Goal: Task Accomplishment & Management: Use online tool/utility

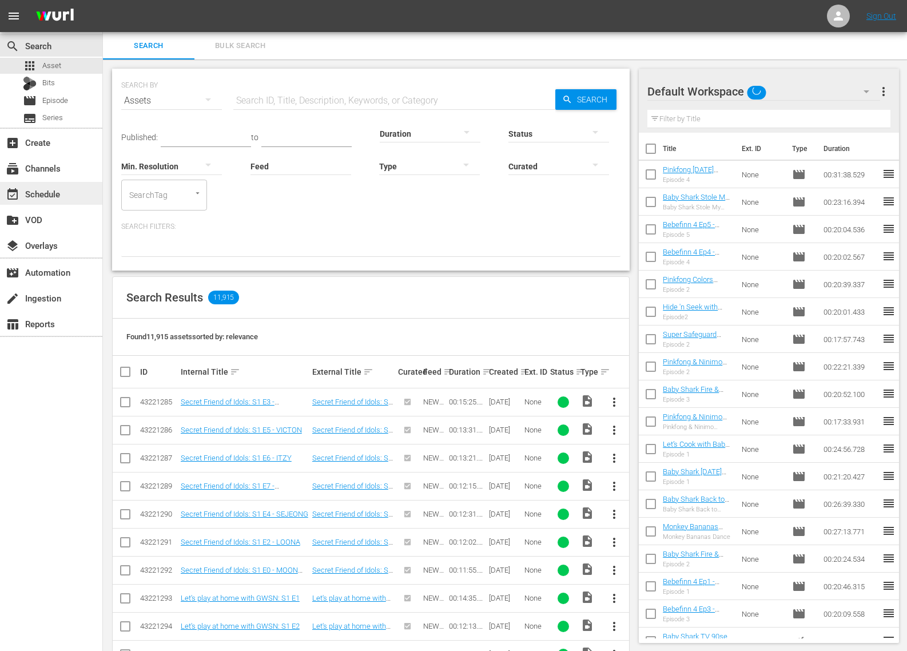
click at [46, 201] on div "event_available Schedule" at bounding box center [51, 193] width 102 height 23
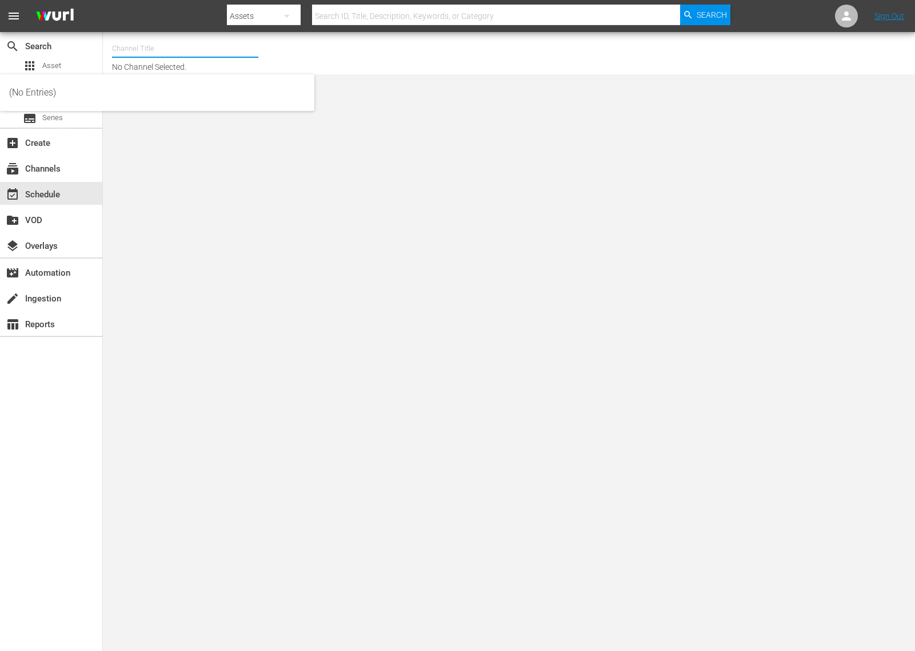
click at [222, 51] on input "text" at bounding box center [185, 48] width 146 height 27
type input "ㅠ"
click at [220, 53] on input "baby shark tv" at bounding box center [185, 48] width 146 height 27
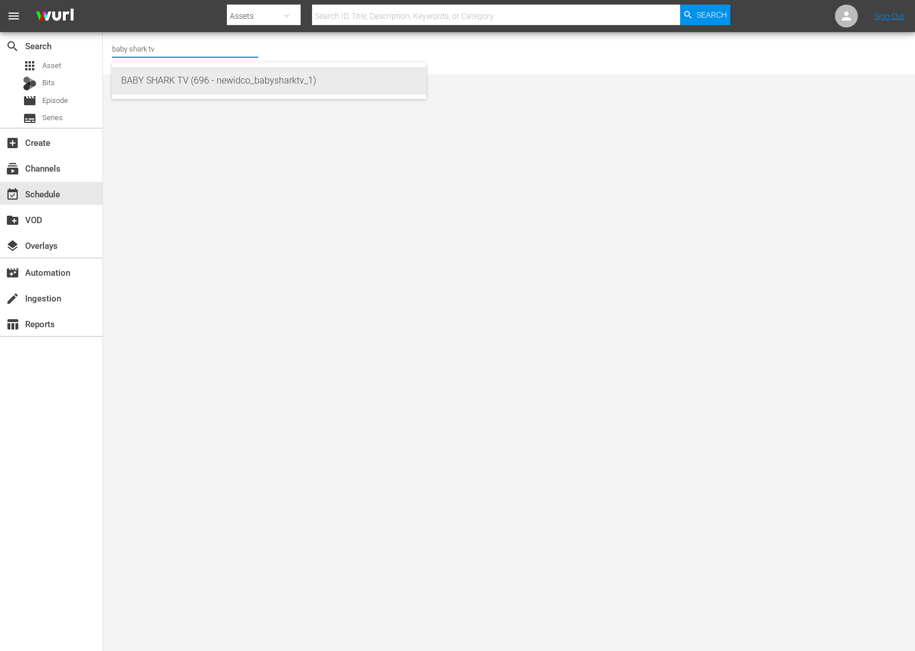
click at [170, 80] on div "BABY SHARK TV (696 - newidco_babysharktv_1)" at bounding box center [269, 80] width 296 height 27
type input "BABY SHARK TV (696 - newidco_babysharktv_1)"
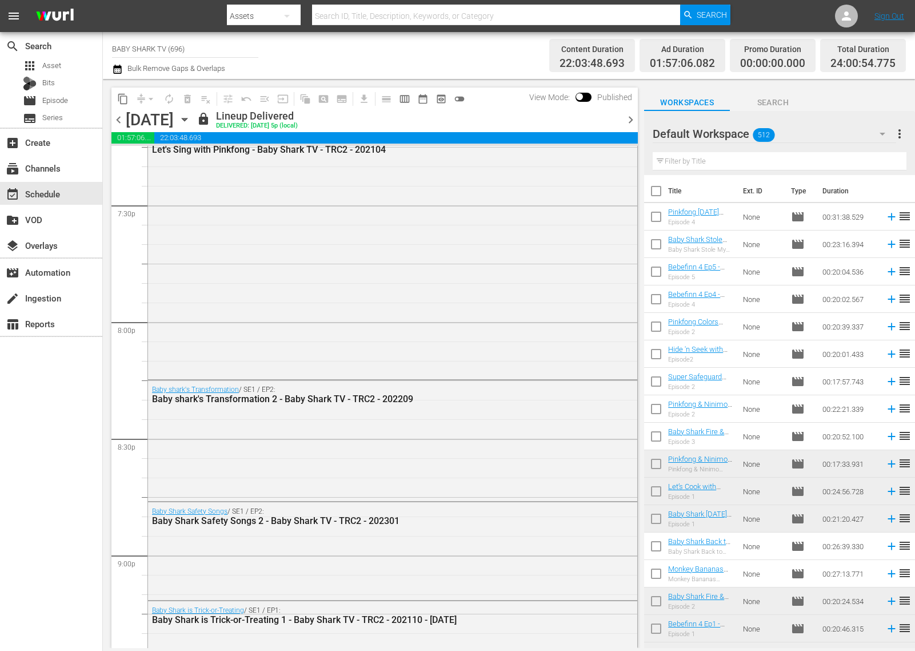
scroll to position [5100, 0]
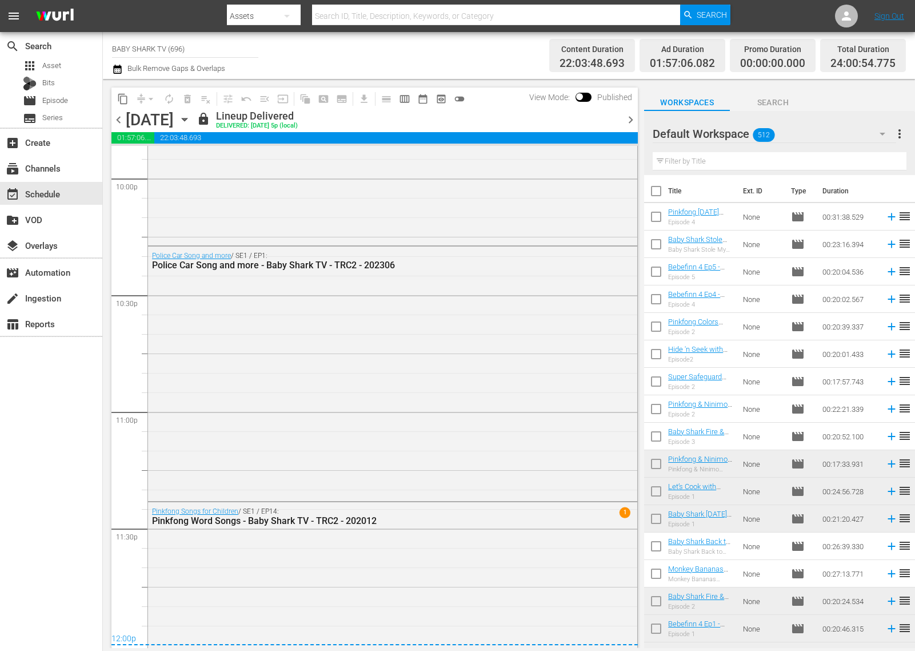
click at [191, 122] on icon "button" at bounding box center [184, 119] width 13 height 13
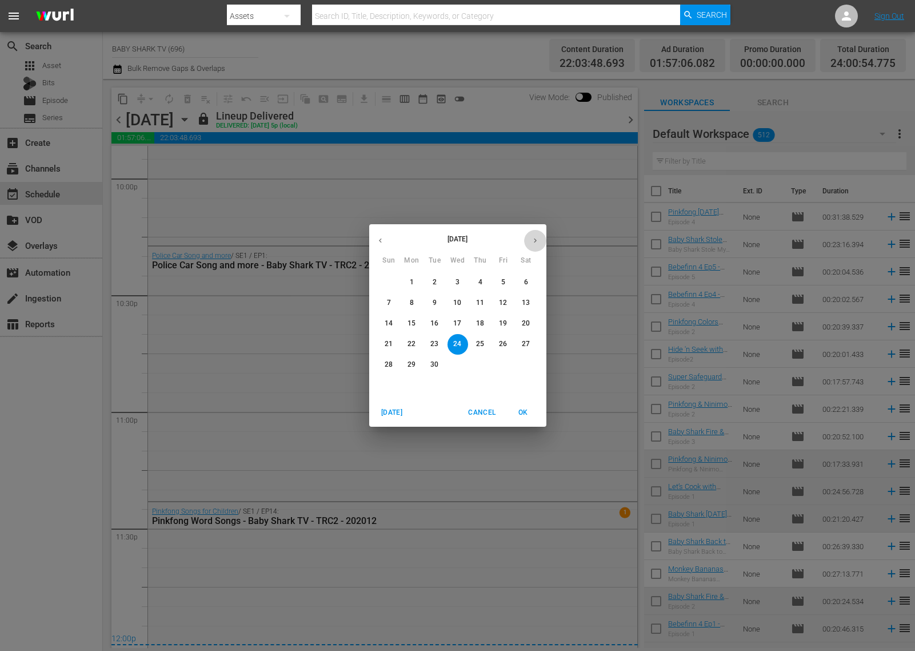
click at [532, 244] on icon "button" at bounding box center [535, 240] width 9 height 9
click at [387, 303] on span "5" at bounding box center [389, 303] width 21 height 10
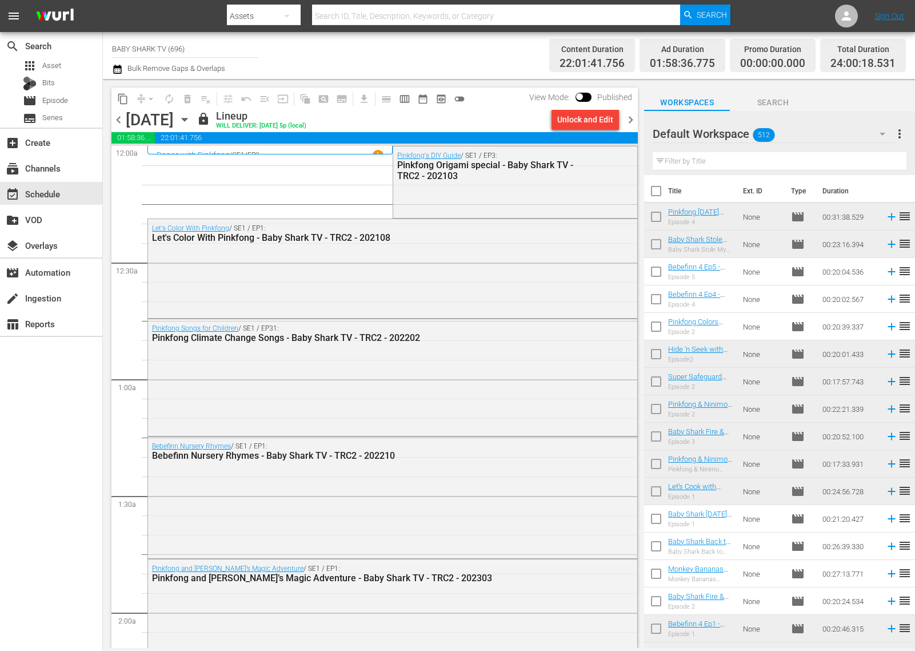
click at [191, 115] on icon "button" at bounding box center [184, 119] width 13 height 13
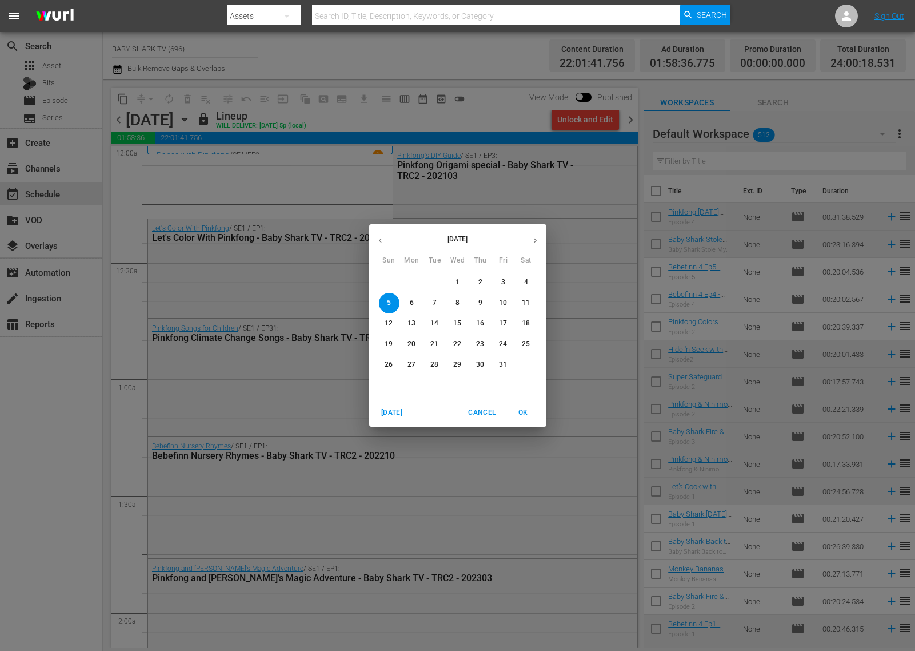
click at [407, 307] on span "6" at bounding box center [412, 303] width 21 height 10
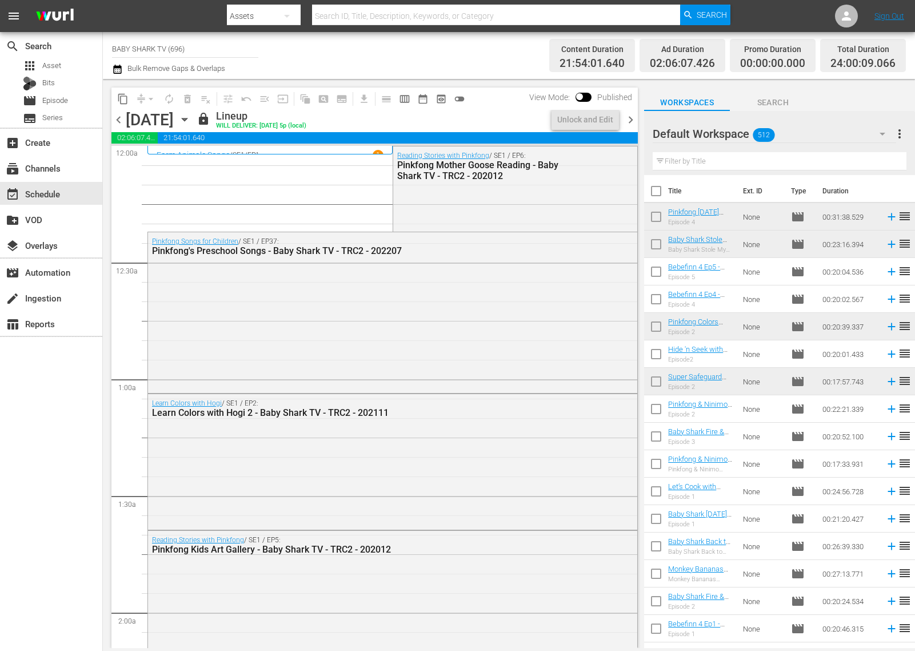
click at [426, 110] on div "lock Lineup WILL DELIVER: [DATE] 5p (local)" at bounding box center [372, 119] width 351 height 19
click at [191, 116] on icon "button" at bounding box center [184, 119] width 13 height 13
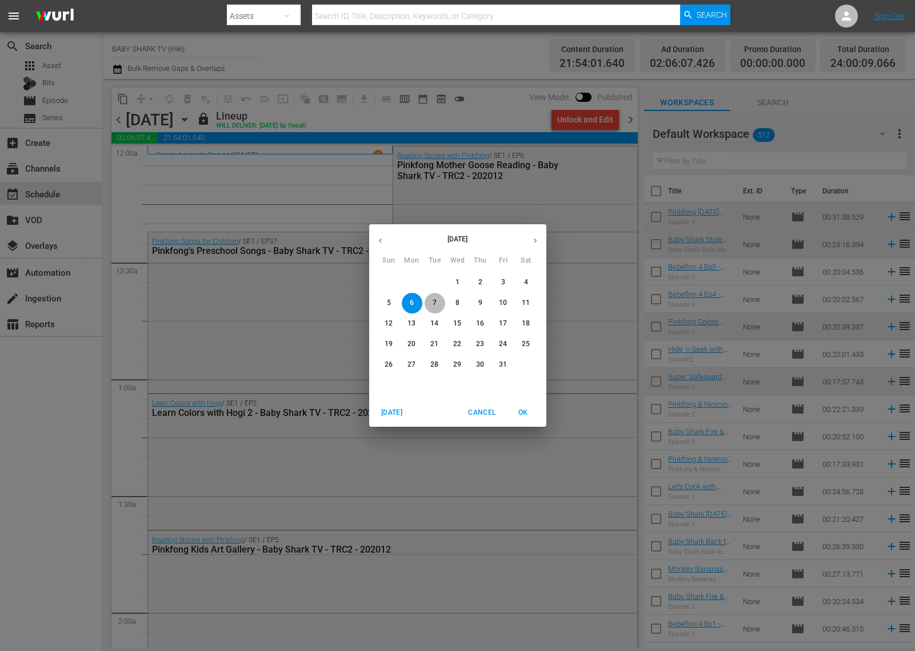
click at [437, 304] on span "7" at bounding box center [435, 303] width 21 height 10
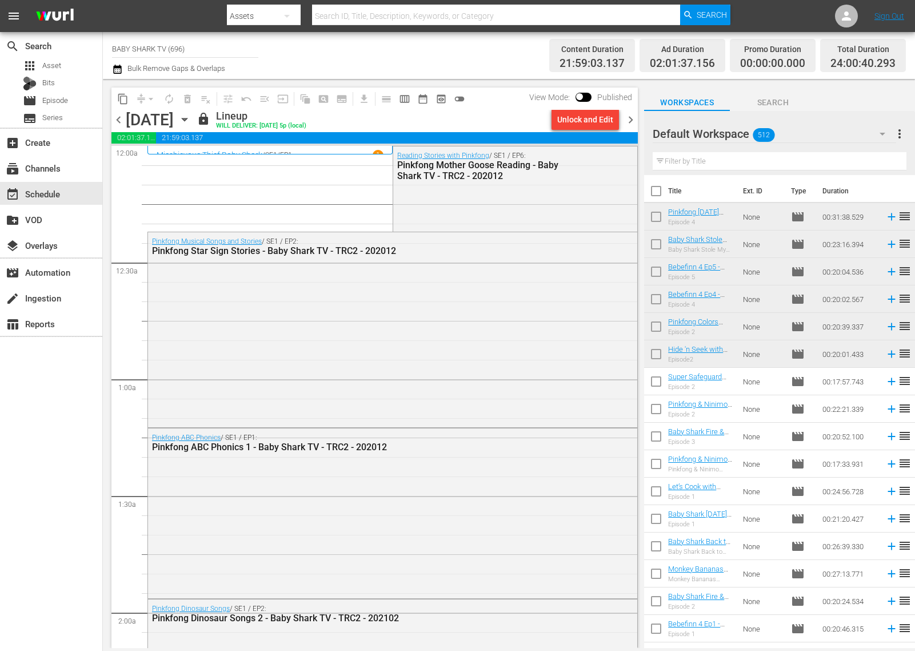
click at [191, 122] on icon "button" at bounding box center [184, 119] width 13 height 13
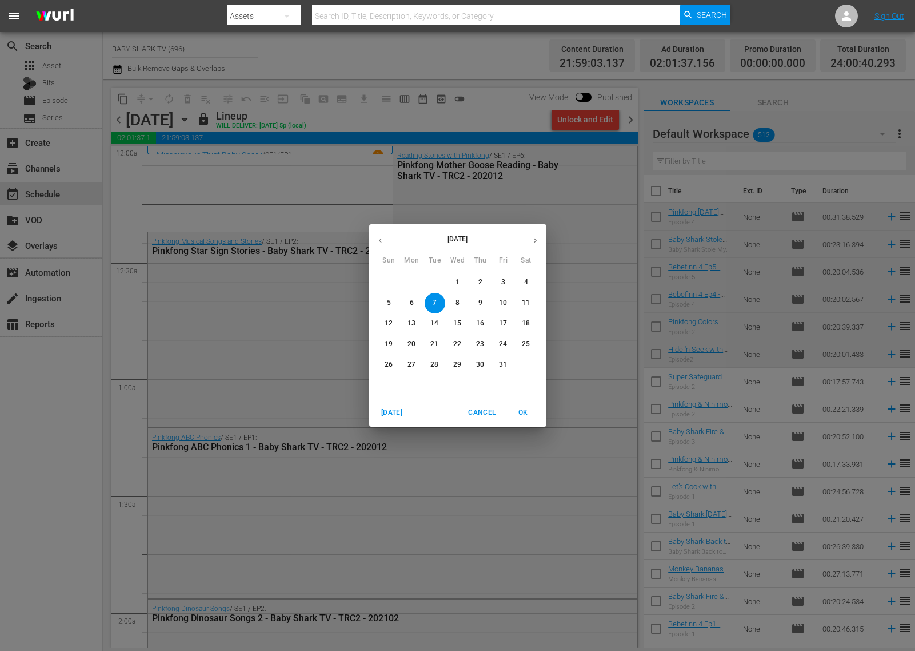
click at [458, 301] on p "8" at bounding box center [458, 303] width 4 height 10
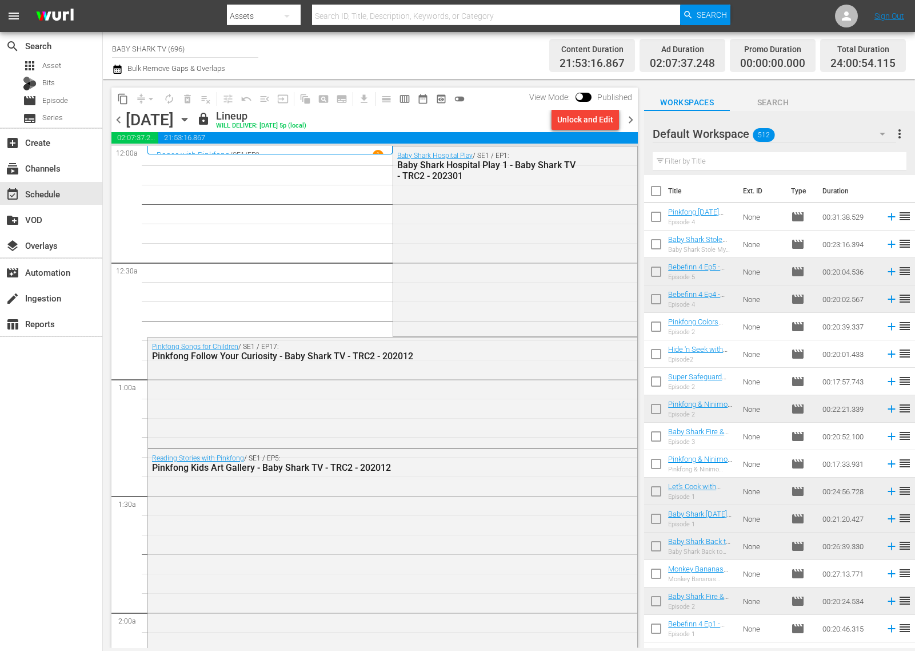
click at [194, 126] on div "[DATE] [DATE]" at bounding box center [160, 119] width 68 height 19
click at [191, 123] on icon "button" at bounding box center [184, 119] width 13 height 13
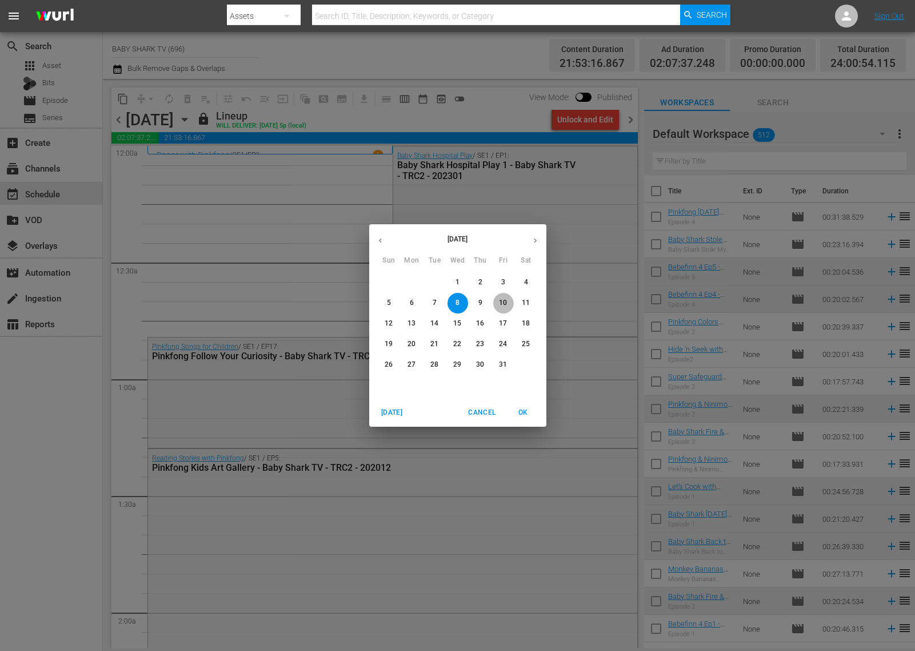
click at [507, 309] on button "10" at bounding box center [503, 303] width 21 height 21
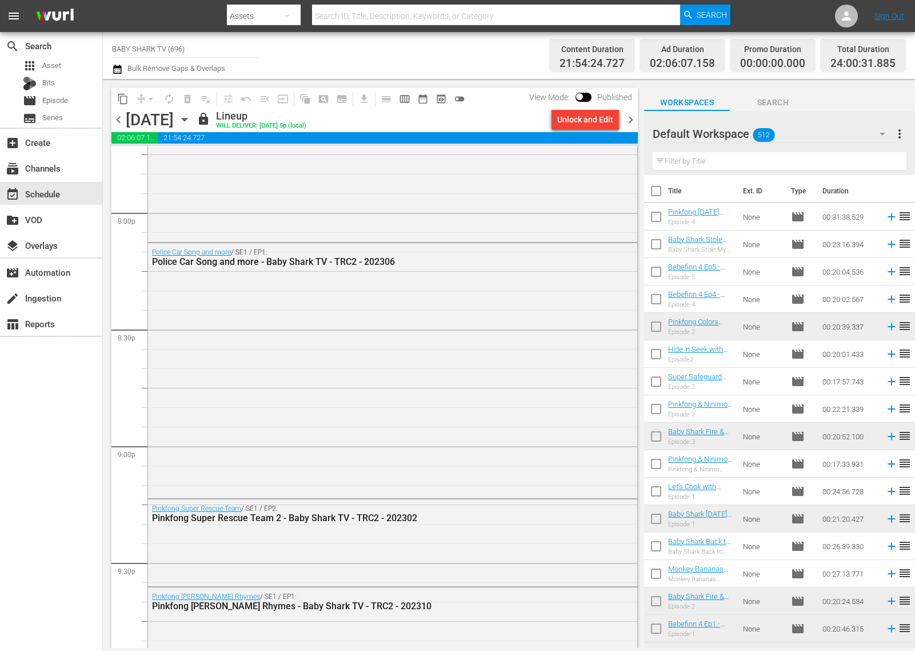
scroll to position [5099, 0]
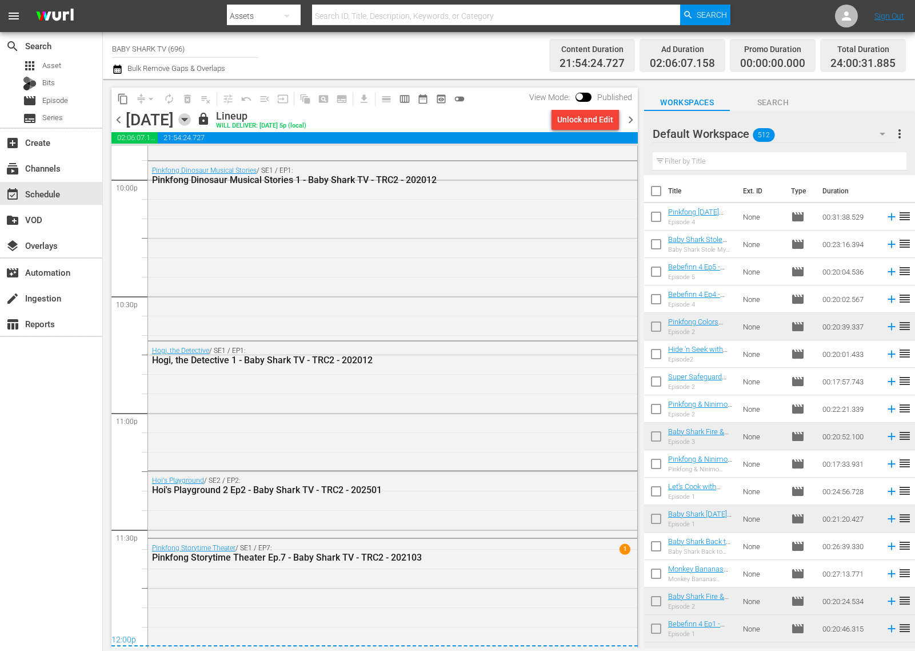
click at [191, 124] on icon "button" at bounding box center [184, 119] width 13 height 13
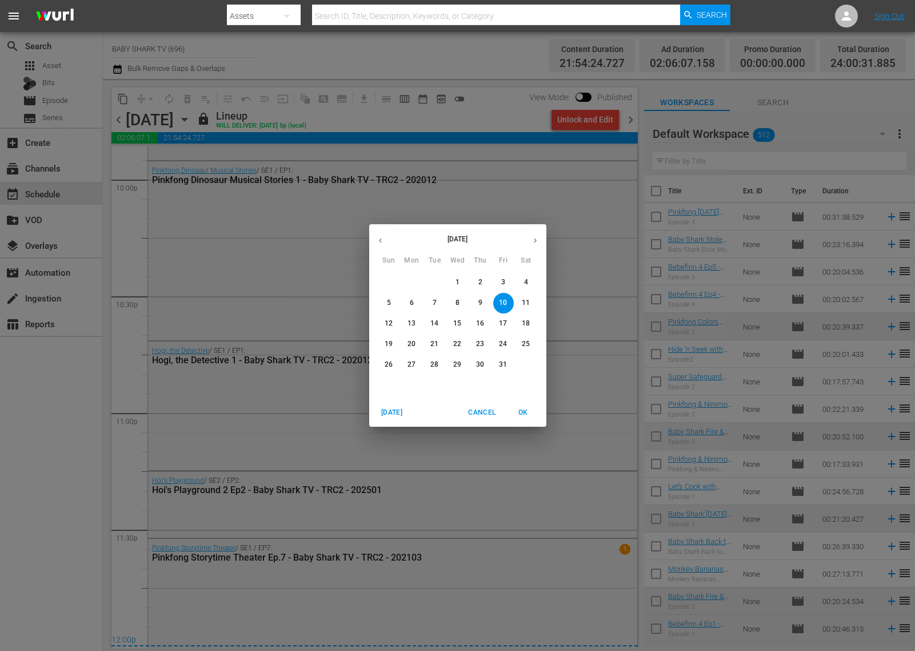
click at [517, 300] on span "11" at bounding box center [526, 303] width 21 height 10
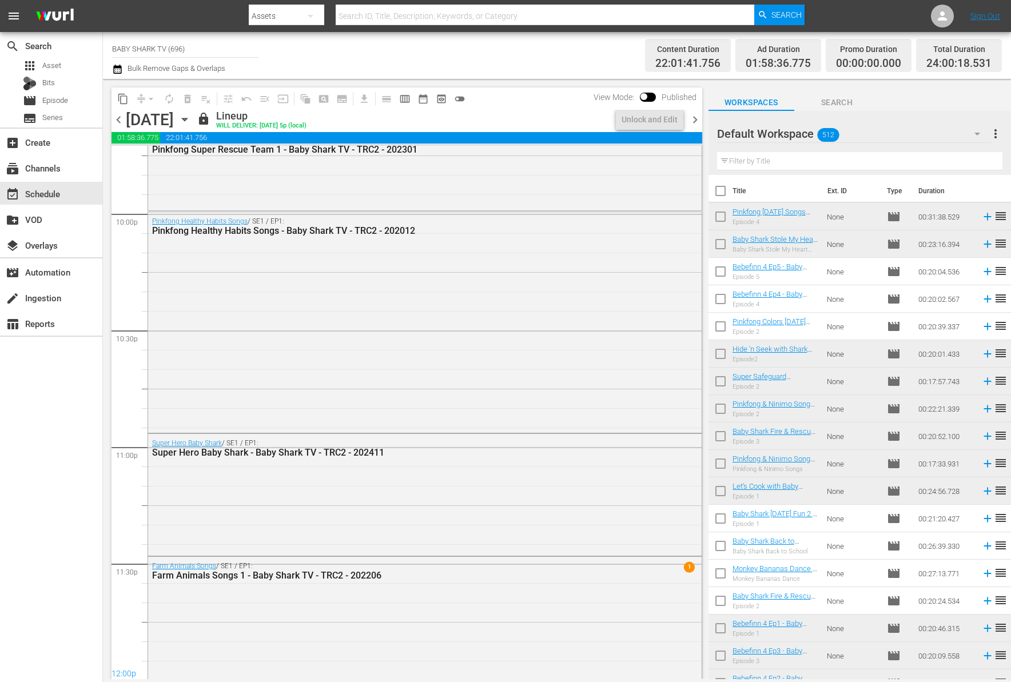
scroll to position [5066, 0]
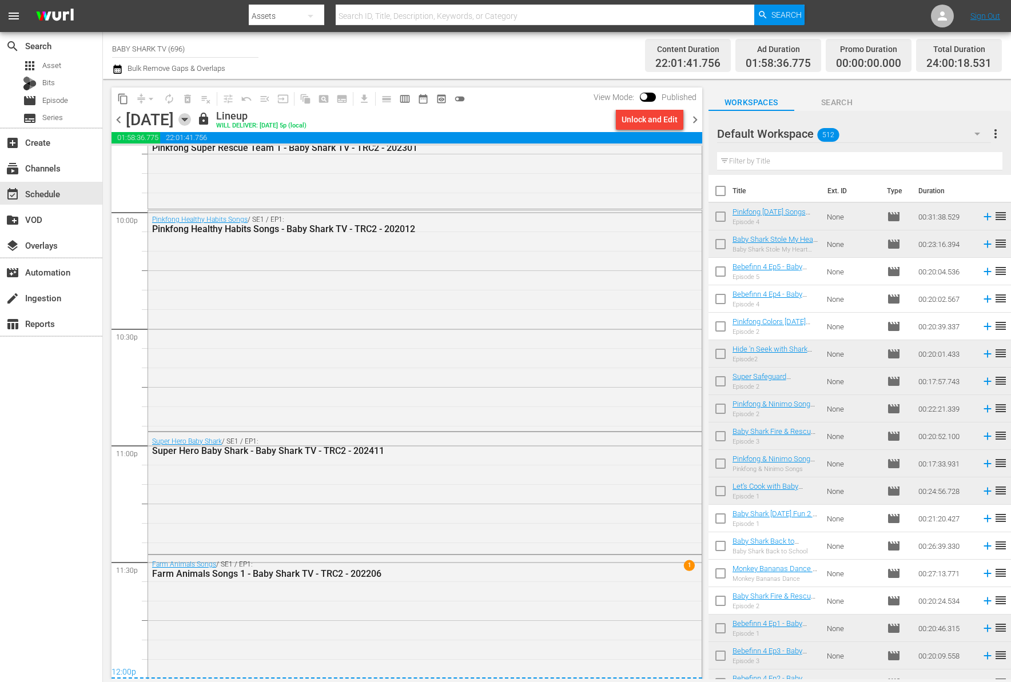
click at [191, 124] on icon "button" at bounding box center [184, 119] width 13 height 13
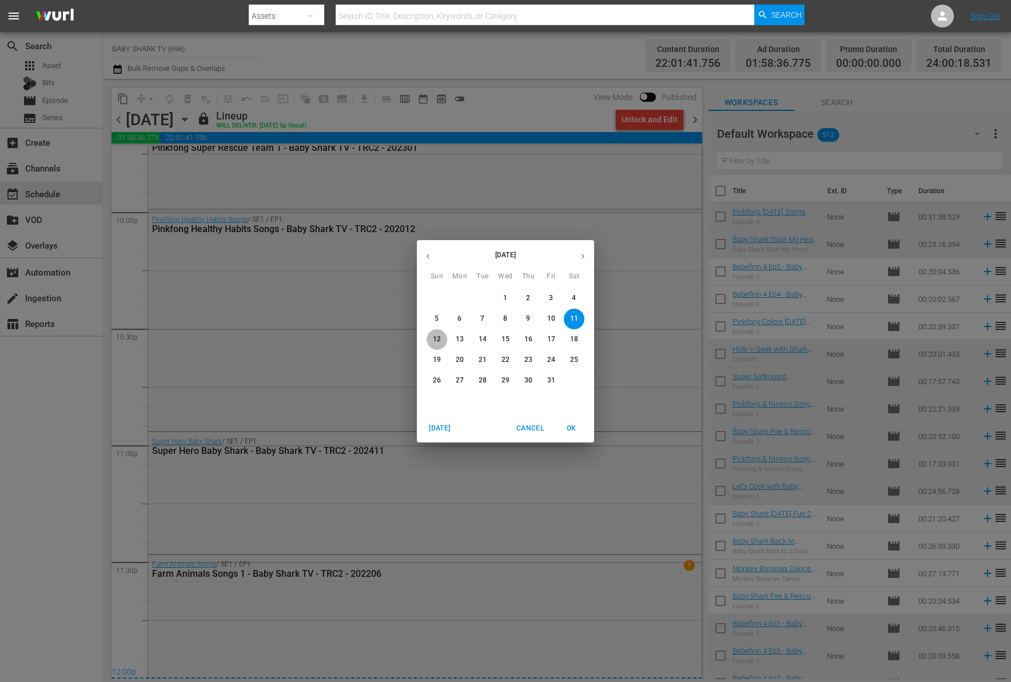
click at [430, 340] on span "12" at bounding box center [437, 340] width 21 height 10
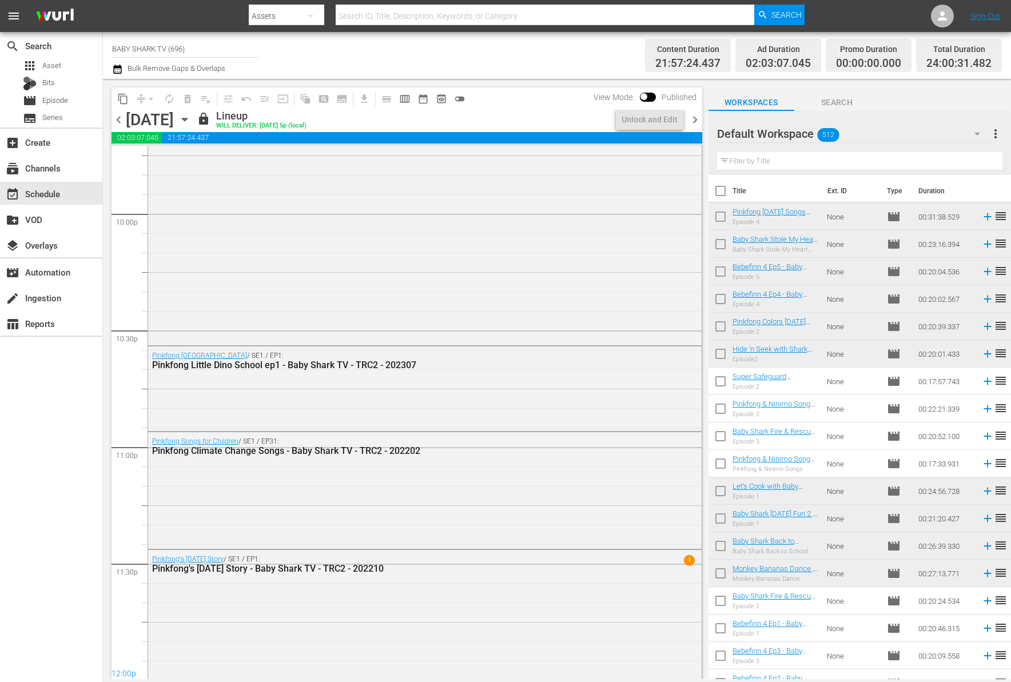
scroll to position [5067, 0]
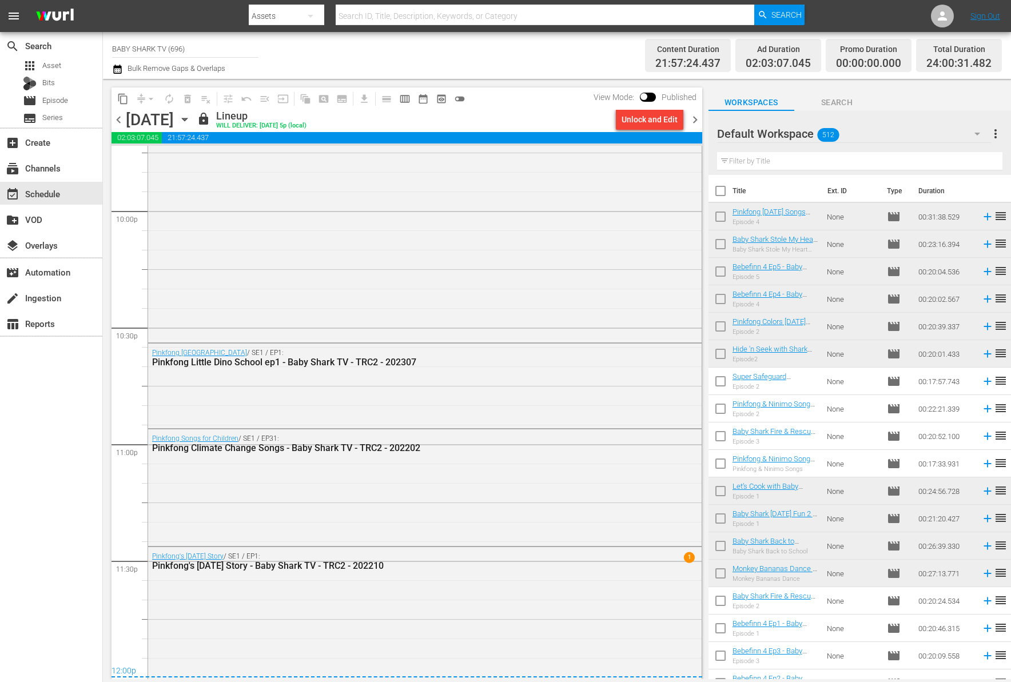
click at [191, 125] on icon "button" at bounding box center [184, 119] width 13 height 13
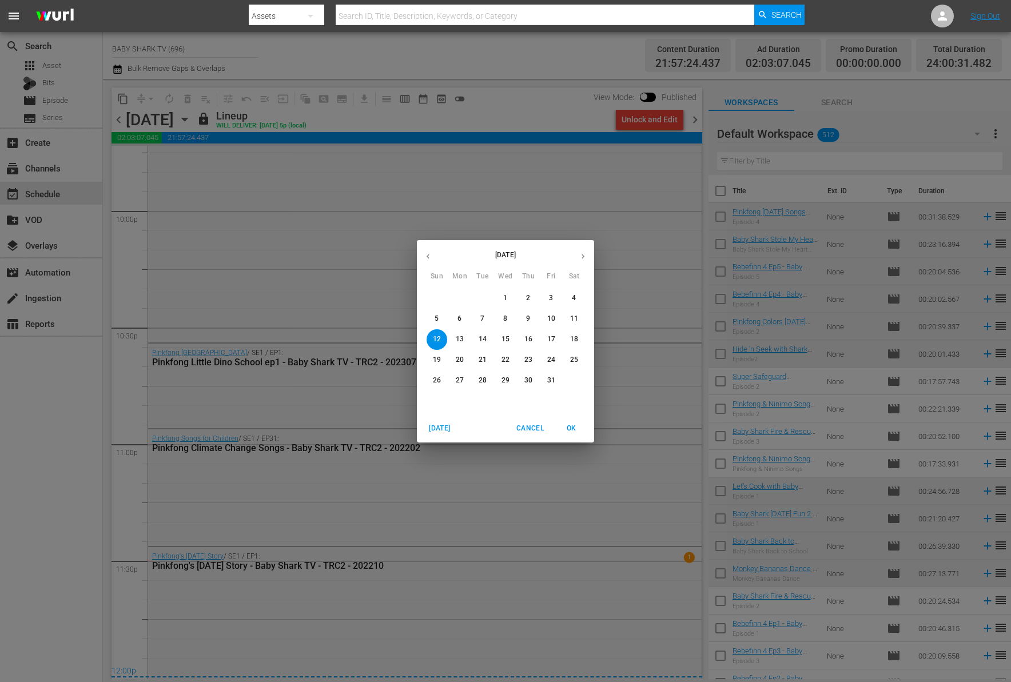
click at [463, 339] on p "13" at bounding box center [460, 340] width 8 height 10
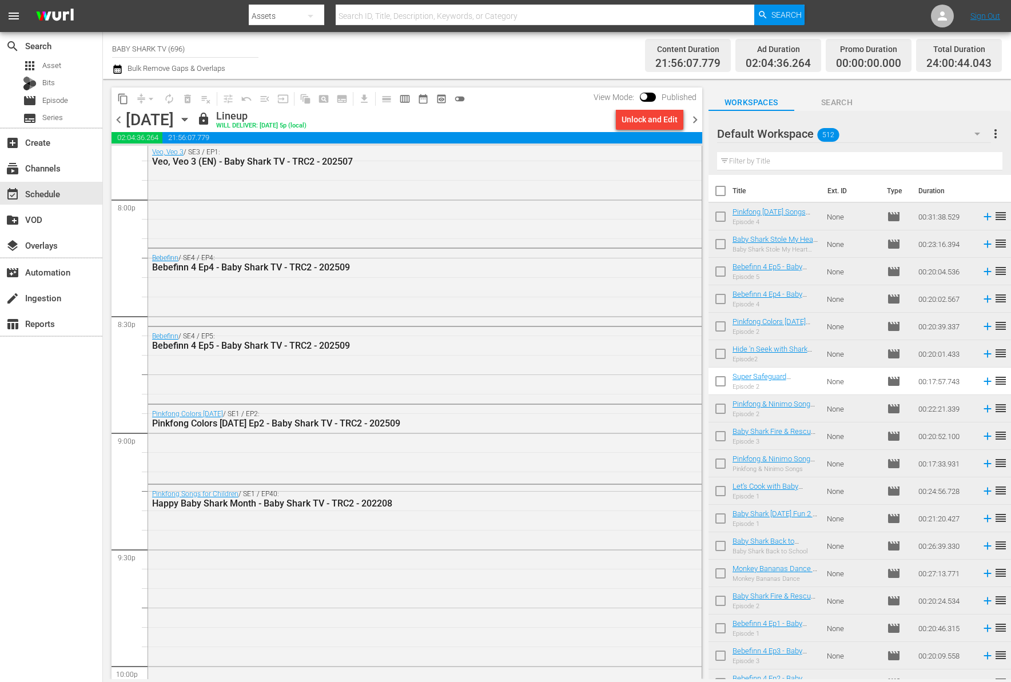
scroll to position [4378, 0]
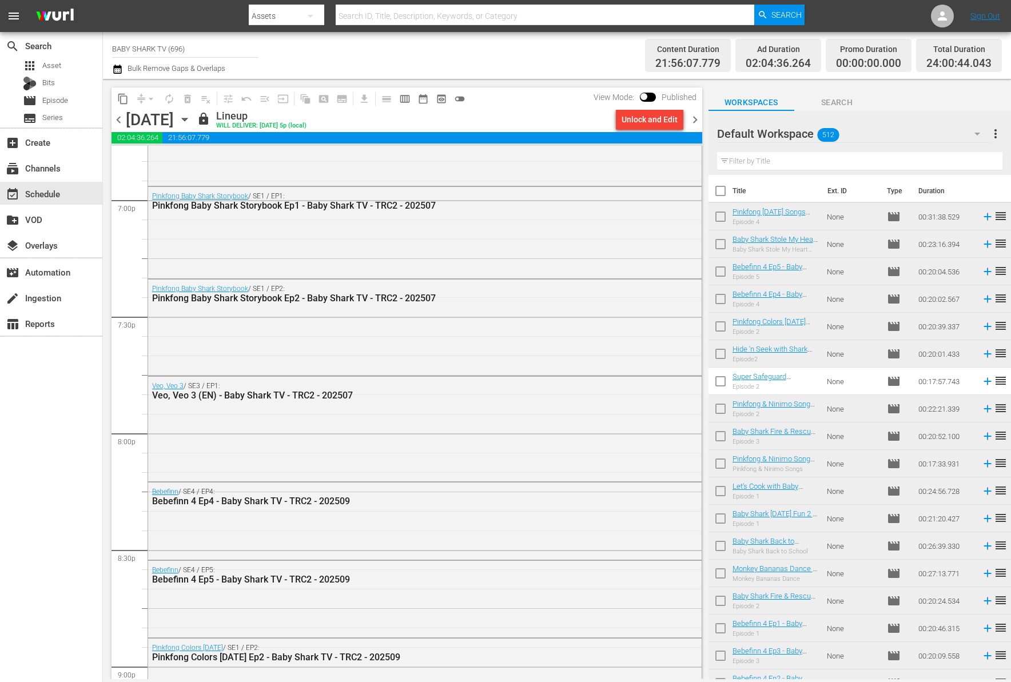
click at [191, 124] on icon "button" at bounding box center [184, 119] width 13 height 13
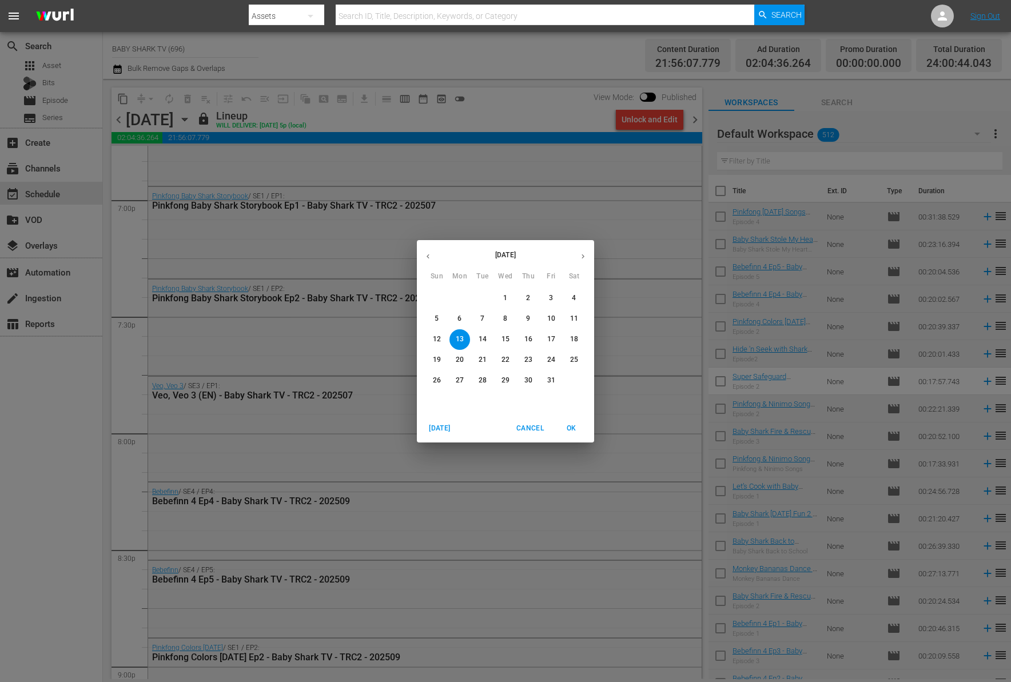
click at [478, 343] on span "14" at bounding box center [482, 340] width 21 height 10
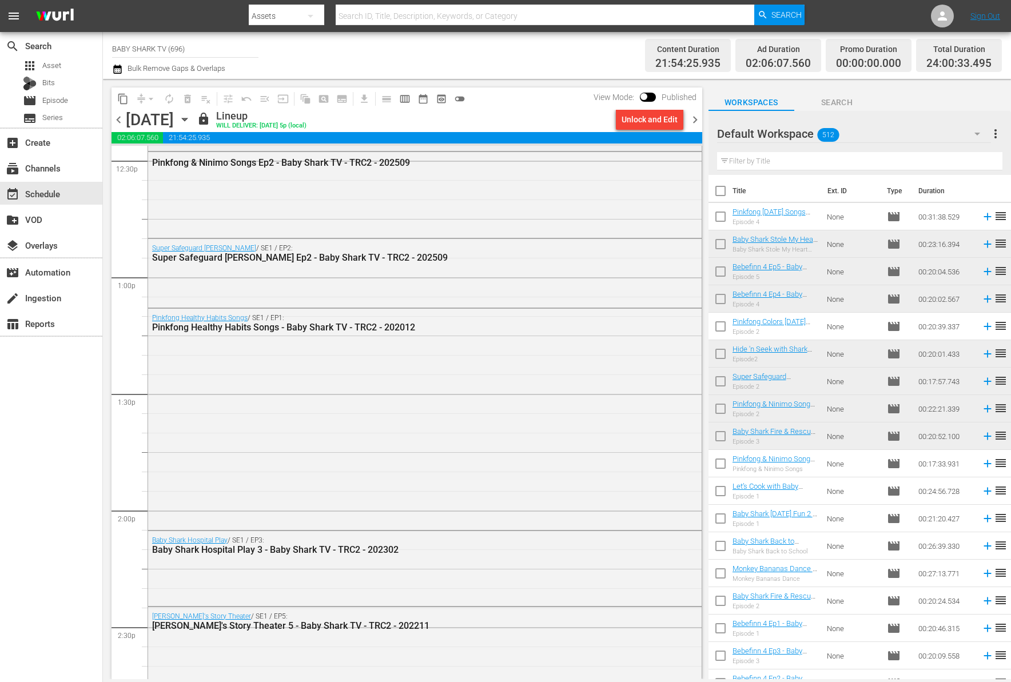
scroll to position [2738, 0]
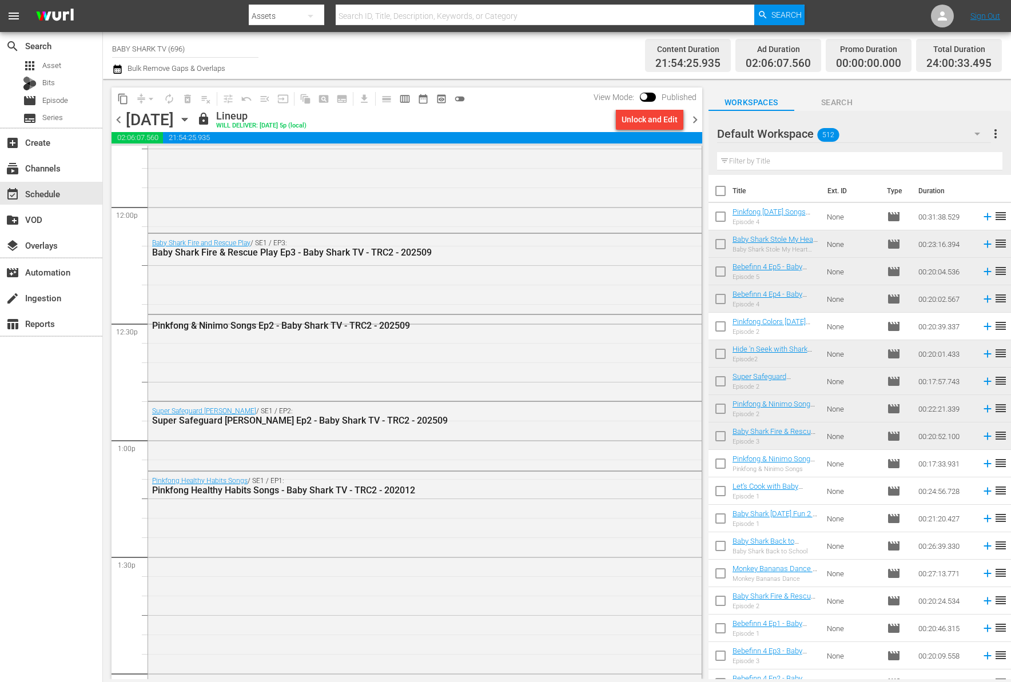
click at [191, 122] on icon "button" at bounding box center [184, 119] width 13 height 13
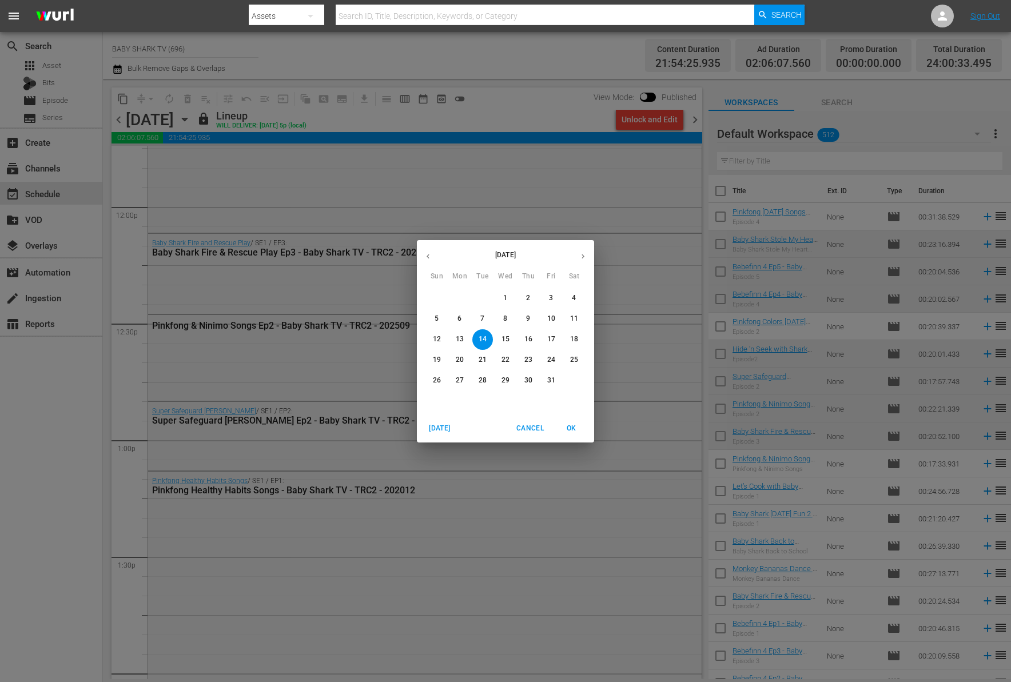
click at [509, 345] on button "15" at bounding box center [505, 339] width 21 height 21
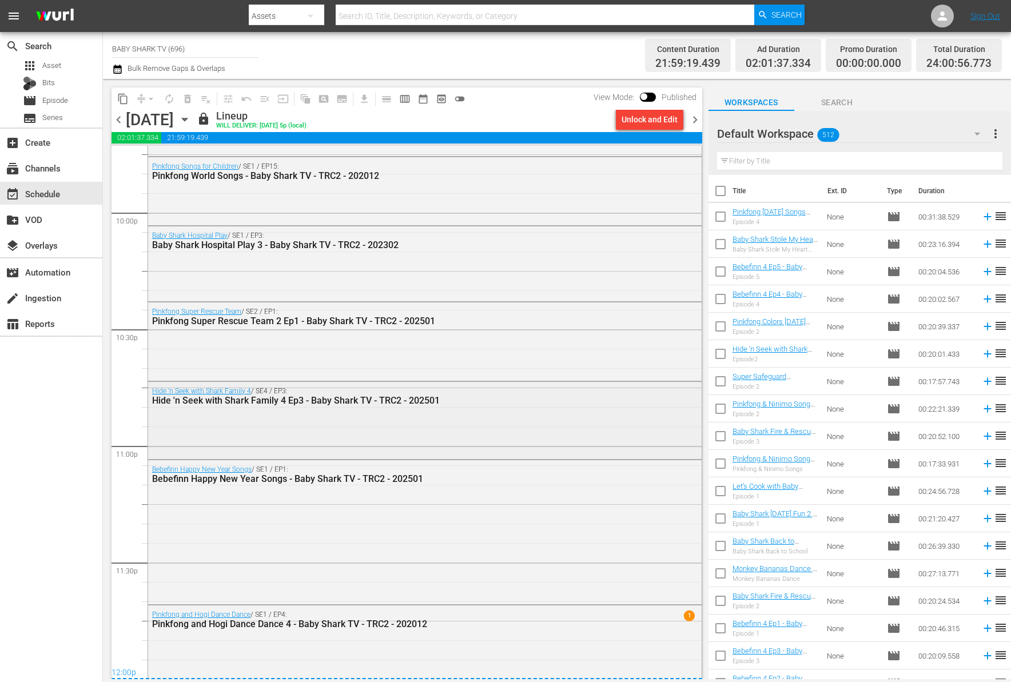
scroll to position [5069, 0]
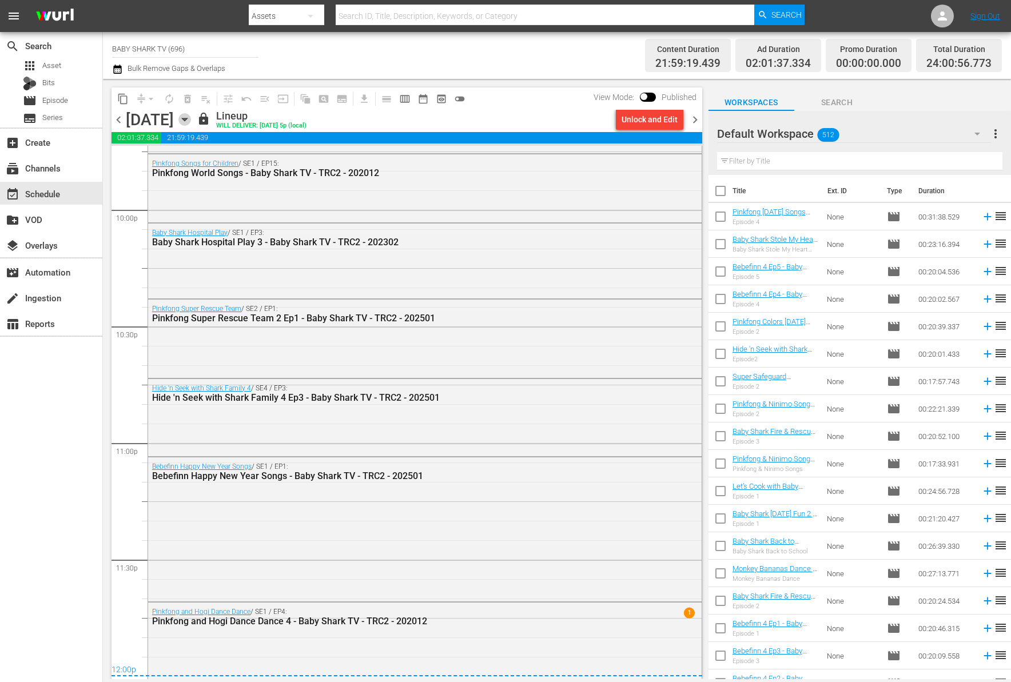
click at [191, 118] on icon "button" at bounding box center [184, 119] width 13 height 13
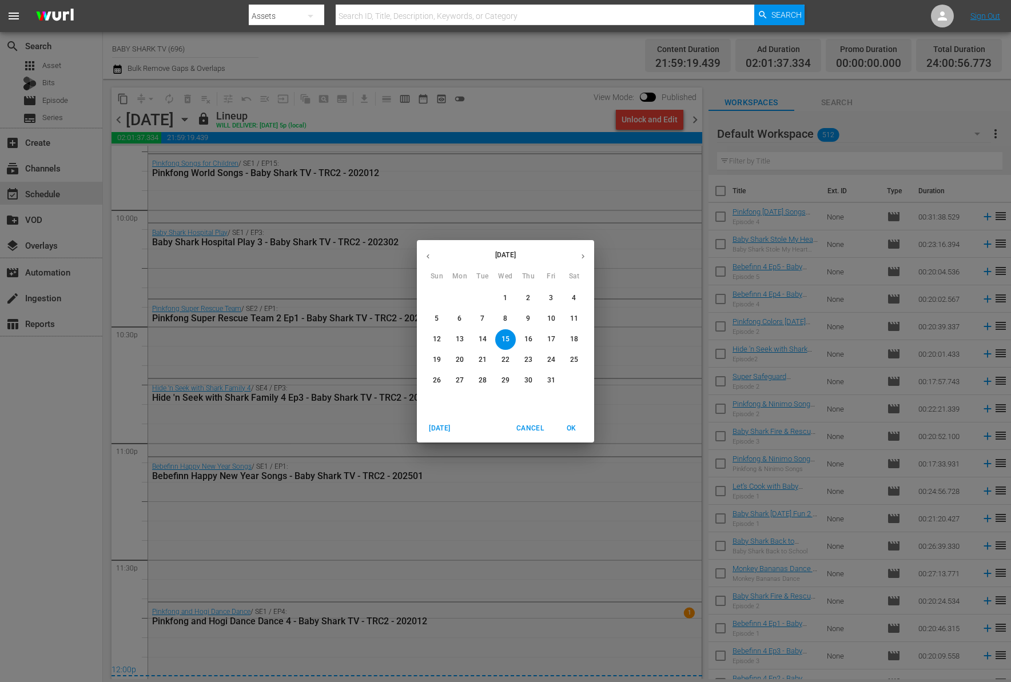
click at [525, 340] on p "16" at bounding box center [528, 340] width 8 height 10
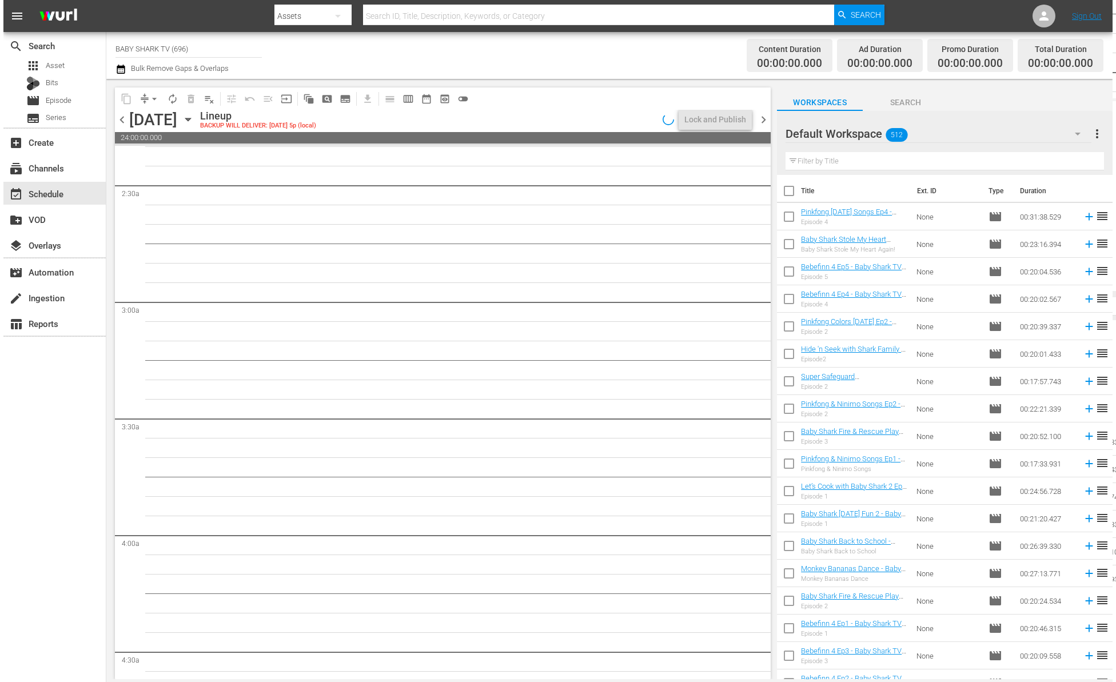
scroll to position [499, 0]
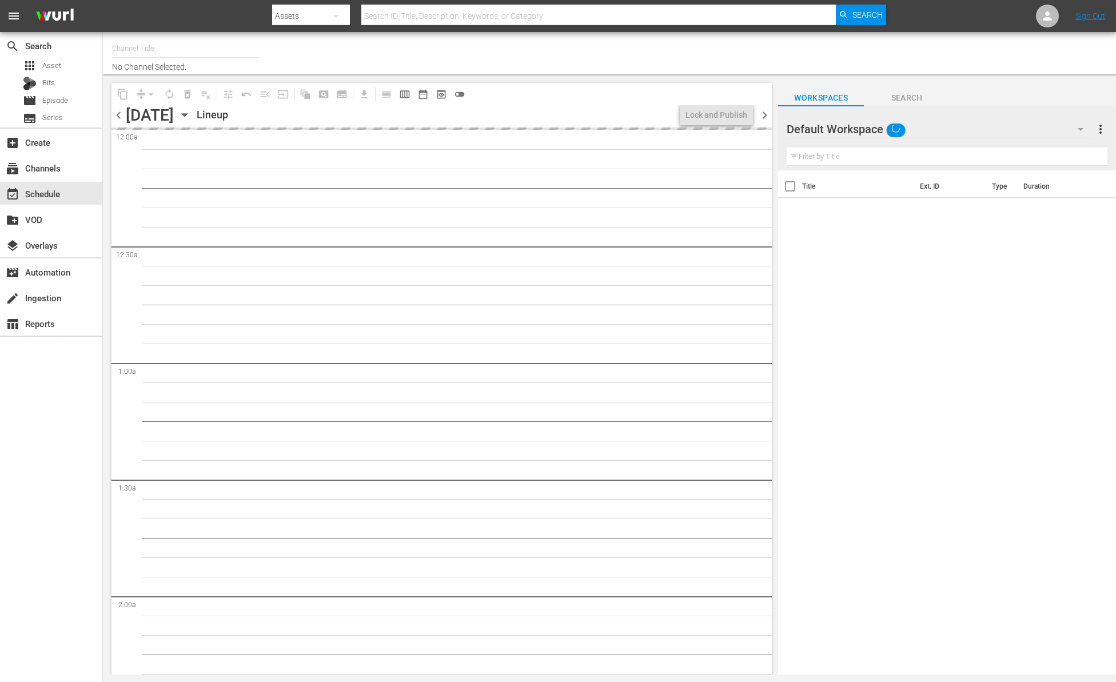
type input "BABY SHARK TV (696)"
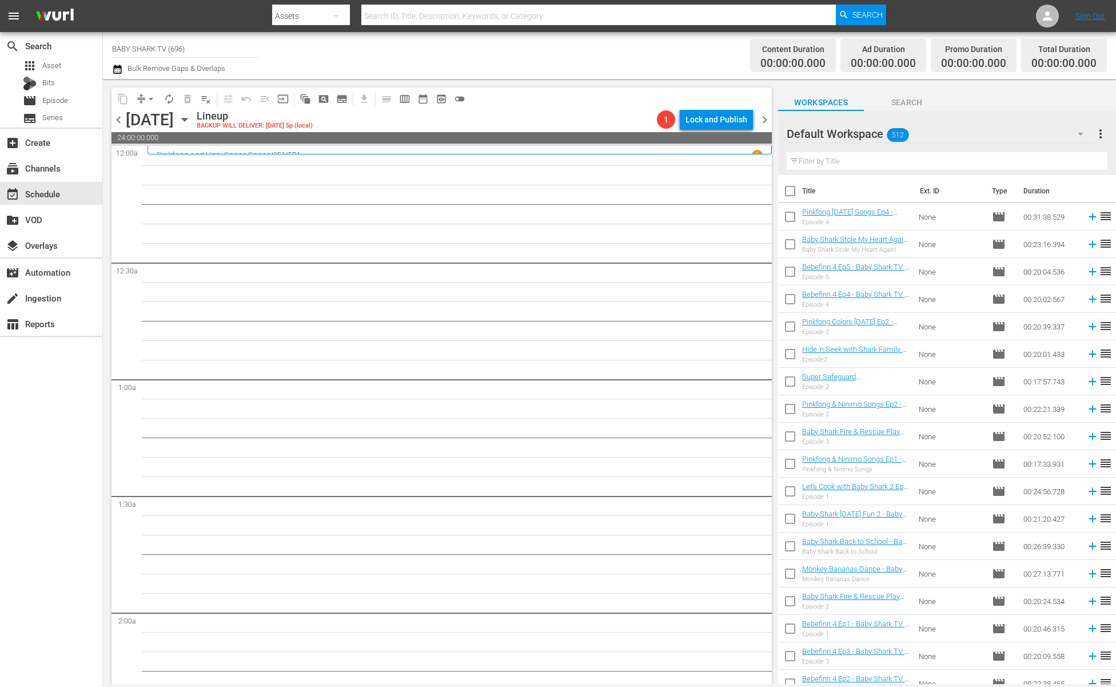
click at [587, 116] on div "Lineup BACKUP WILL DELIVER: [DATE] 5p (local)" at bounding box center [425, 119] width 456 height 19
click at [984, 150] on div "Filter by Title" at bounding box center [947, 161] width 321 height 27
click at [982, 150] on div "Filter by Title" at bounding box center [947, 161] width 321 height 27
click at [979, 158] on input "text" at bounding box center [947, 161] width 321 height 18
paste input "Pinkfong Children's Fairy Tales 3"
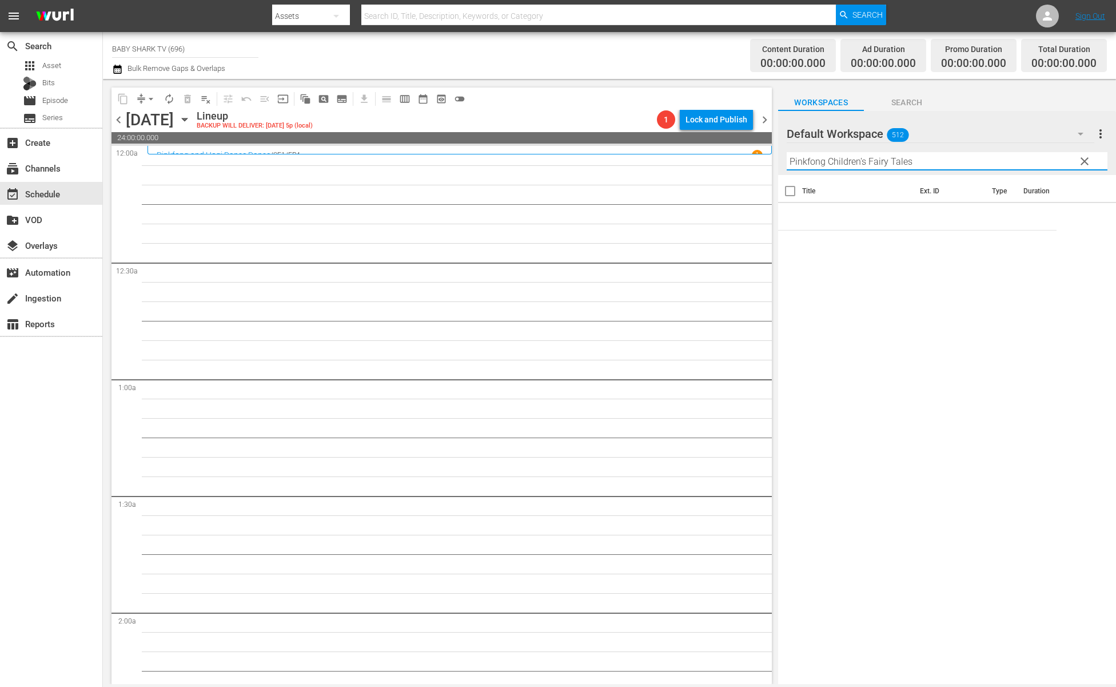
type input "Pinkfong Children's Fairy Tales"
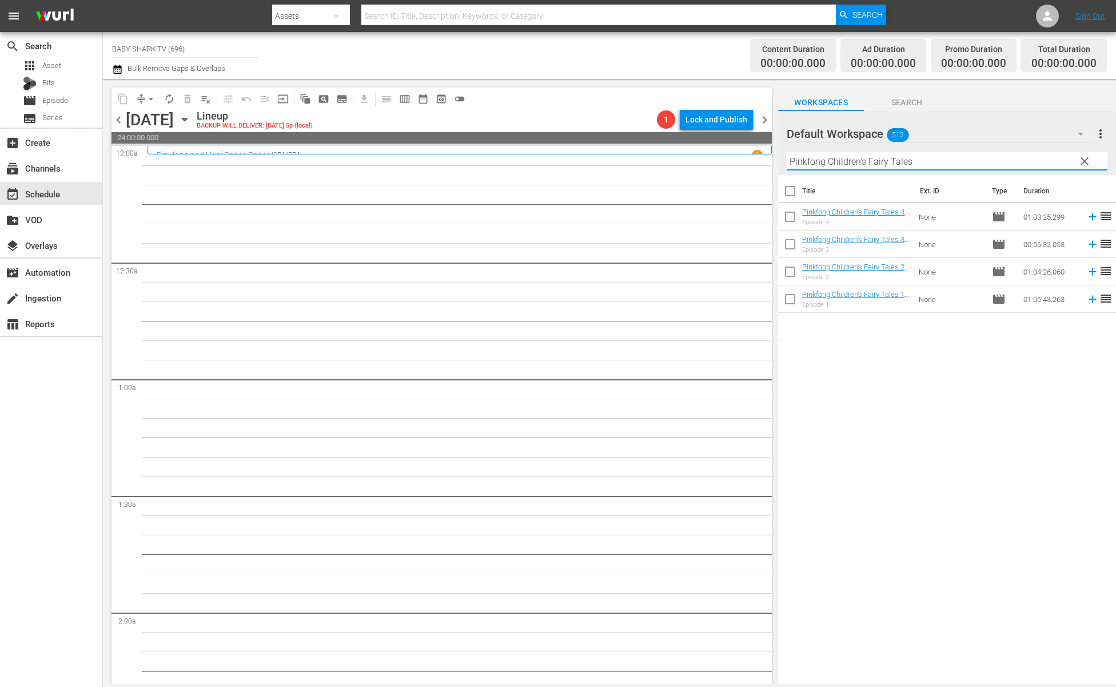
click at [970, 401] on div "Title Ext. ID Type Duration Pinkfong Children's Fairy Tales 4 - Baby Shark TV -…" at bounding box center [947, 430] width 338 height 511
drag, startPoint x: 903, startPoint y: 333, endPoint x: 885, endPoint y: 269, distance: 66.5
click at [903, 333] on tr at bounding box center [917, 326] width 278 height 27
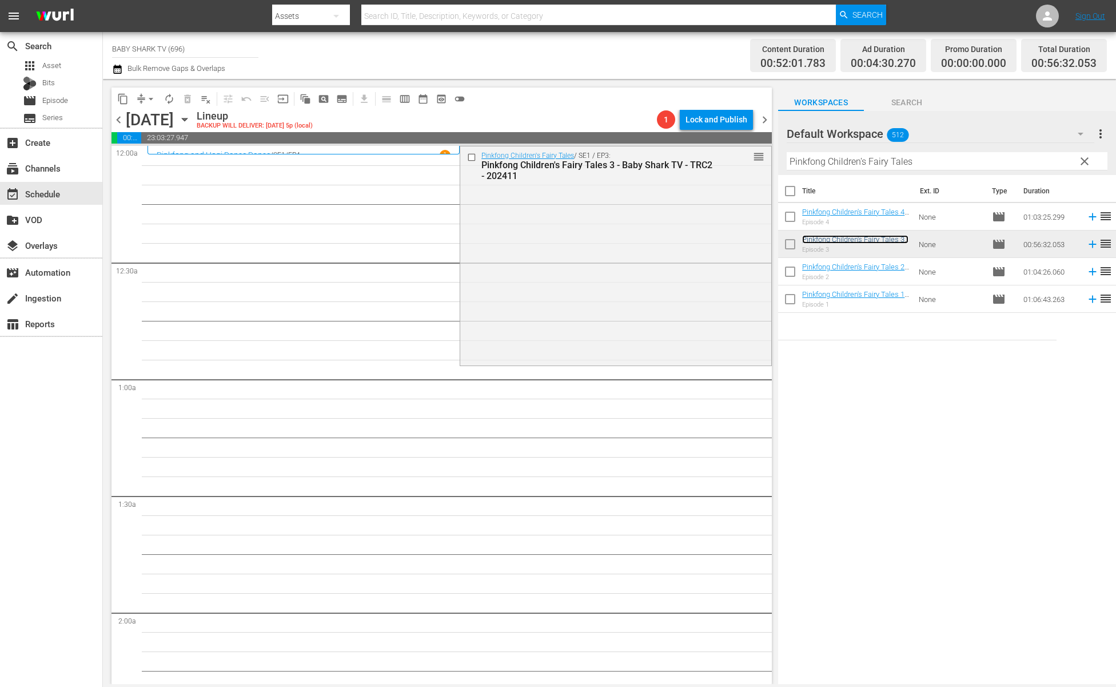
scroll to position [401, 0]
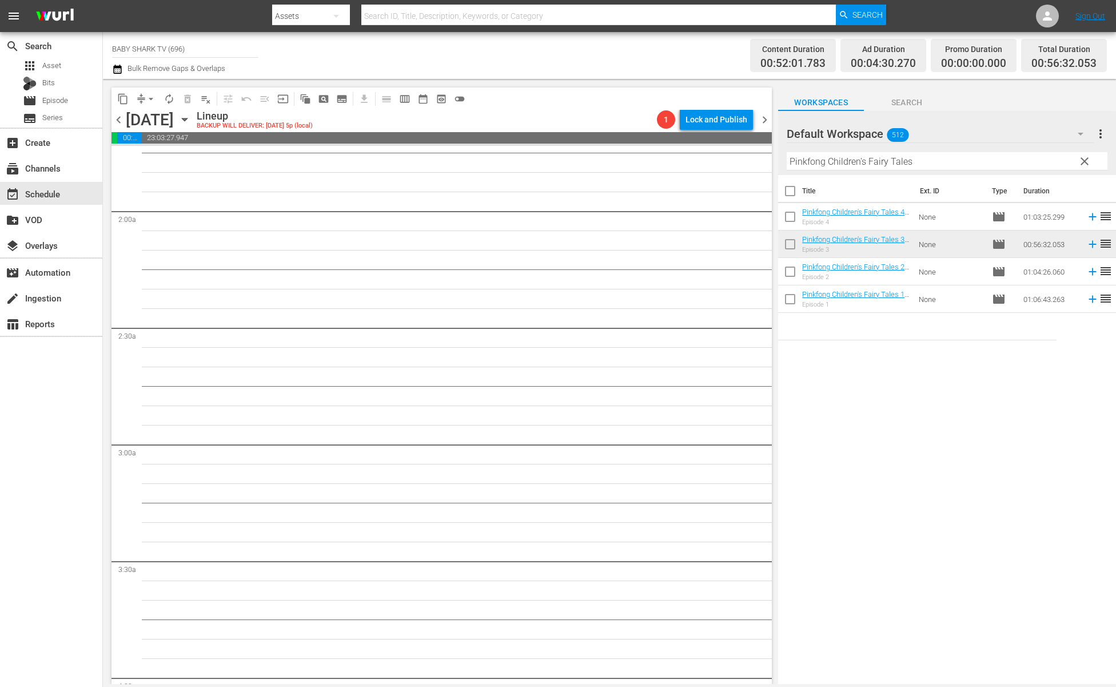
click at [962, 465] on div "Title Ext. ID Type Duration Pinkfong Children's Fairy Tales 4 - Baby Shark TV -…" at bounding box center [947, 430] width 338 height 511
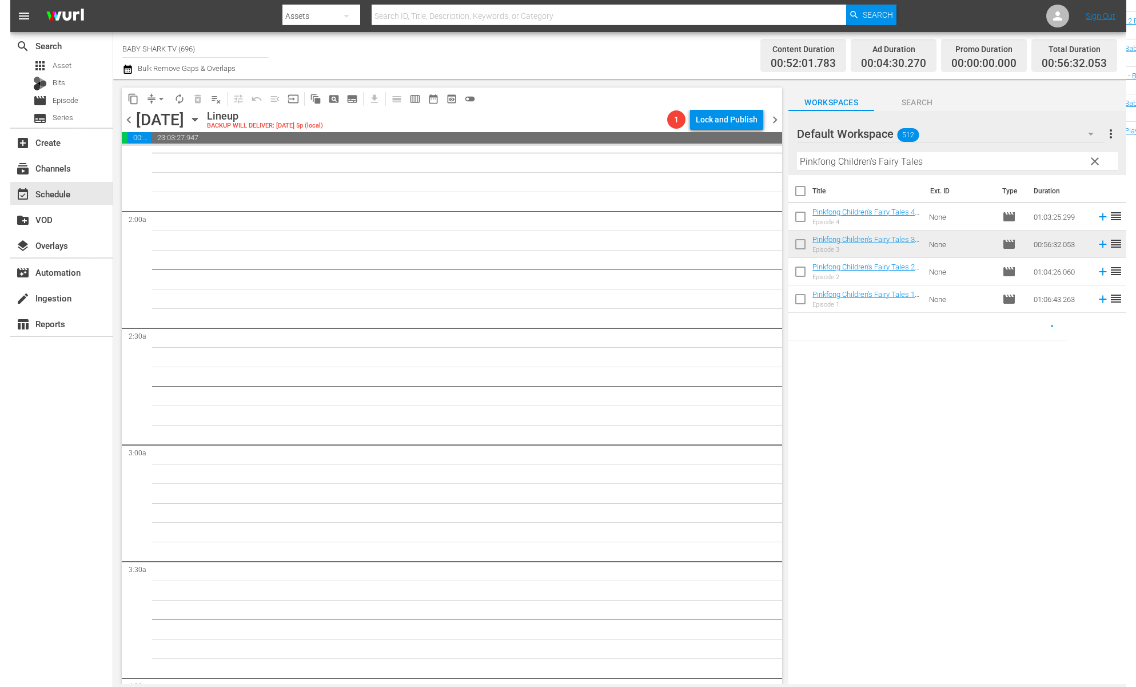
scroll to position [0, 0]
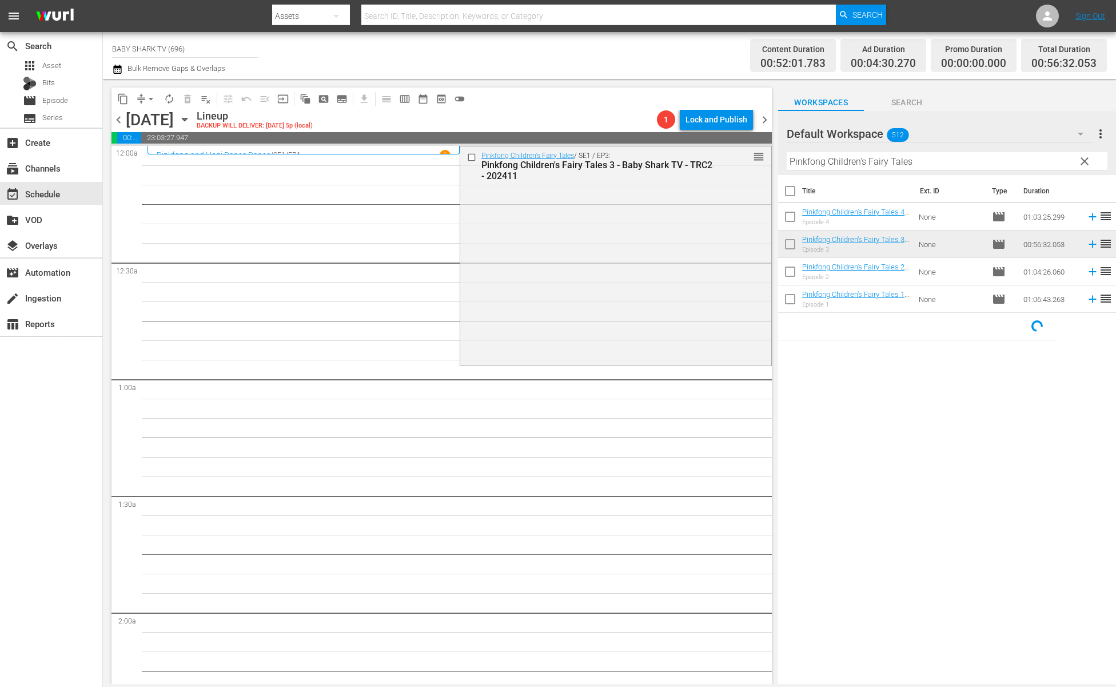
drag, startPoint x: 965, startPoint y: 426, endPoint x: 927, endPoint y: 384, distance: 56.3
click at [965, 426] on div "Title Ext. ID Type Duration Pinkfong Children's Fairy Tales 4 - Baby Shark TV -…" at bounding box center [947, 430] width 338 height 511
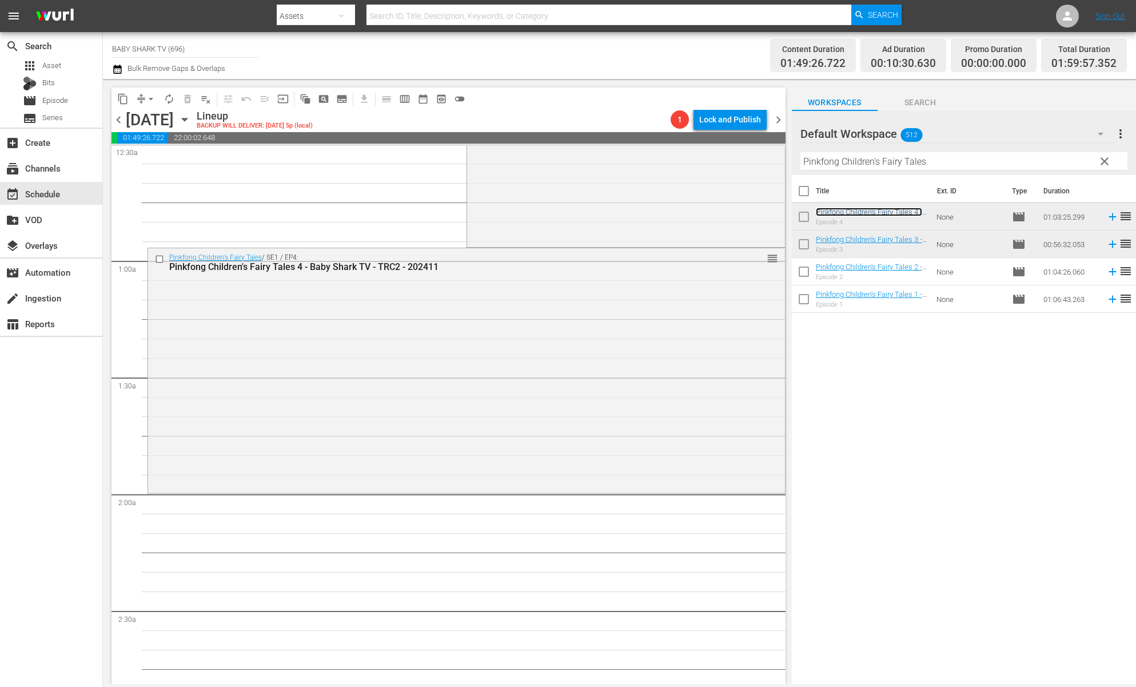
scroll to position [129, 0]
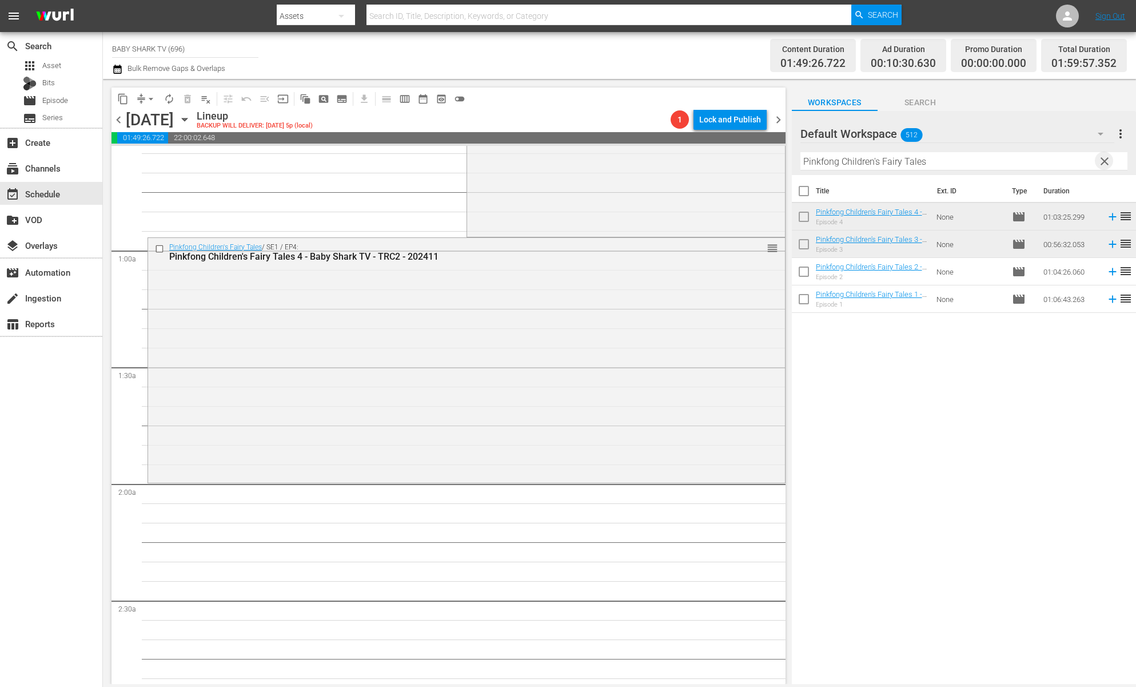
click at [1109, 164] on span "clear" at bounding box center [1105, 161] width 14 height 14
click at [1107, 164] on input "Pinkfong Children's Fairy Tales" at bounding box center [964, 161] width 327 height 18
click at [1098, 162] on input "Pinkfong Children's Fairy Tales" at bounding box center [964, 161] width 327 height 18
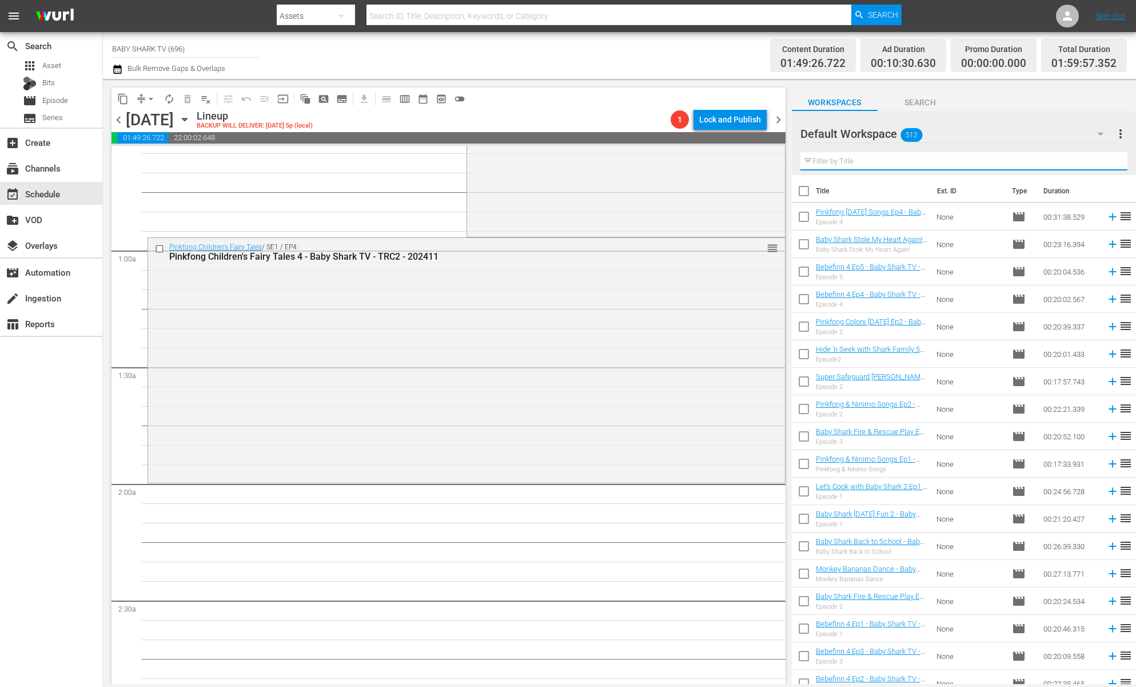
click at [1098, 162] on input "text" at bounding box center [964, 161] width 327 height 18
paste input "Knock, Knock, Hogi's Halloween 1"
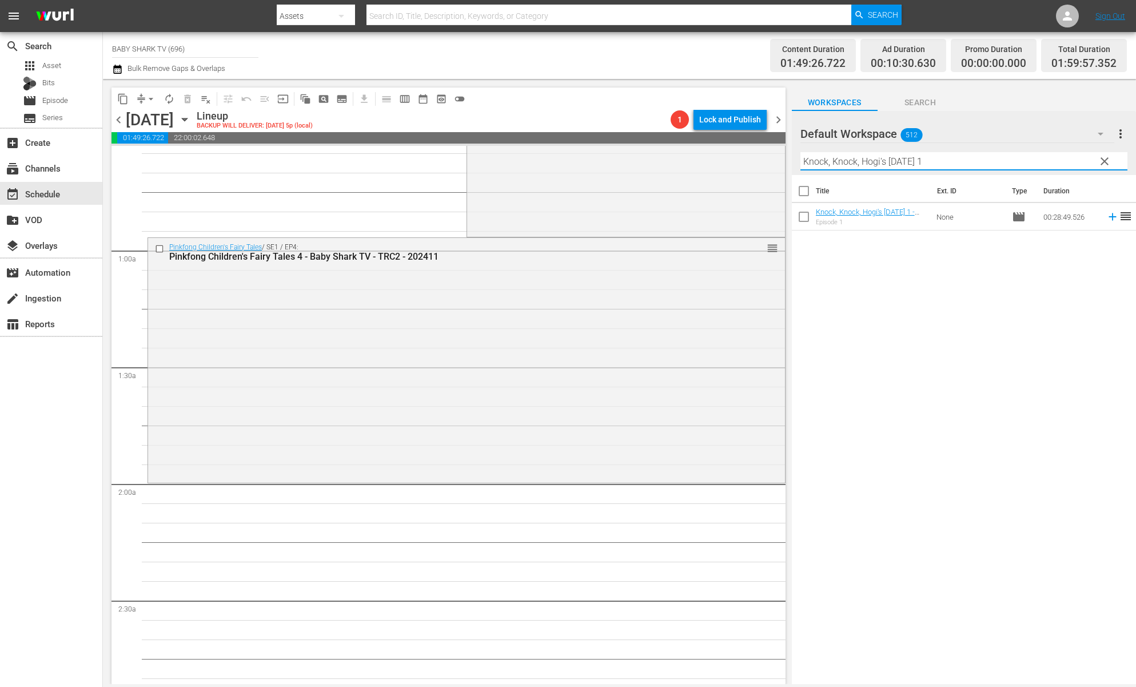
type input "Knock, Knock, Hogi's Halloween 1"
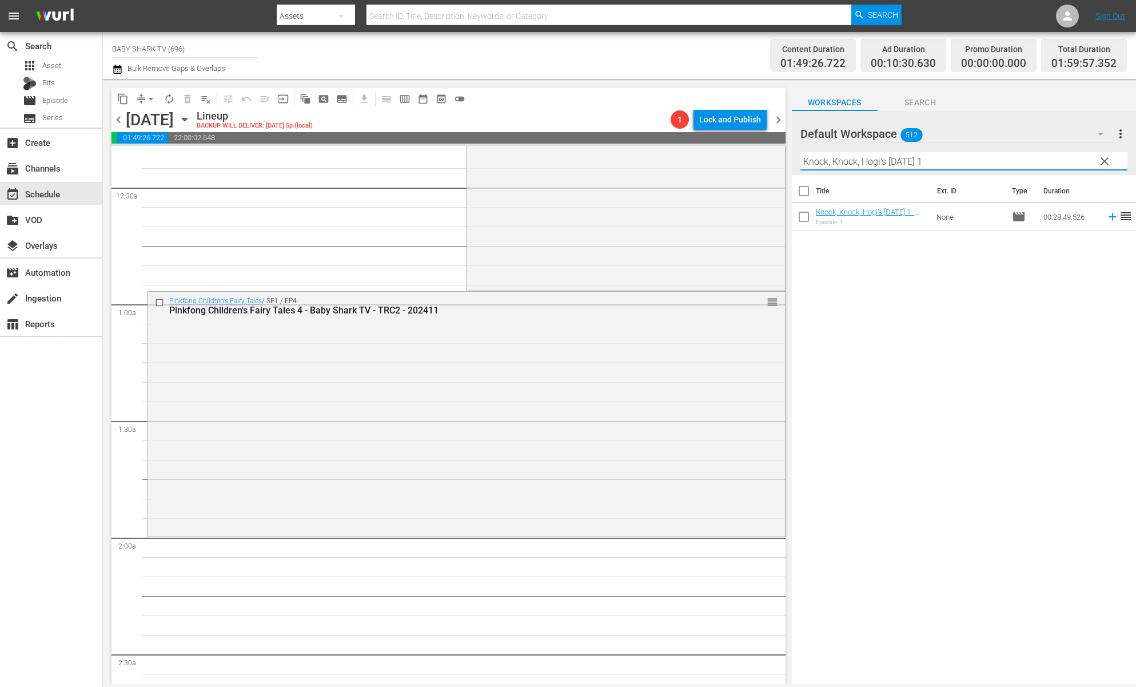
scroll to position [114, 0]
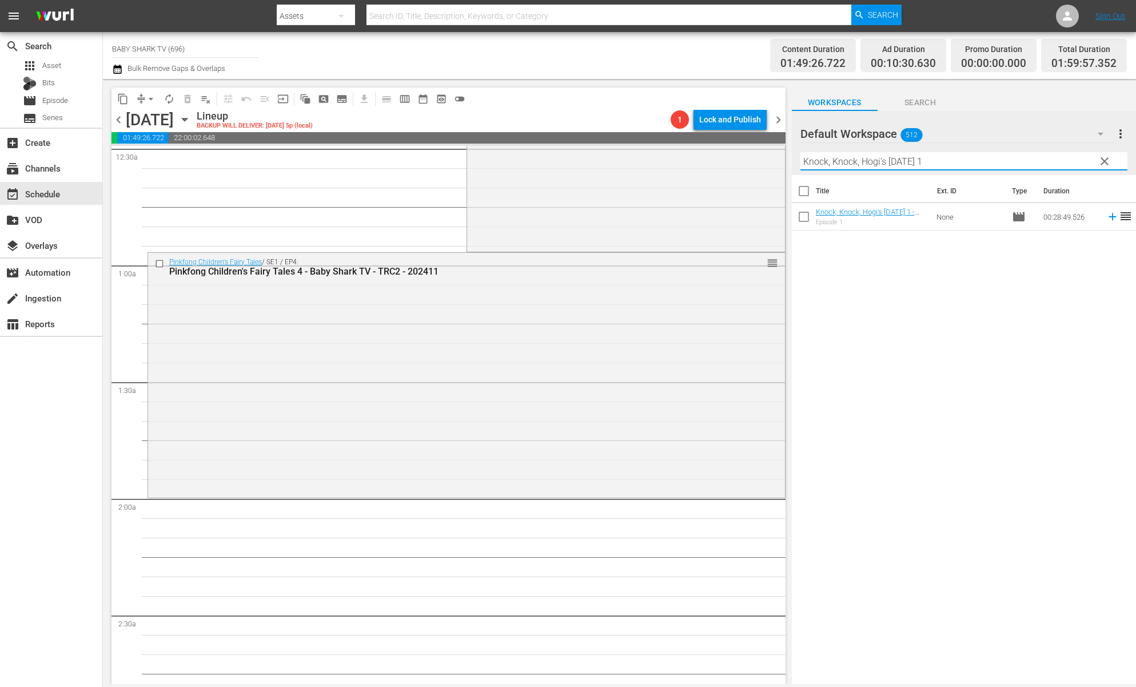
click at [914, 343] on div "Title Ext. ID Type Duration Knock, Knock, Hogi's Halloween 1 - Baby Shark TV - …" at bounding box center [964, 430] width 344 height 511
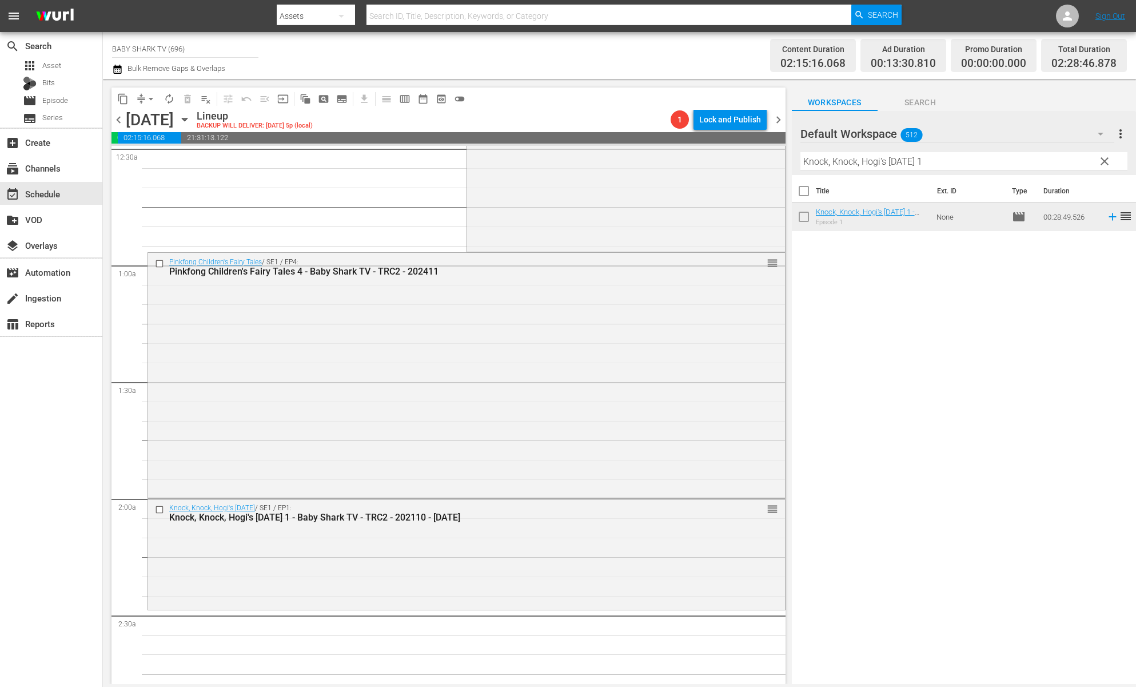
click at [911, 293] on div "Title Ext. ID Type Duration Knock, Knock, Hogi's Halloween 1 - Baby Shark TV - …" at bounding box center [964, 430] width 344 height 511
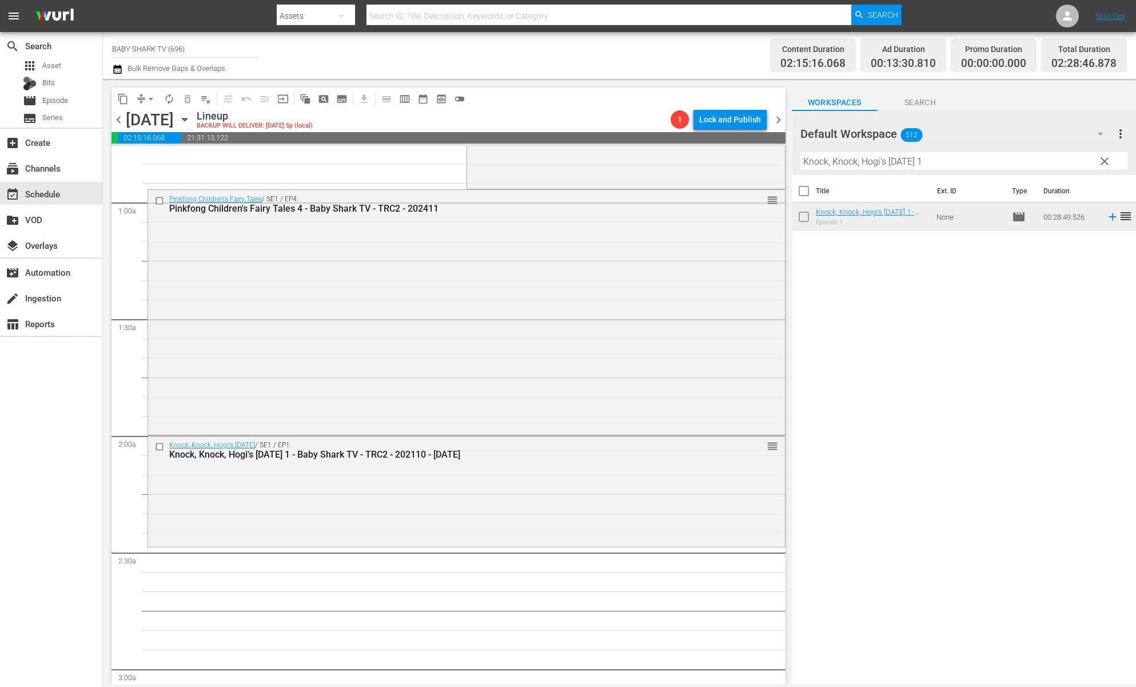
scroll to position [213, 0]
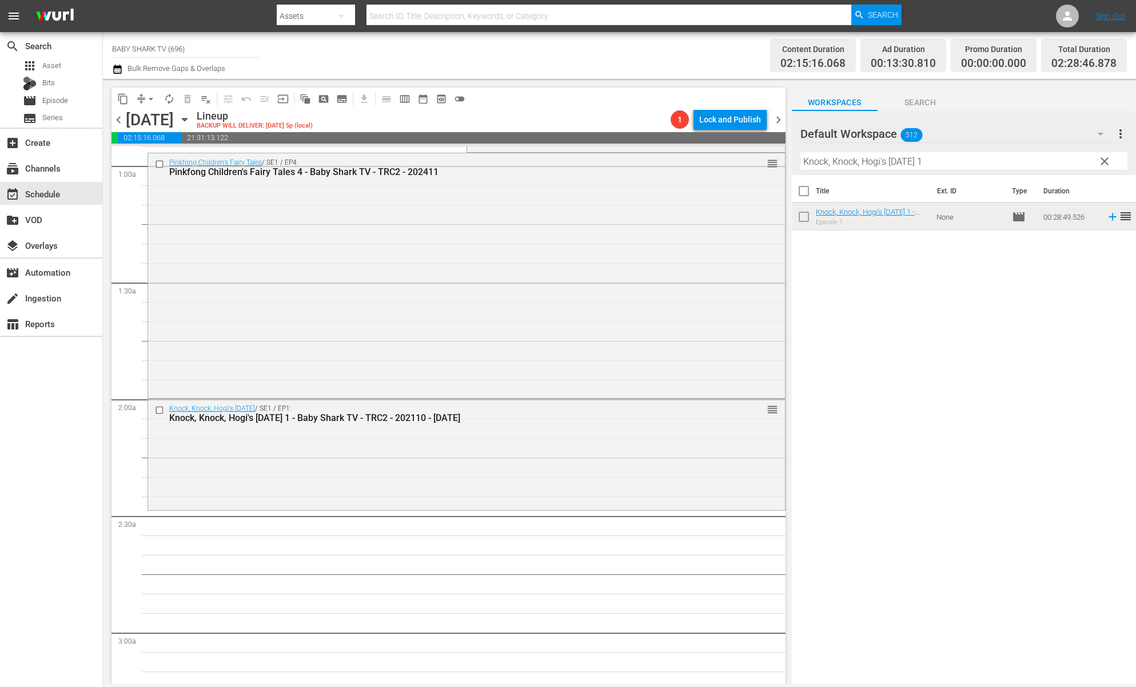
click at [1046, 315] on div "Title Ext. ID Type Duration Knock, Knock, Hogi's Halloween 1 - Baby Shark TV - …" at bounding box center [964, 430] width 344 height 511
click at [1100, 166] on span "clear" at bounding box center [1105, 161] width 14 height 14
click at [1100, 166] on input "Knock, Knock, Hogi's Halloween 1" at bounding box center [964, 161] width 327 height 18
click at [1102, 165] on input "Knock, Knock, Hogi's Halloween 1" at bounding box center [964, 161] width 327 height 18
click at [1103, 164] on input "Knock, Knock, Hogi's Halloween 1" at bounding box center [964, 161] width 327 height 18
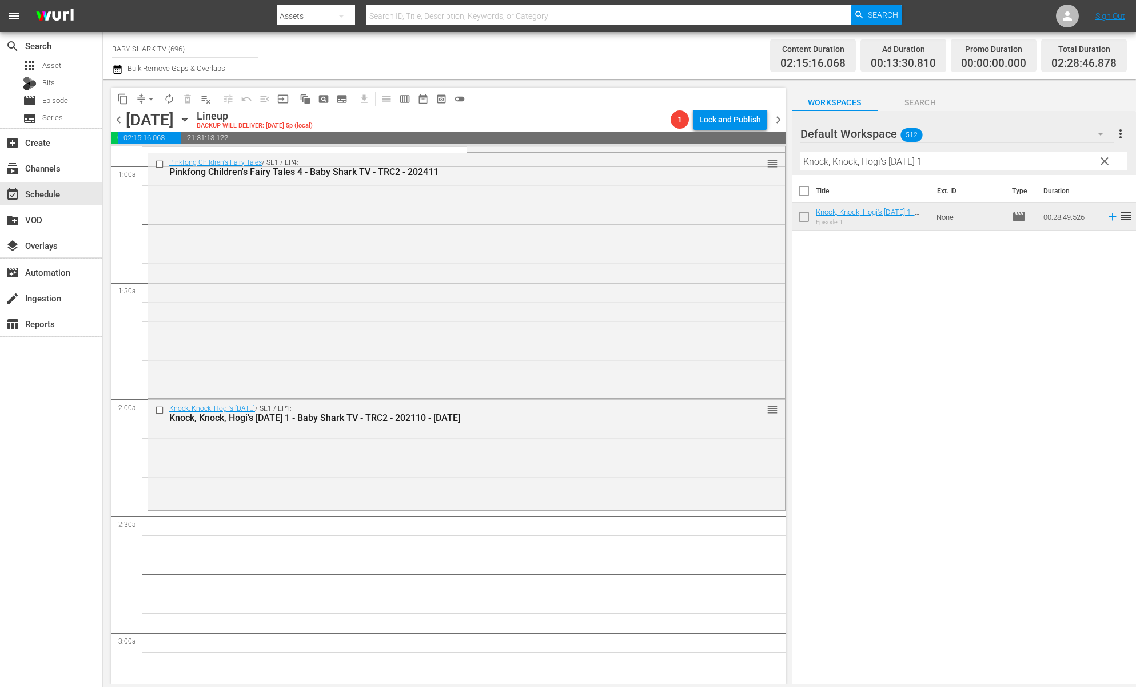
click at [1100, 164] on input "Knock, Knock, Hogi's Halloween 1" at bounding box center [964, 161] width 327 height 18
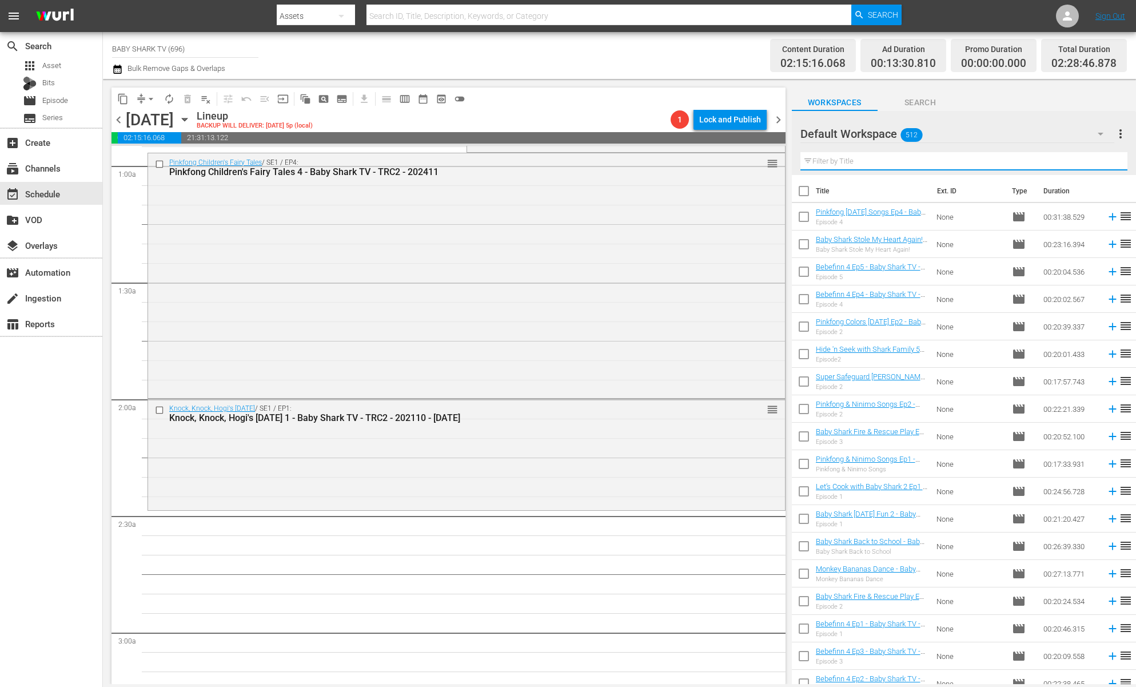
click at [1097, 164] on input "text" at bounding box center [964, 161] width 327 height 18
paste input "Bebefinn 4"
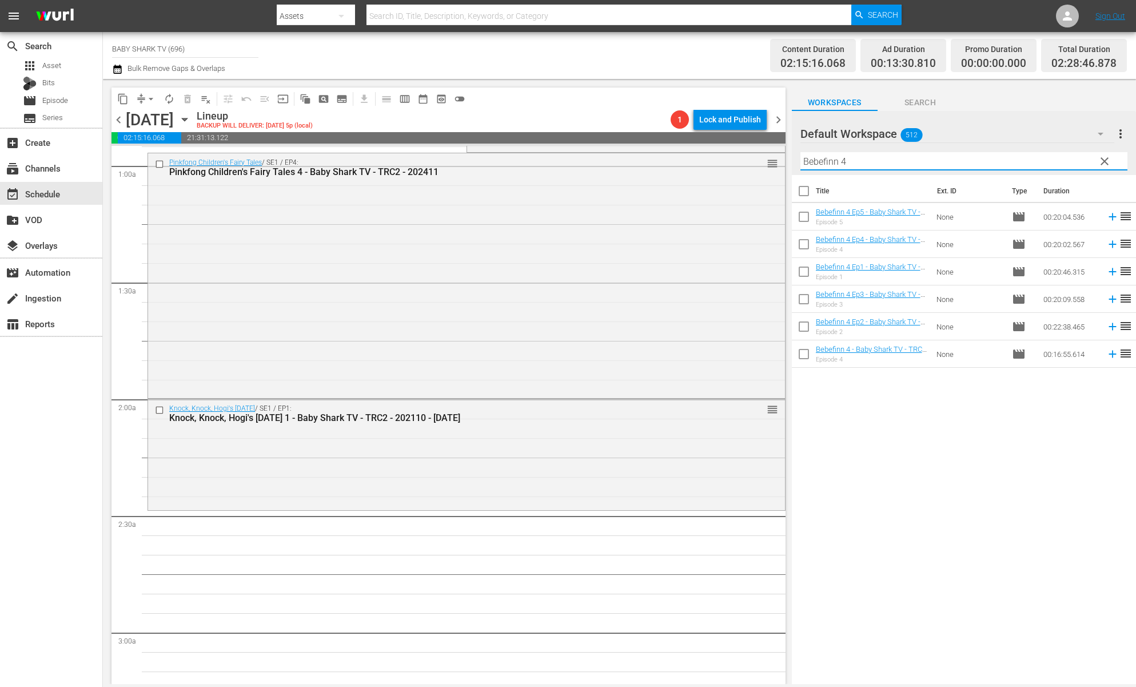
type input "Bebefinn 4"
click at [996, 492] on div "Title Ext. ID Type Duration Bebefinn 4 Ep5 - Baby Shark TV - TRC2 - 202509 Epis…" at bounding box center [964, 430] width 344 height 511
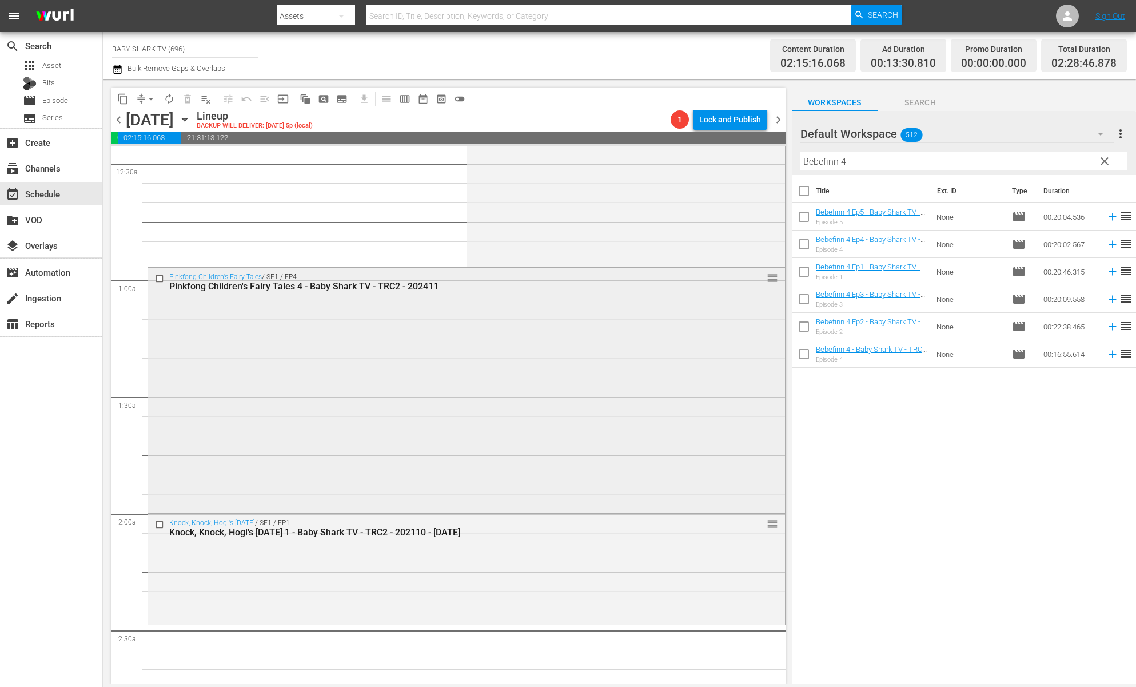
scroll to position [0, 0]
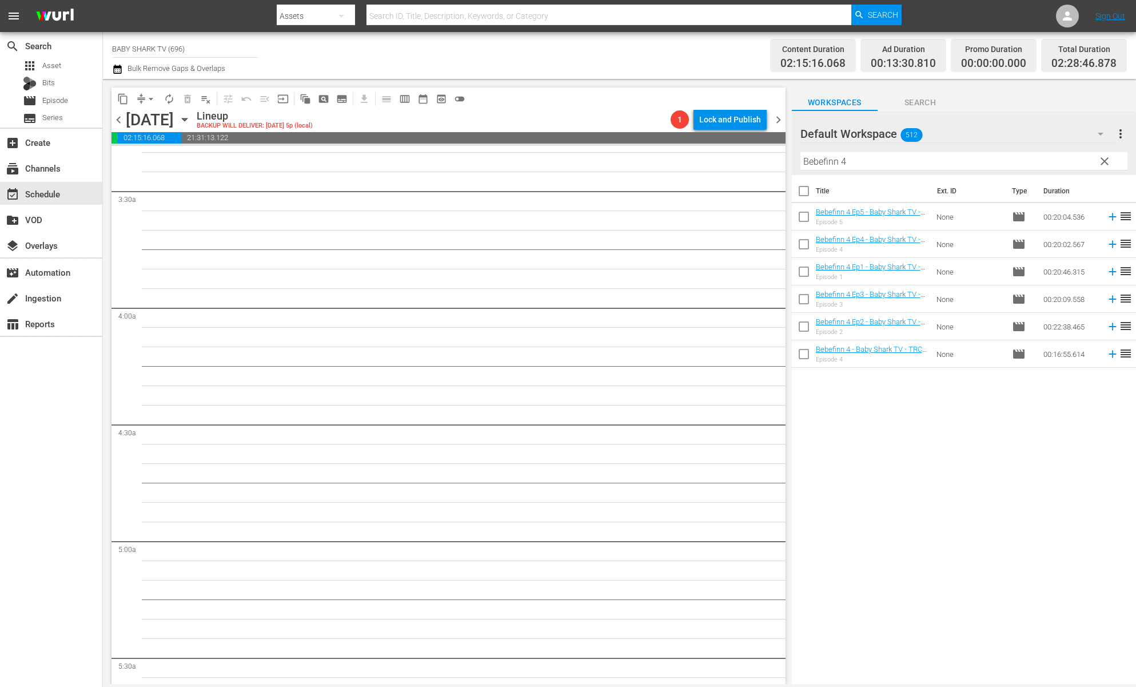
click at [885, 435] on div "Title Ext. ID Type Duration Bebefinn 4 Ep5 - Baby Shark TV - TRC2 - 202509 Epis…" at bounding box center [964, 430] width 344 height 511
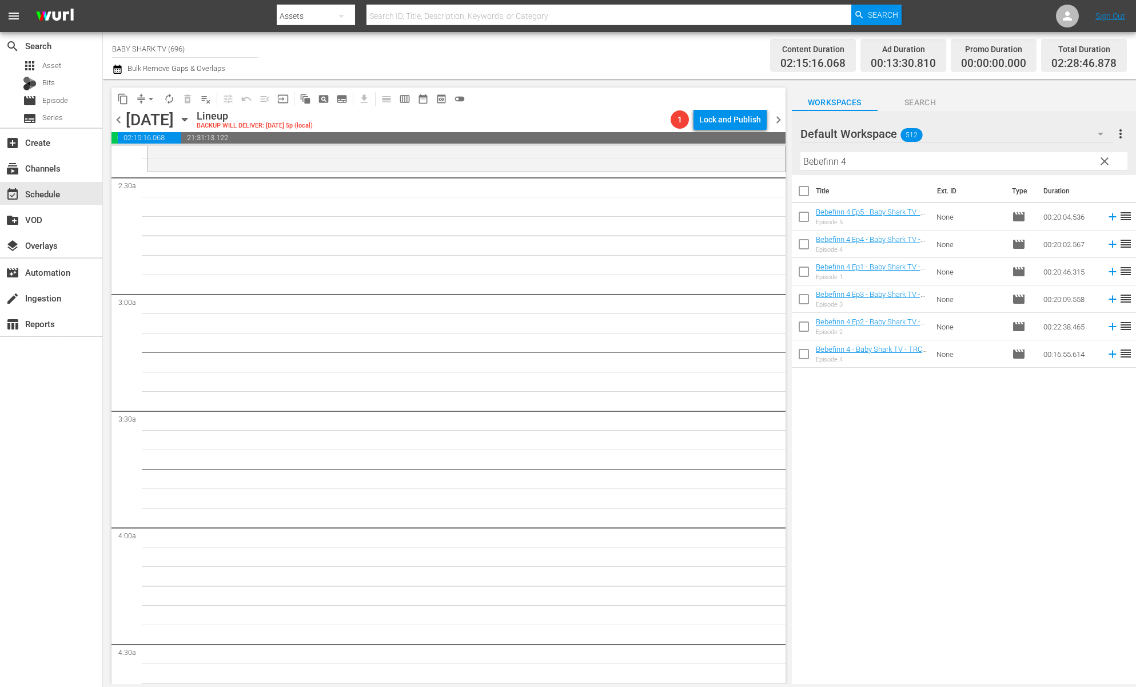
click at [917, 388] on div "Title Ext. ID Type Duration Bebefinn 4 Ep5 - Baby Shark TV - TRC2 - 202509 Epis…" at bounding box center [964, 430] width 344 height 511
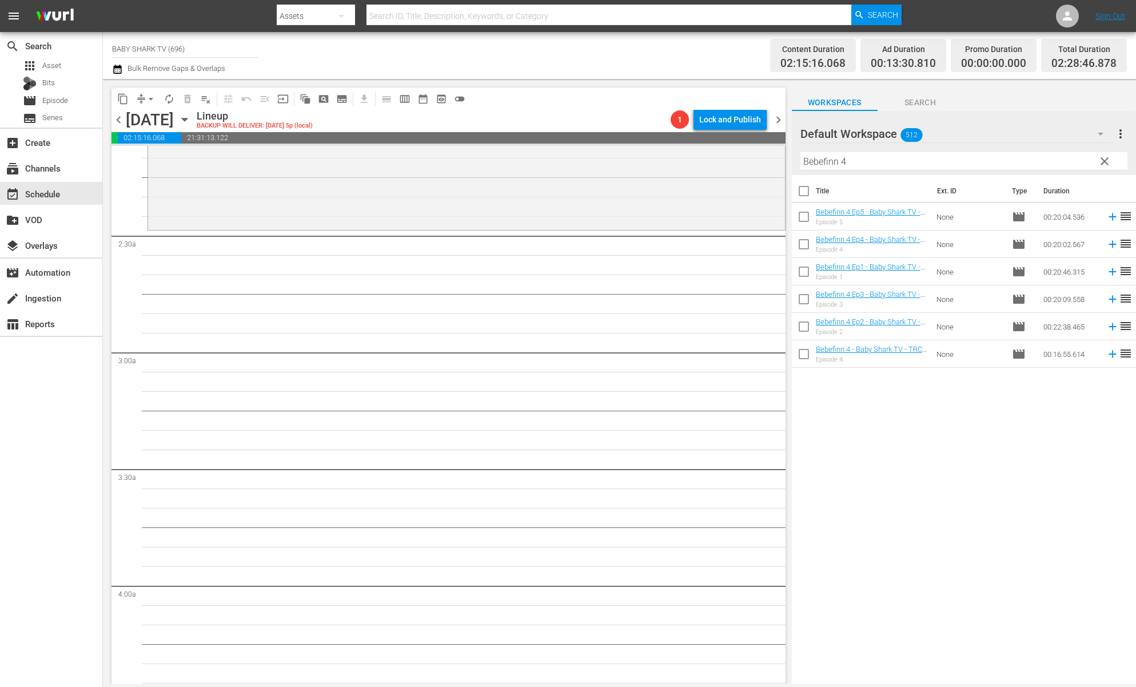
scroll to position [319, 0]
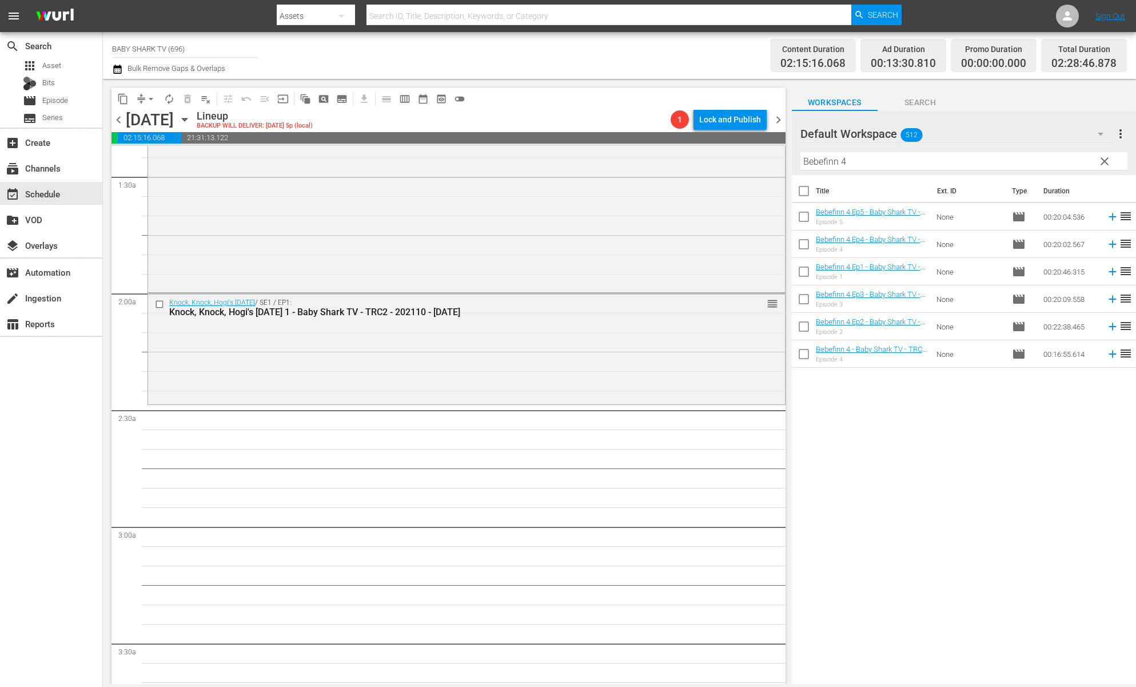
click at [943, 434] on div "Title Ext. ID Type Duration Bebefinn 4 Ep5 - Baby Shark TV - TRC2 - 202509 Epis…" at bounding box center [964, 430] width 344 height 511
click at [1104, 158] on span "clear" at bounding box center [1105, 161] width 14 height 14
click at [1104, 158] on input "Bebefinn 4" at bounding box center [964, 161] width 327 height 18
click at [1088, 160] on input "Bebefinn 4" at bounding box center [964, 161] width 327 height 18
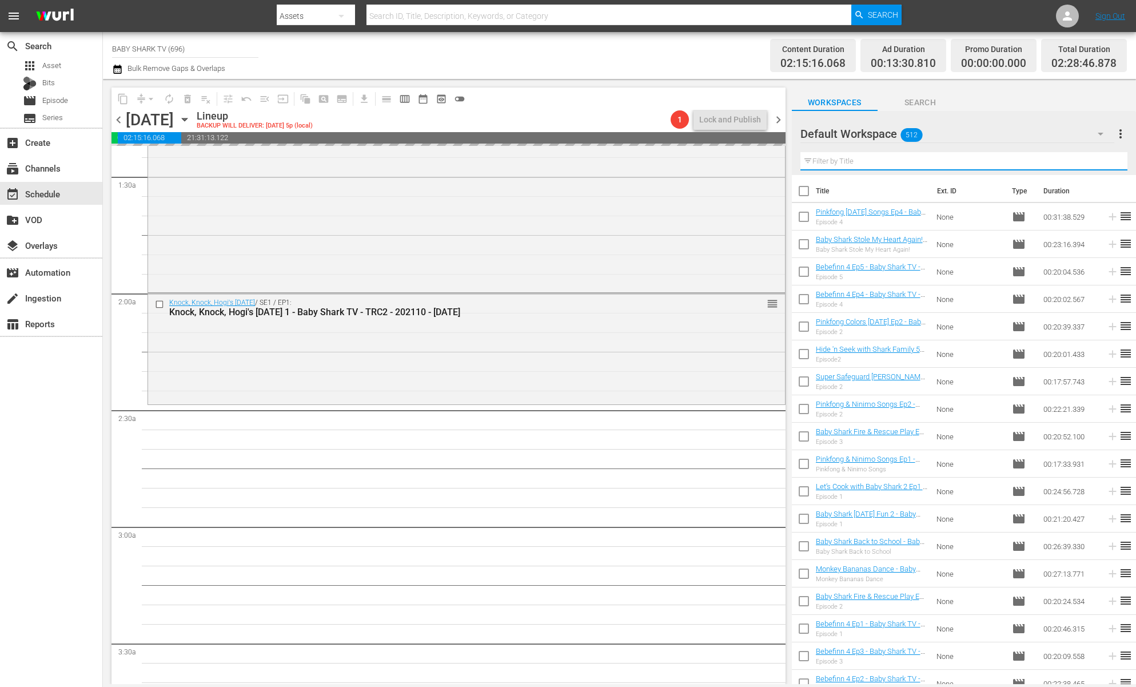
click at [1088, 160] on input "text" at bounding box center [964, 161] width 327 height 18
paste input "Pinkfong Kids Art Gallery"
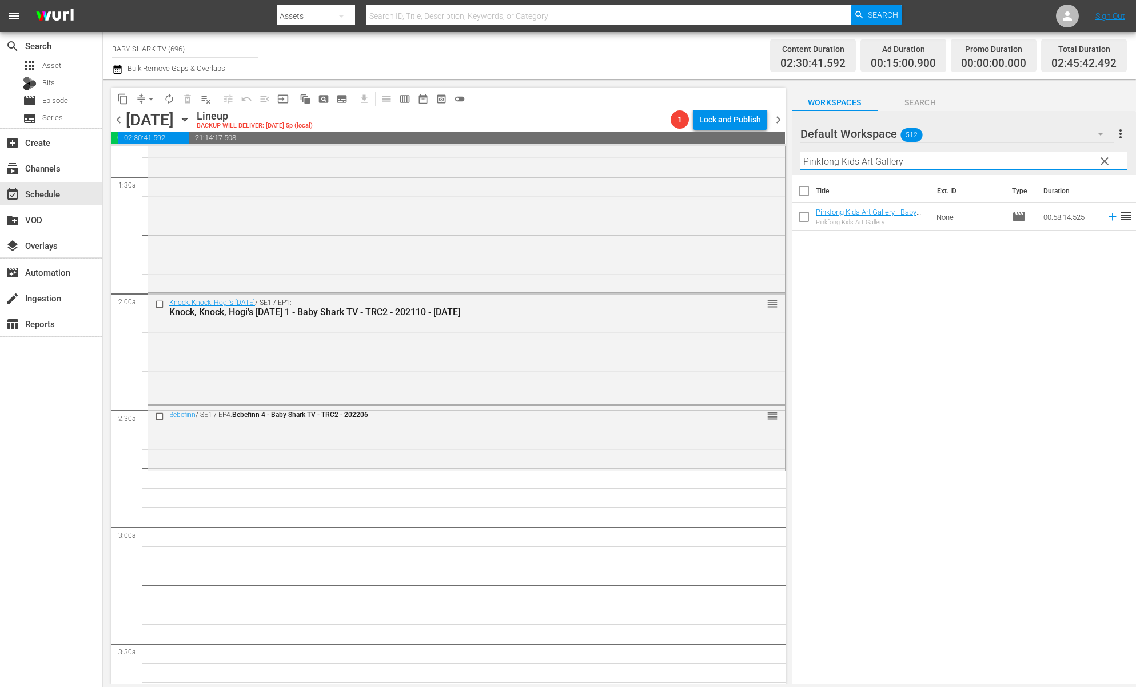
type input "Pinkfong Kids Art Gallery"
click at [975, 407] on div "Title Ext. ID Type Duration Pinkfong Kids Art Gallery - Baby Shark TV - TRC2 - …" at bounding box center [964, 430] width 344 height 511
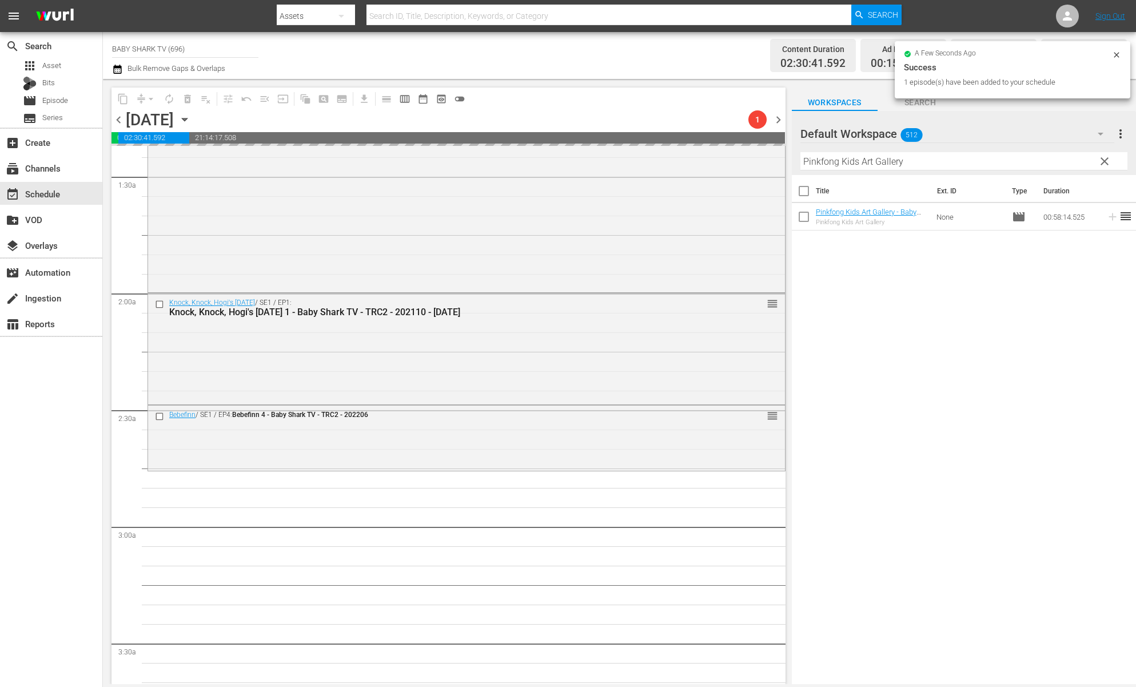
click at [1103, 165] on span "clear" at bounding box center [1105, 161] width 14 height 14
click at [1103, 165] on input "Pinkfong Kids Art Gallery" at bounding box center [964, 161] width 327 height 18
click at [1090, 165] on input "Pinkfong Kids Art Gallery" at bounding box center [964, 161] width 327 height 18
click at [1086, 165] on input "text" at bounding box center [964, 161] width 327 height 18
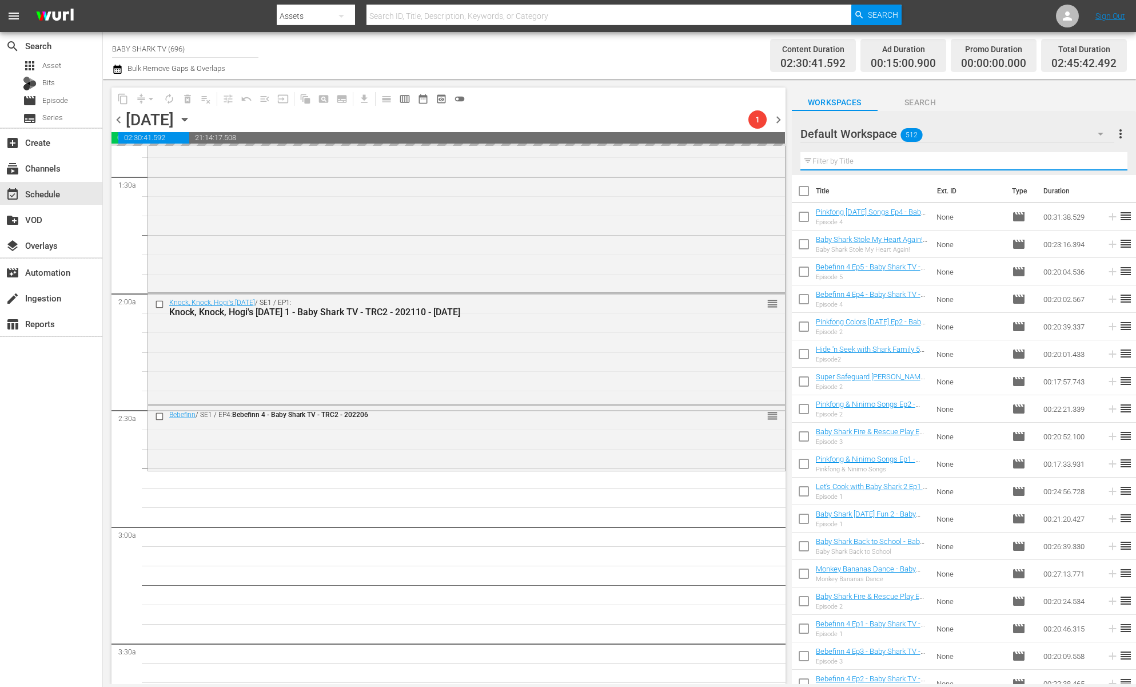
click at [1086, 165] on input "text" at bounding box center [964, 161] width 327 height 18
paste input "Baby Shark Monthly 1"
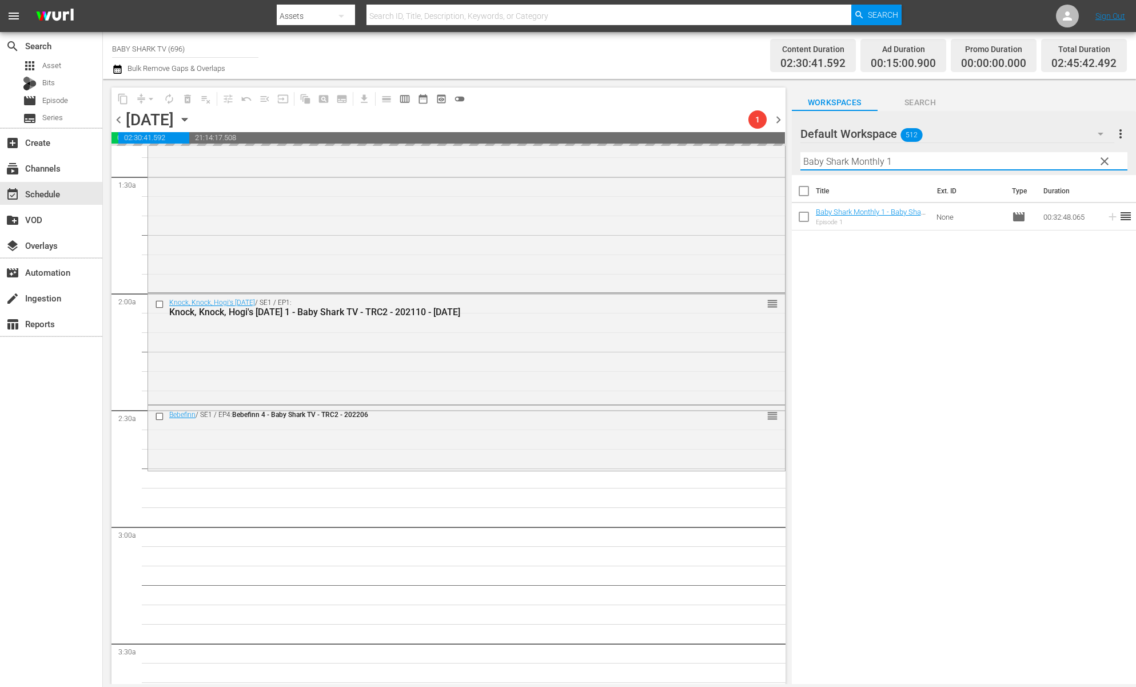
type input "Baby Shark Monthly 1"
click at [956, 352] on div "Title Ext. ID Type Duration Baby Shark Monthly 1 - Baby Shark TV - TRC2 - 20220…" at bounding box center [964, 430] width 344 height 511
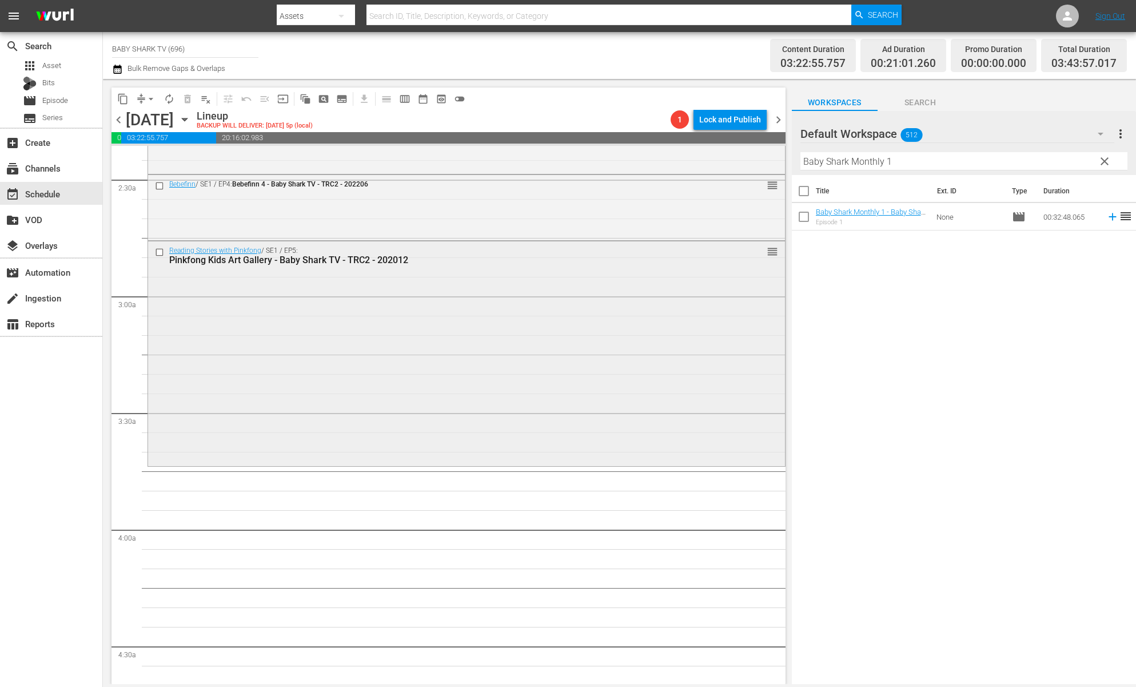
scroll to position [557, 0]
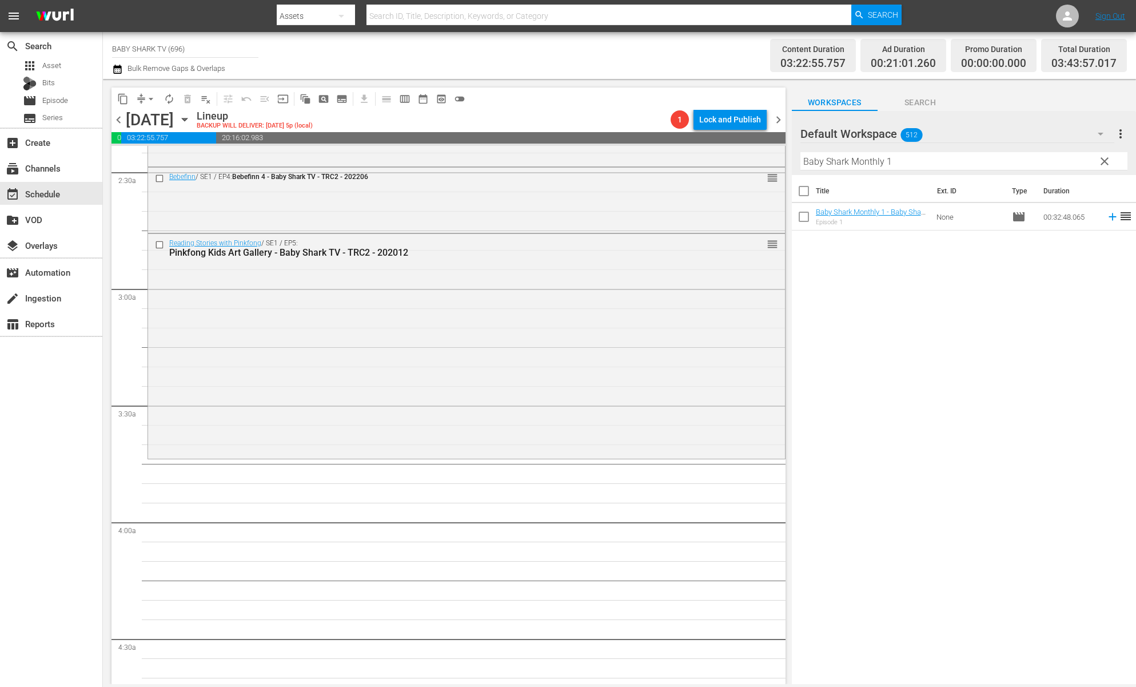
click at [940, 323] on div "Title Ext. ID Type Duration Baby Shark Monthly 1 - Baby Shark TV - TRC2 - 20220…" at bounding box center [964, 430] width 344 height 511
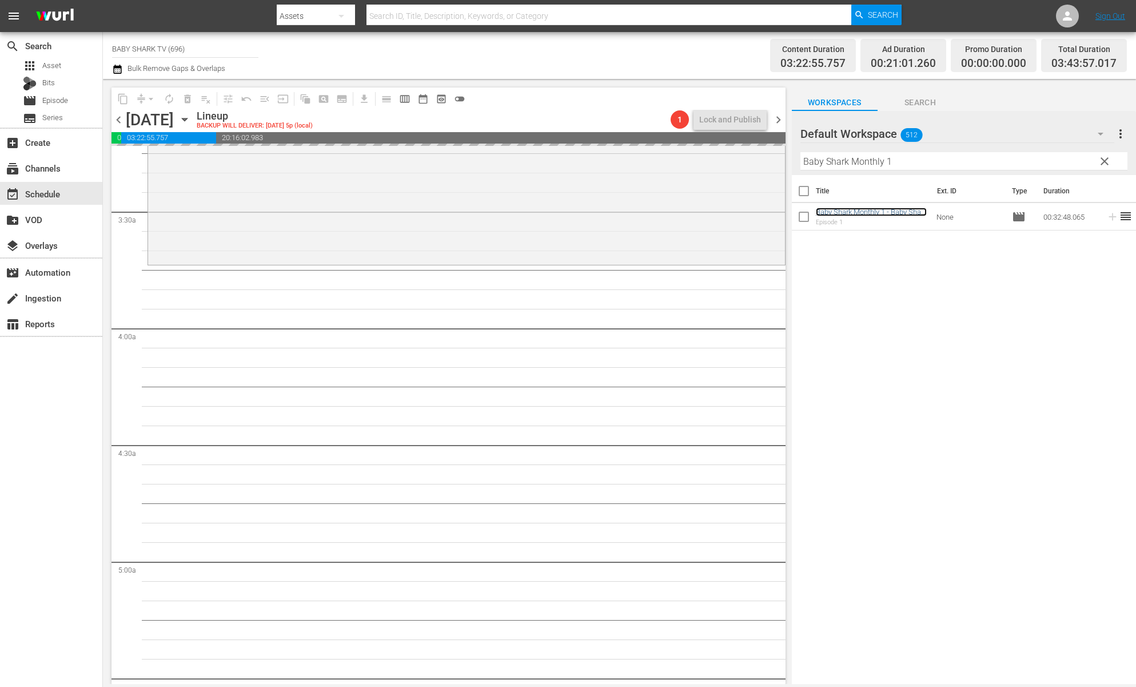
scroll to position [799, 0]
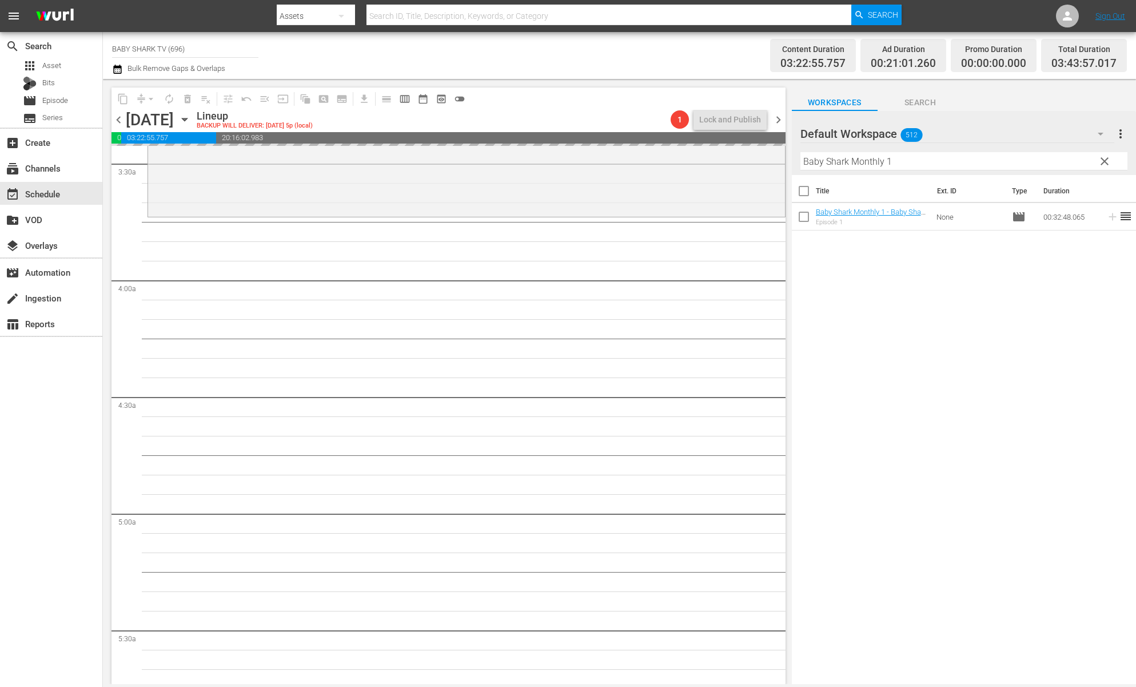
click at [1108, 162] on span "clear" at bounding box center [1105, 161] width 14 height 14
click at [1104, 162] on input "Baby Shark Monthly 1" at bounding box center [964, 161] width 327 height 18
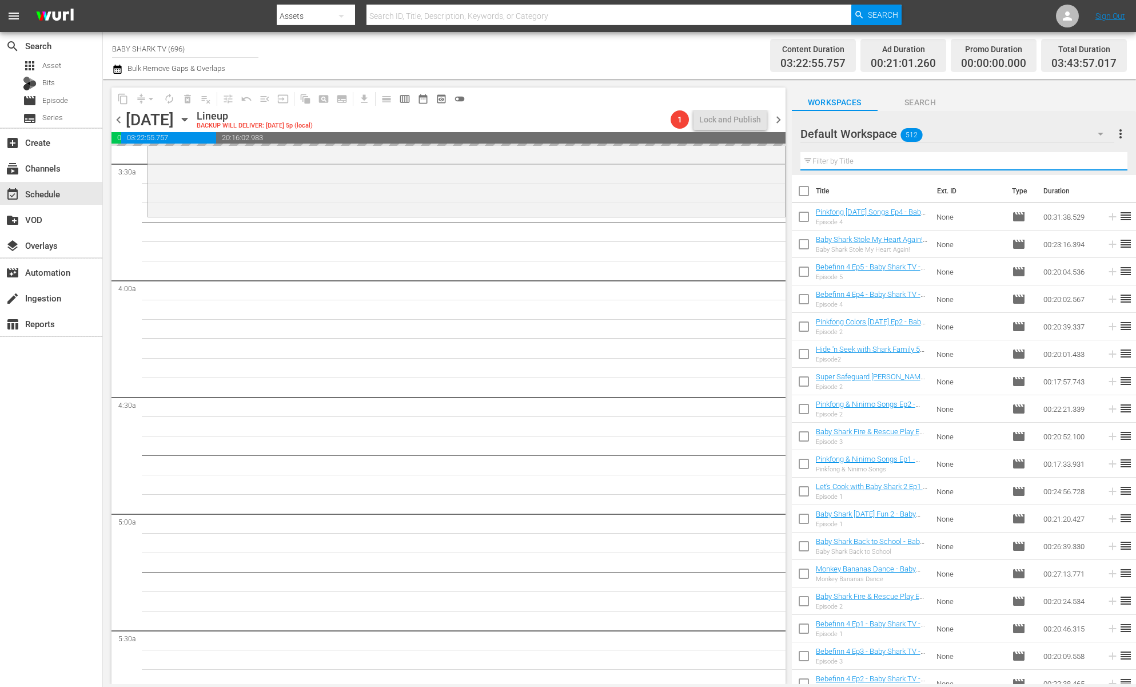
click at [1101, 162] on input "text" at bounding box center [964, 161] width 327 height 18
paste input "Dance Adventure 2"
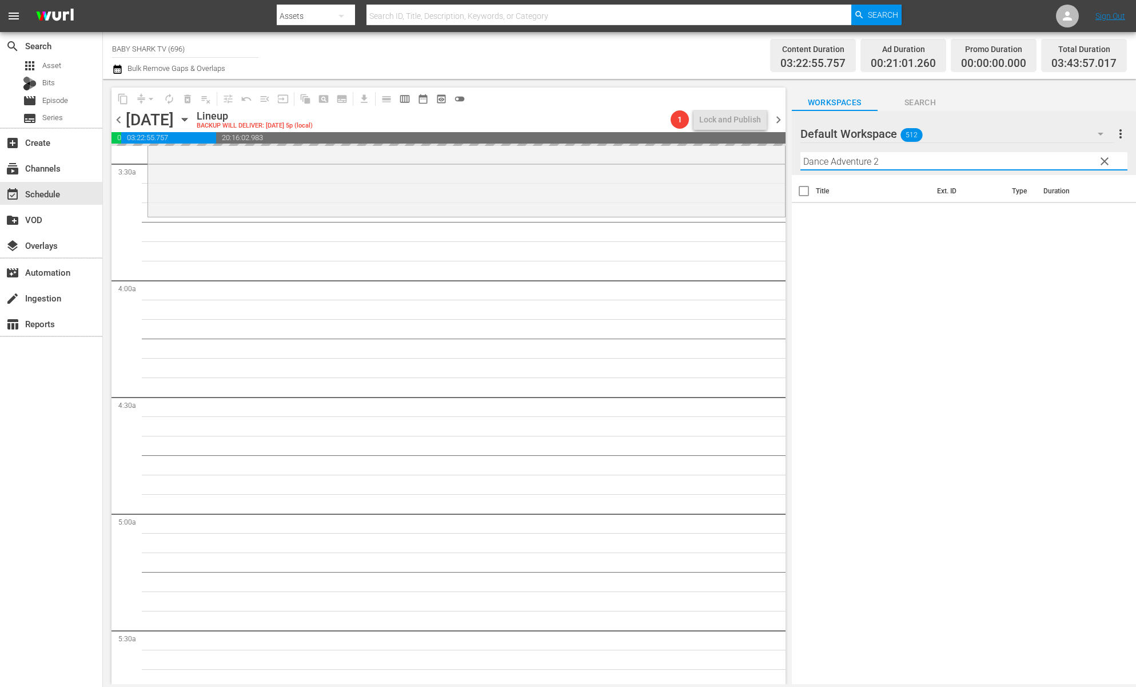
click at [965, 252] on div "Title Ext. ID Type Duration" at bounding box center [964, 430] width 344 height 511
click at [922, 166] on input "Dance Adventure 2" at bounding box center [964, 161] width 327 height 18
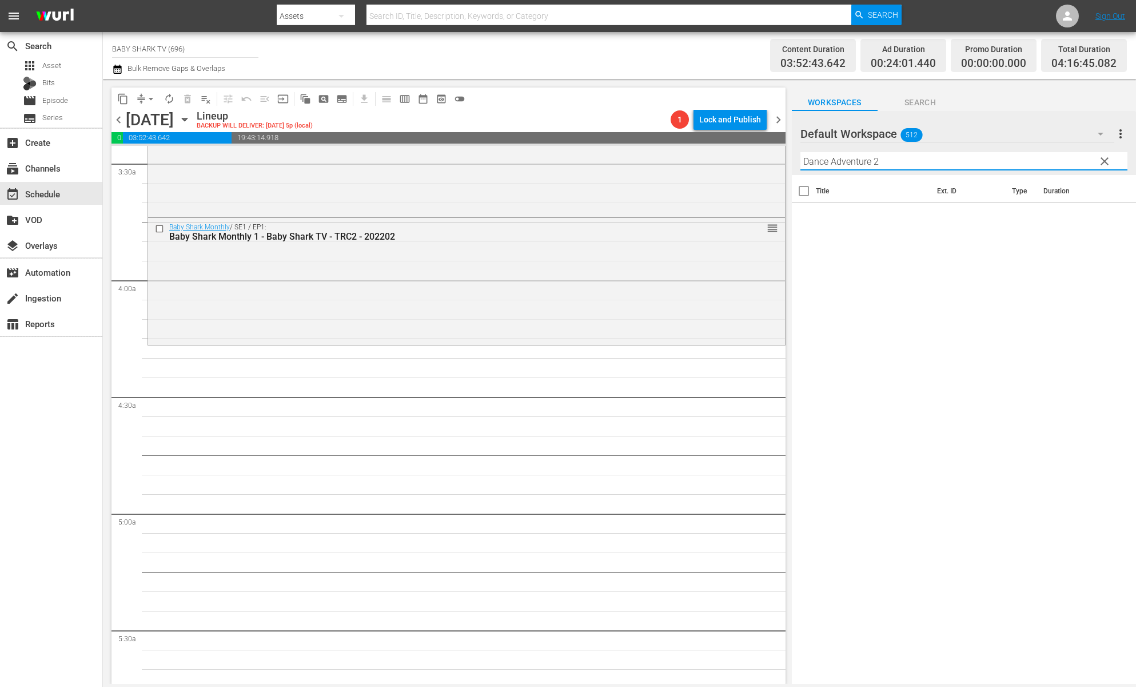
click at [877, 287] on div "Title Ext. ID Type Duration" at bounding box center [964, 430] width 344 height 511
click at [921, 162] on input "Dance Adventure 2" at bounding box center [964, 161] width 327 height 18
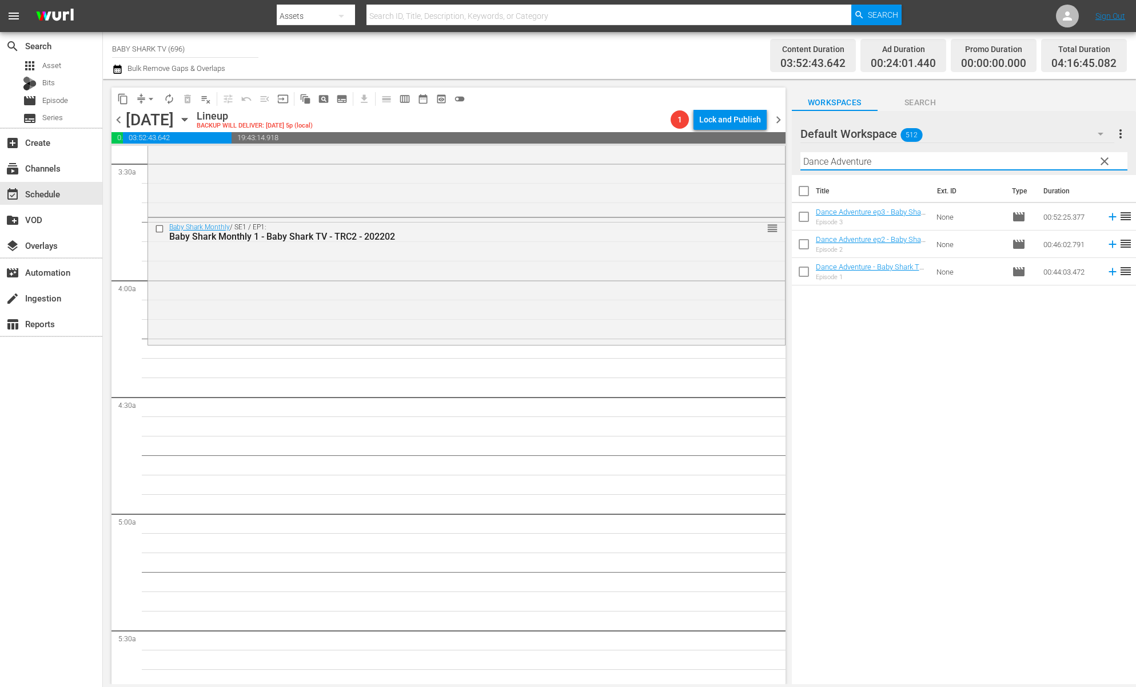
type input "Dance Adventure"
click at [883, 320] on div "Title Ext. ID Type Duration Dance Adventure ep3 - Baby Shark TV - TRC2 - 202309…" at bounding box center [964, 430] width 344 height 511
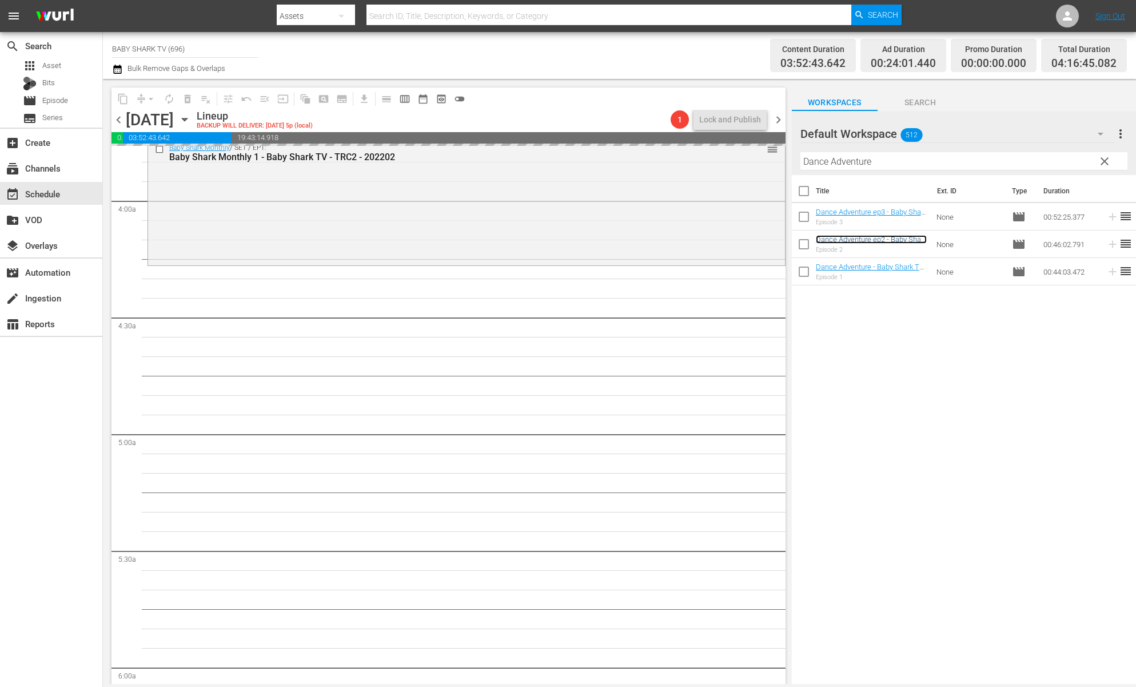
scroll to position [902, 0]
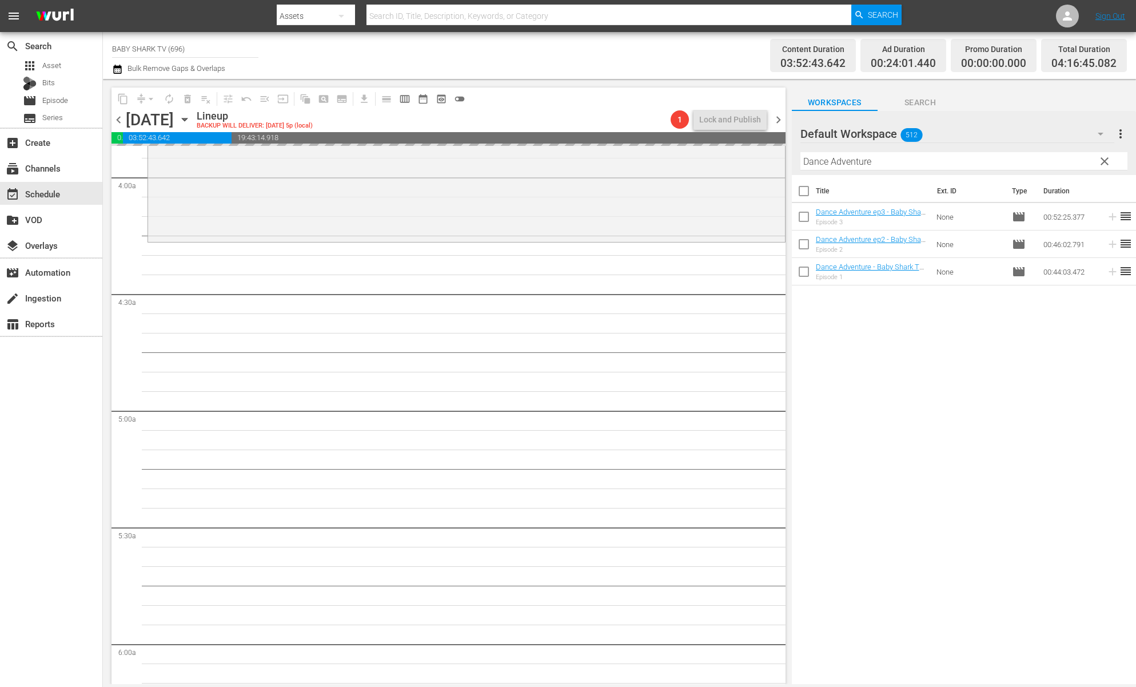
click at [1109, 163] on span "clear" at bounding box center [1105, 161] width 14 height 14
click at [1104, 163] on input "Dance Adventure" at bounding box center [964, 161] width 327 height 18
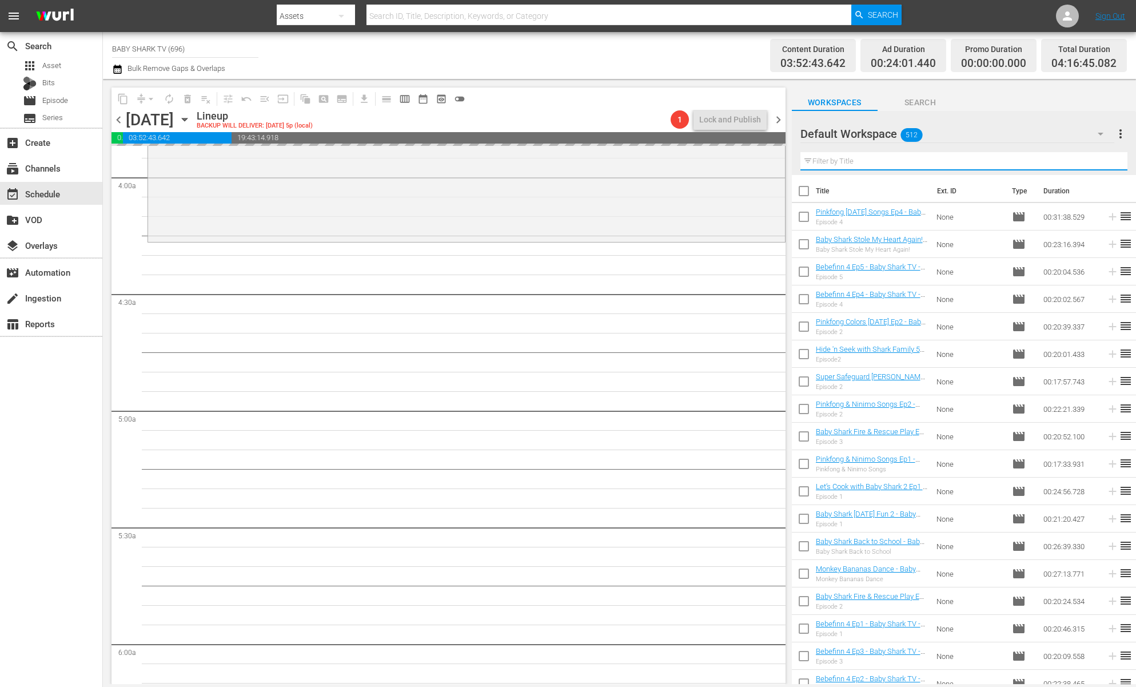
click at [1104, 163] on input "text" at bounding box center [964, 161] width 327 height 18
click at [1096, 163] on input "text" at bounding box center [964, 161] width 327 height 18
click at [1095, 163] on input "text" at bounding box center [964, 161] width 327 height 18
paste input "Colors Song"
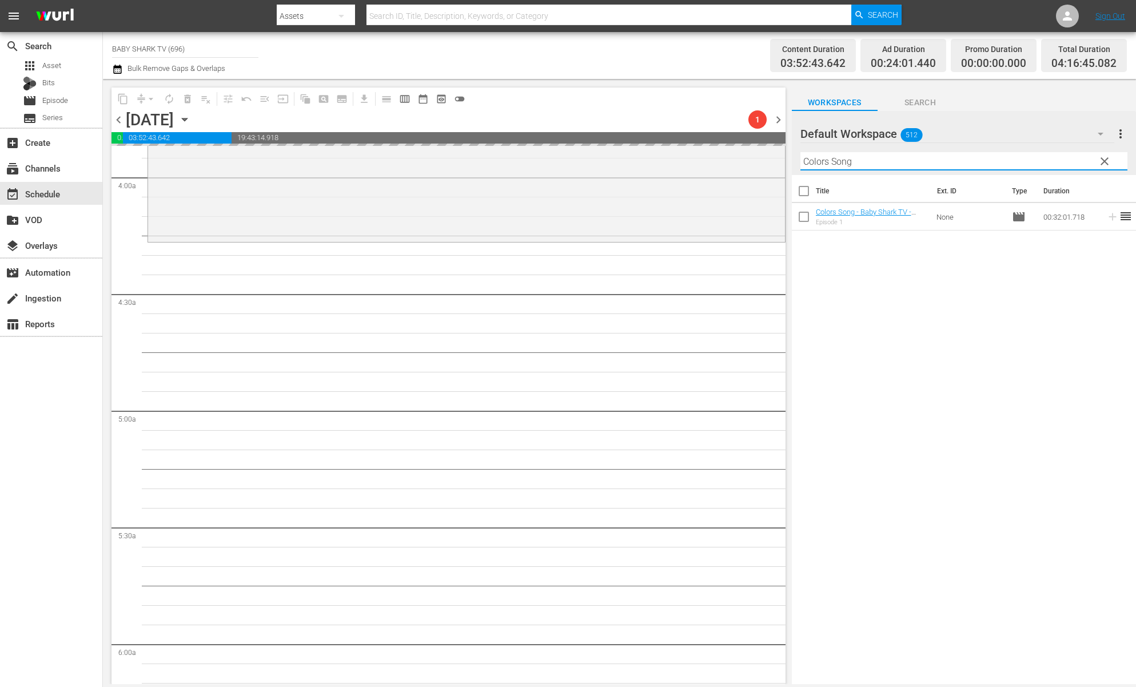
type input "Colors Song"
click at [853, 329] on div "Title Ext. ID Type Duration Colors Song - Baby Shark TV - TRC2 - 202301 Episode…" at bounding box center [964, 430] width 344 height 511
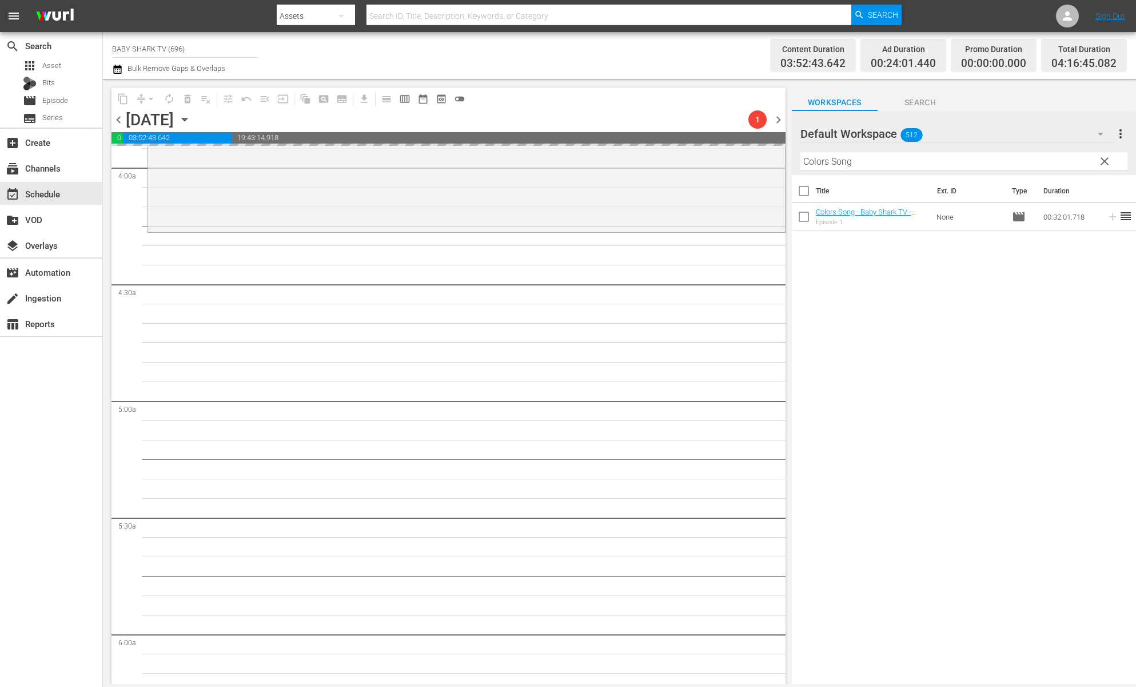
scroll to position [925, 0]
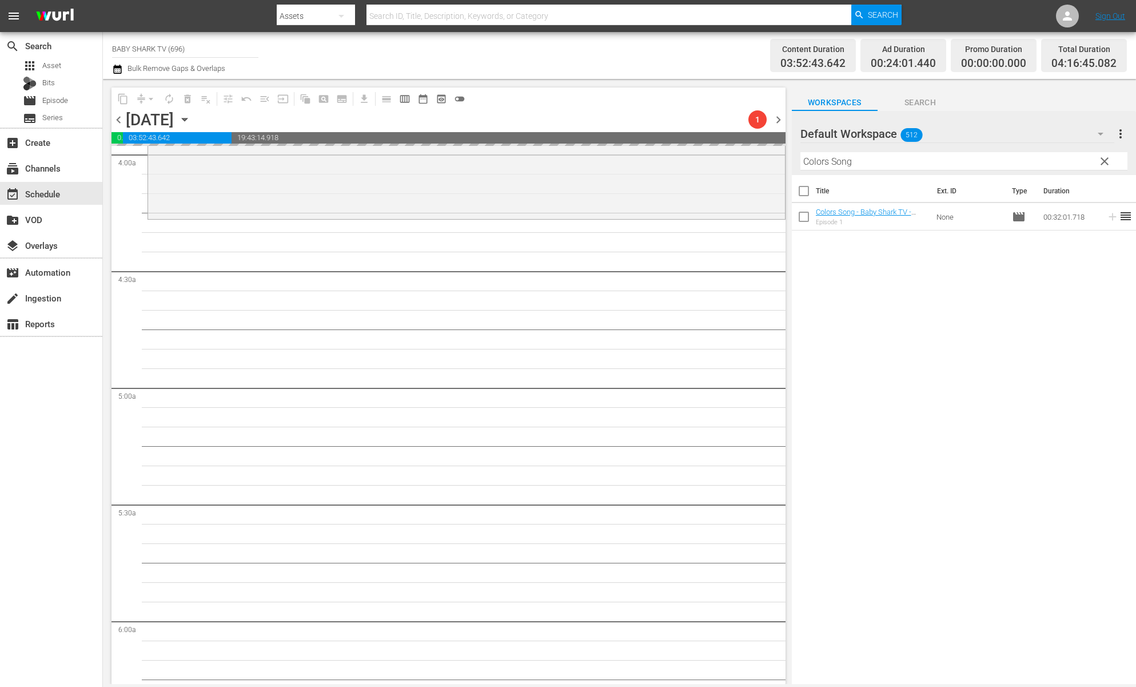
click at [884, 291] on div "Title Ext. ID Type Duration Colors Song - Baby Shark TV - TRC2 - 202301 Episode…" at bounding box center [964, 430] width 344 height 511
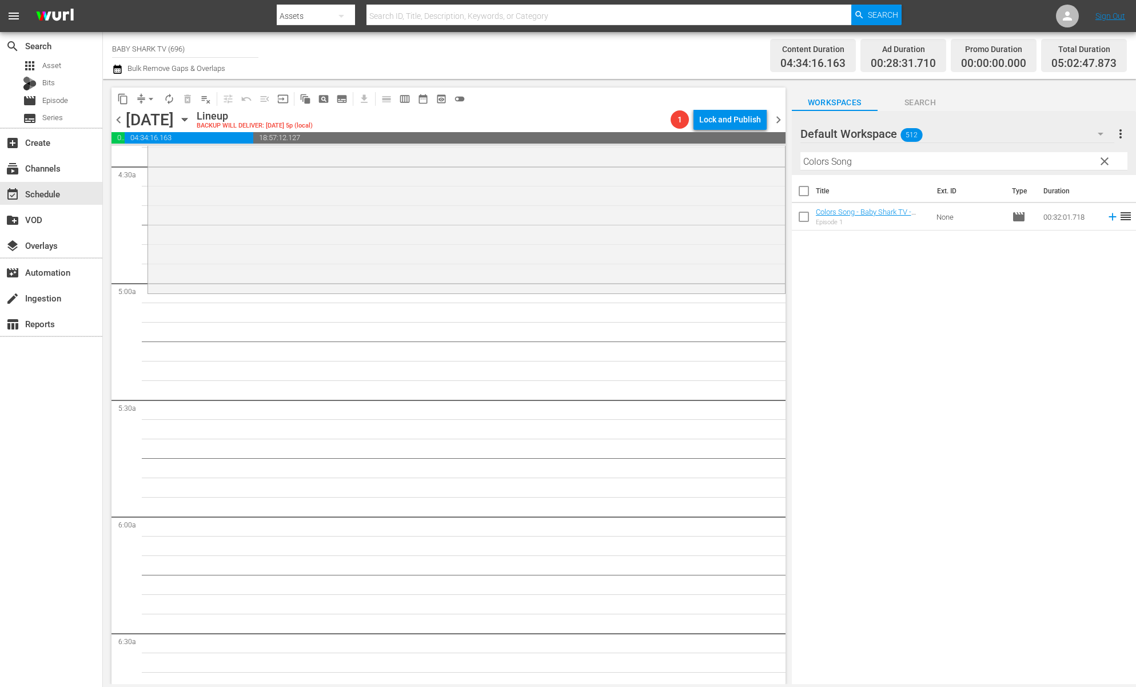
click at [867, 284] on div "Title Ext. ID Type Duration Colors Song - Baby Shark TV - TRC2 - 202301 Episode…" at bounding box center [964, 430] width 344 height 511
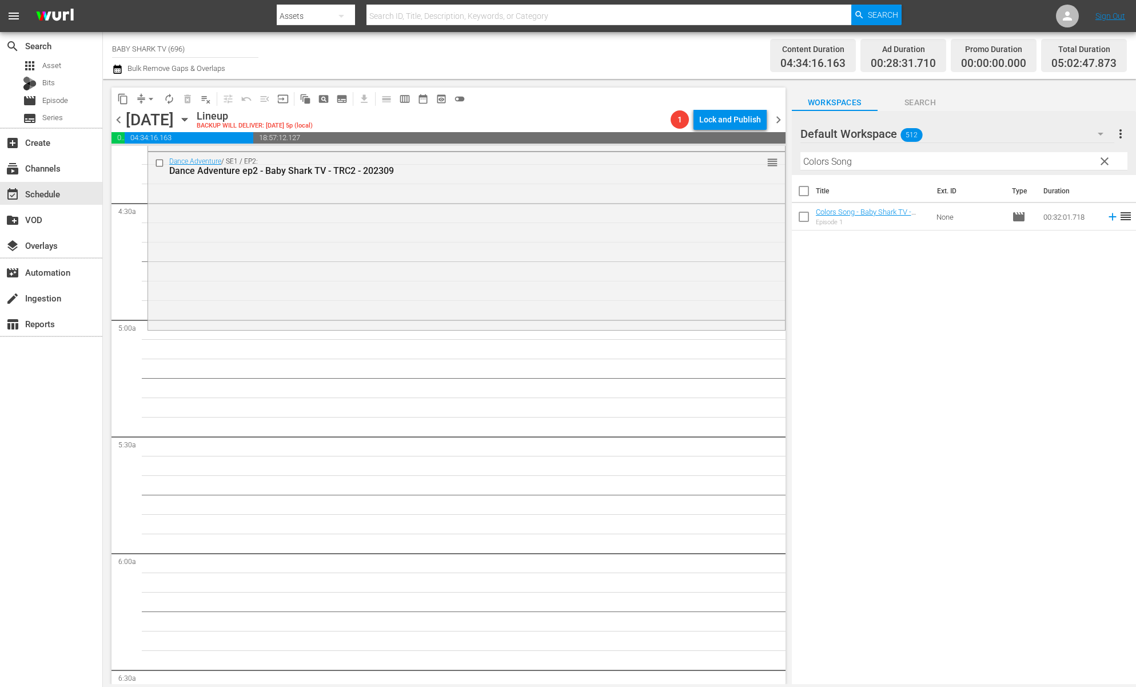
scroll to position [1029, 0]
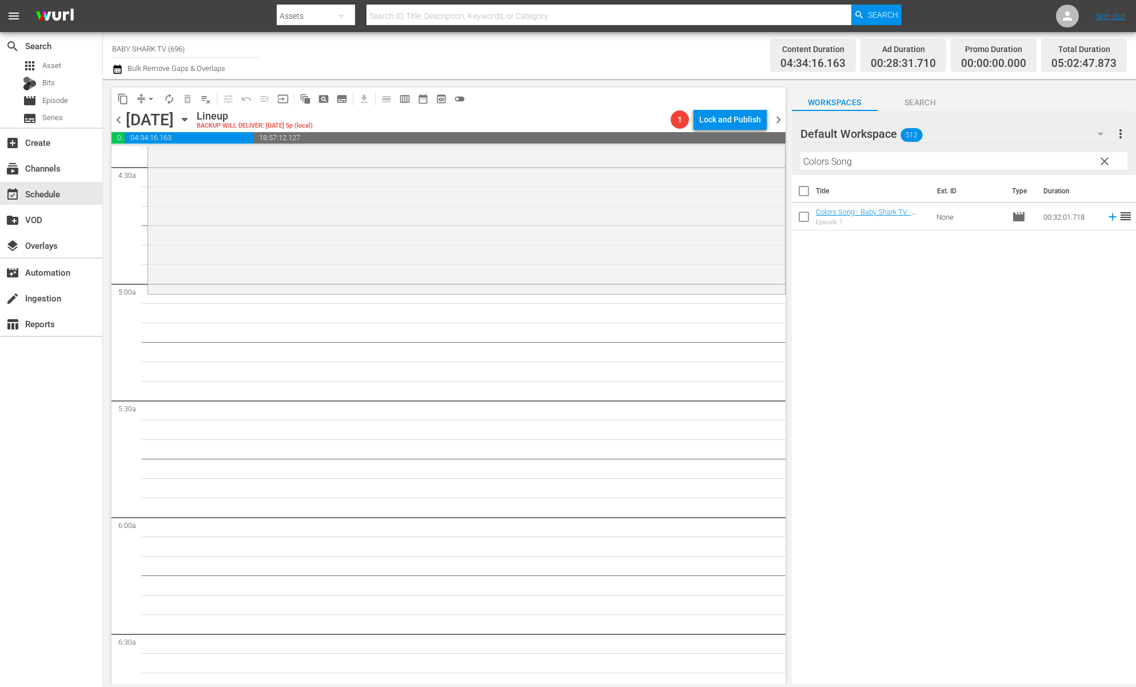
drag, startPoint x: 871, startPoint y: 348, endPoint x: 872, endPoint y: 332, distance: 15.4
click at [872, 348] on div "Title Ext. ID Type Duration Colors Song - Baby Shark TV - TRC2 - 202301 Episode…" at bounding box center [964, 430] width 344 height 511
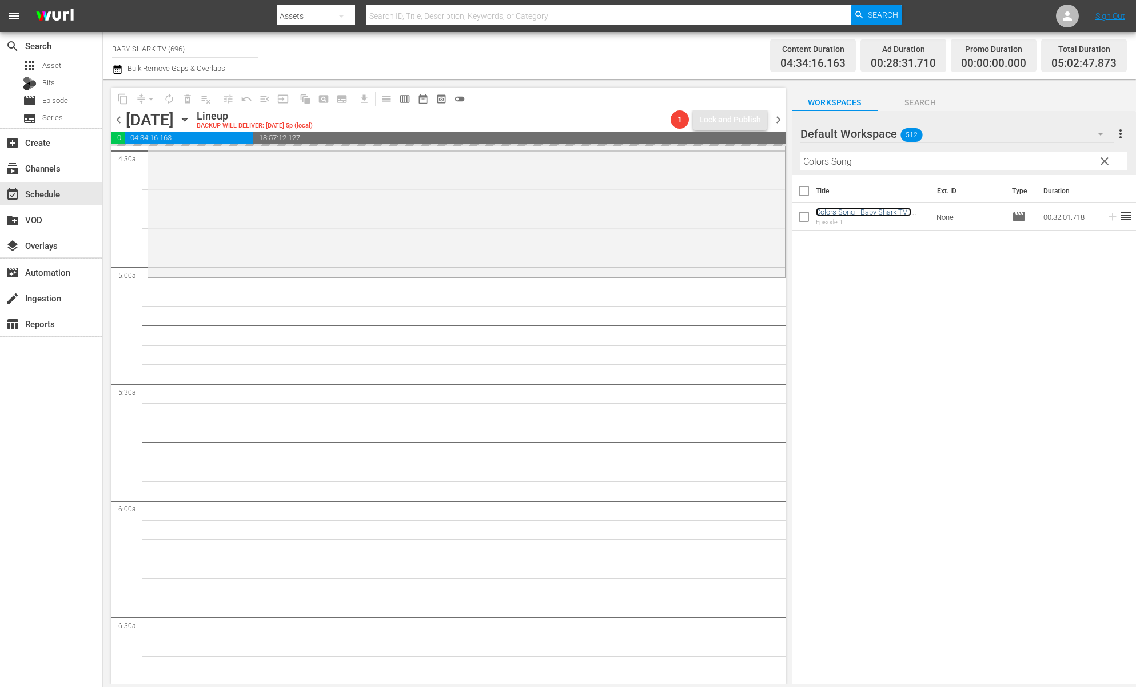
scroll to position [1053, 0]
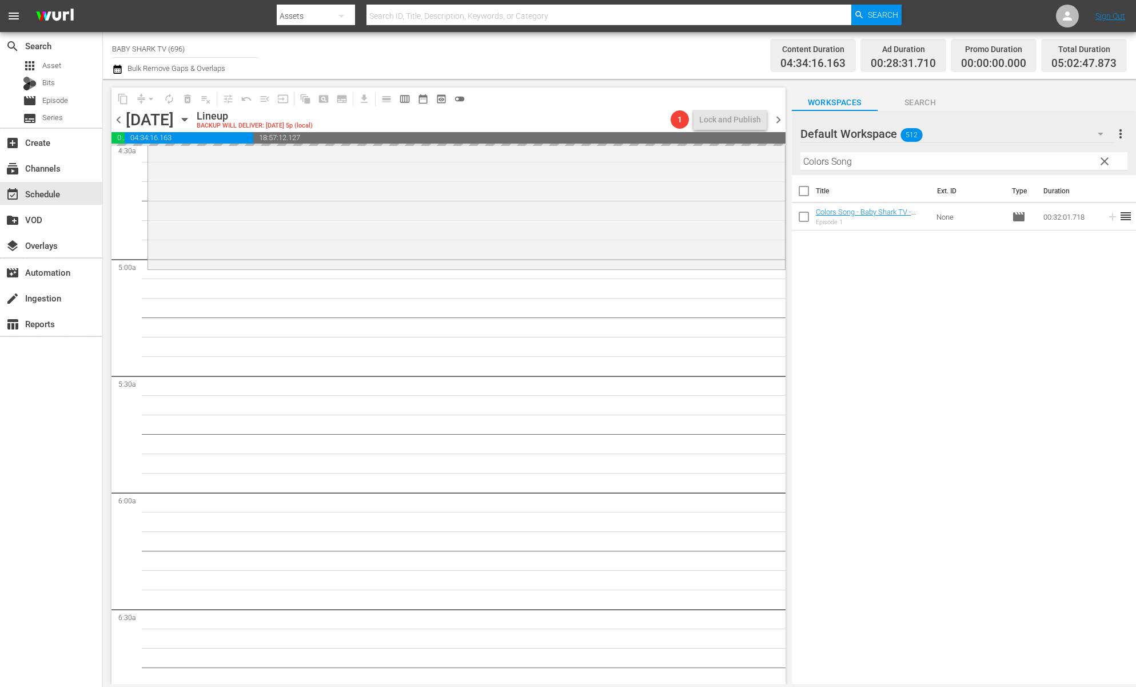
click at [1070, 168] on input "Colors Song" at bounding box center [964, 161] width 327 height 18
click at [1087, 168] on input "Colors Song" at bounding box center [964, 161] width 327 height 18
click at [1094, 167] on div "Default Workspace 512 Default more_vert clear Filter by Title Colors Song" at bounding box center [964, 143] width 344 height 64
click at [1098, 165] on span "clear" at bounding box center [1105, 161] width 14 height 14
click at [1099, 165] on input "Colors Song" at bounding box center [964, 161] width 327 height 18
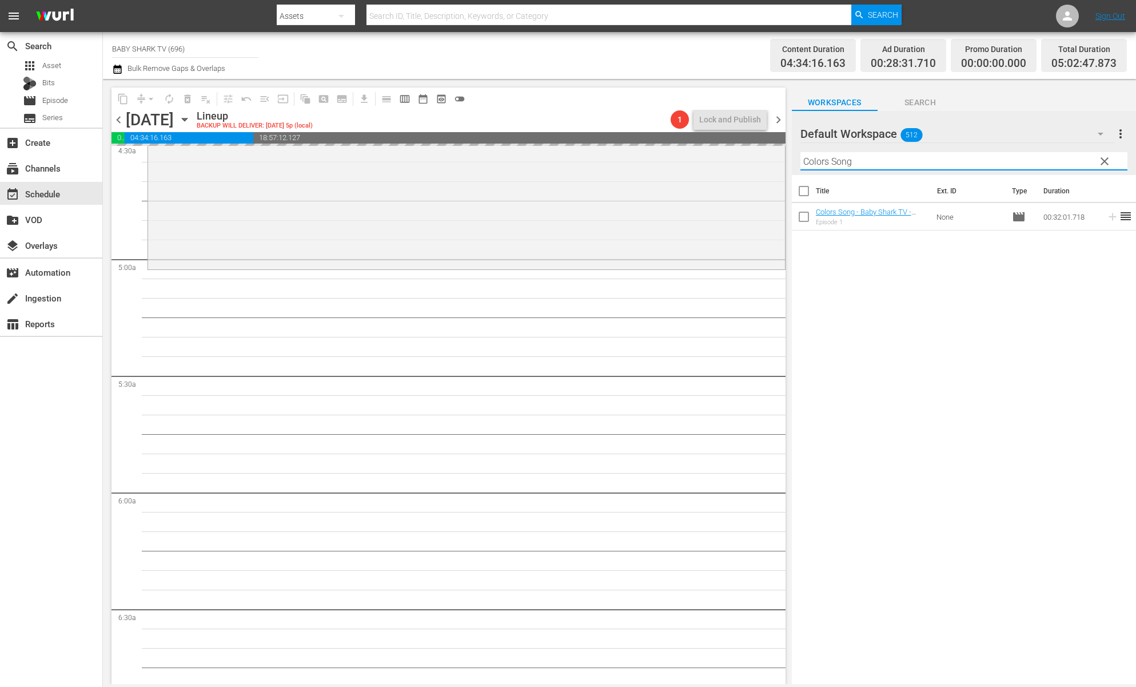
click at [1101, 165] on input "Colors Song" at bounding box center [964, 161] width 327 height 18
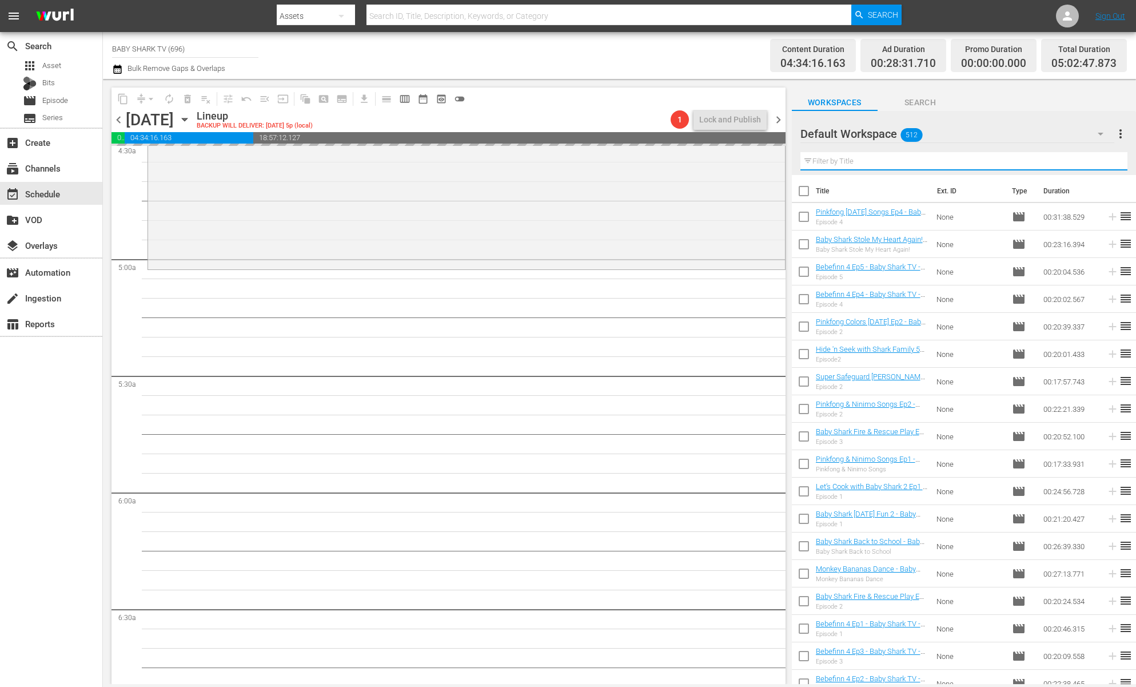
click at [1102, 163] on input "text" at bounding box center [964, 161] width 327 height 18
click at [1084, 163] on input "text" at bounding box center [964, 161] width 327 height 18
click at [1080, 163] on input "text" at bounding box center [964, 161] width 327 height 18
paste input "Pinkfong Outer Space Adventure Songs"
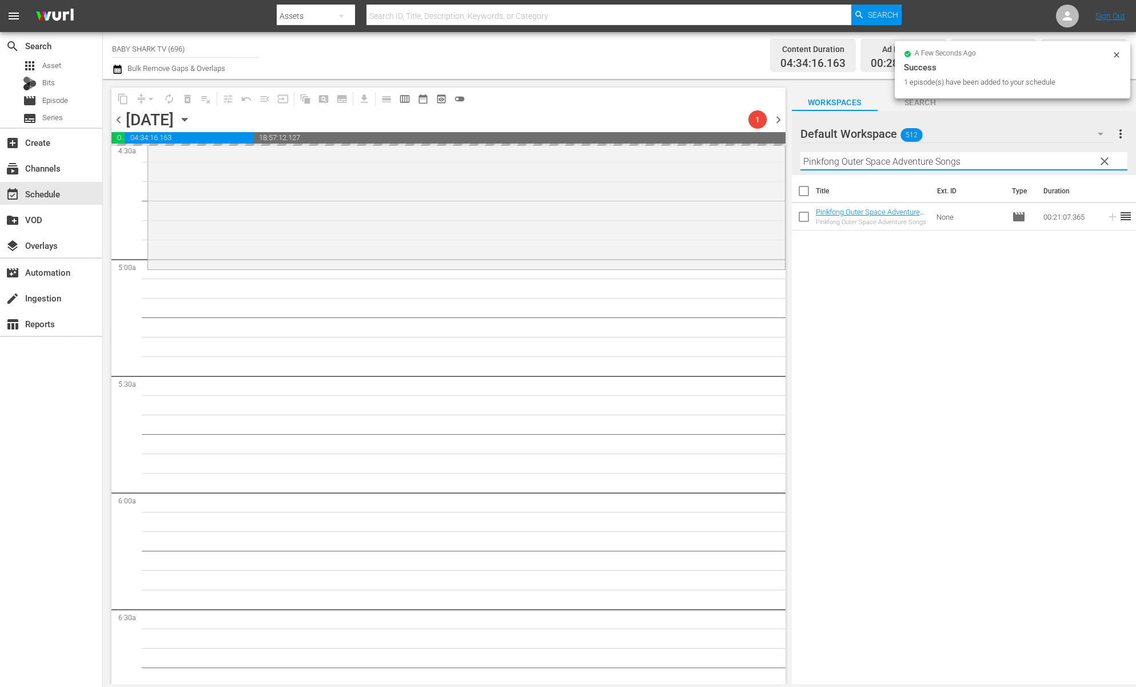
type input "Pinkfong Outer Space Adventure Songs"
click at [1044, 300] on div "Title Ext. ID Type Duration Pinkfong Outer Space Adventure Songs - Baby Shark T…" at bounding box center [964, 430] width 344 height 511
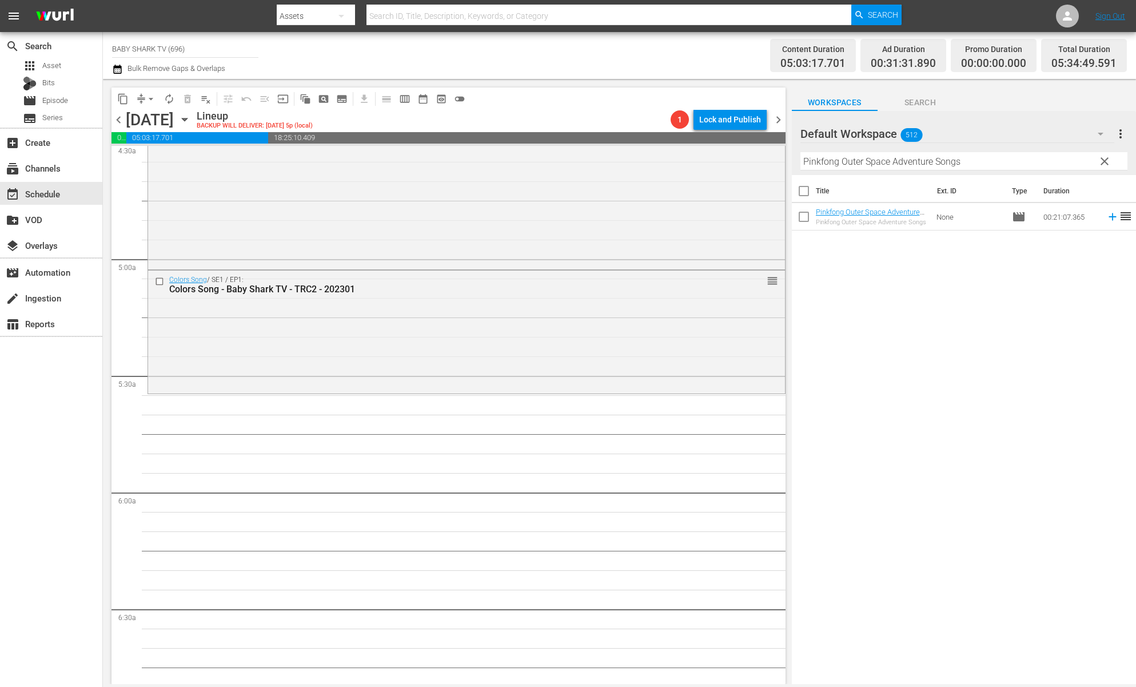
click at [987, 293] on div "Title Ext. ID Type Duration Pinkfong Outer Space Adventure Songs - Baby Shark T…" at bounding box center [964, 430] width 344 height 511
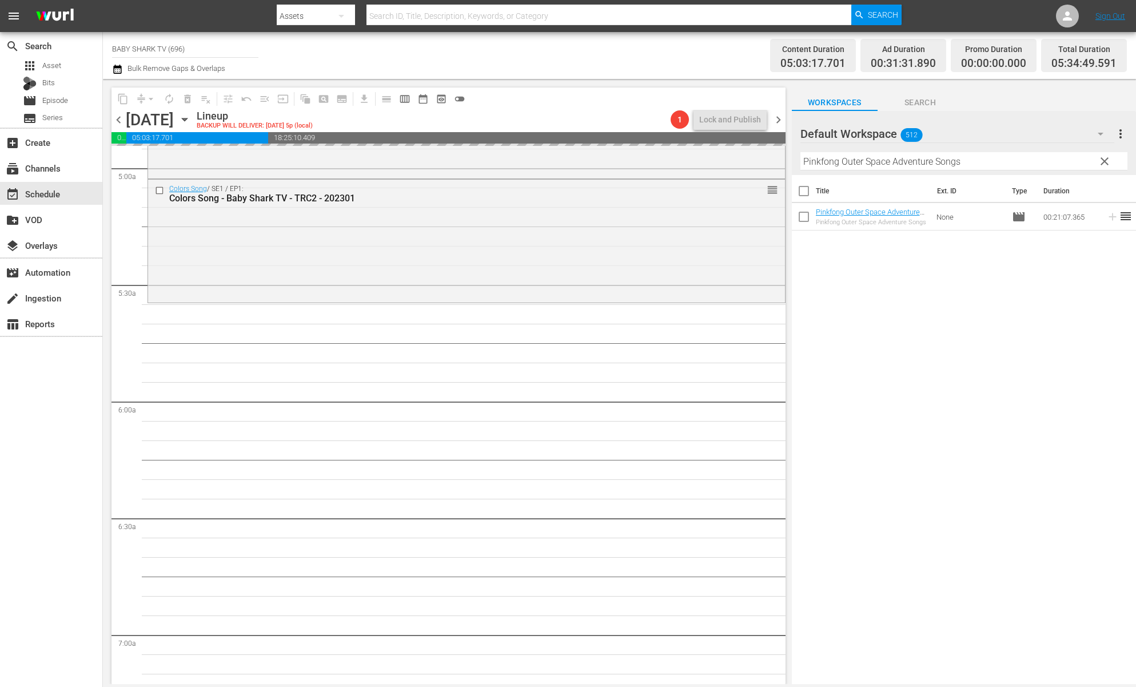
click at [1103, 153] on button "clear" at bounding box center [1104, 161] width 18 height 18
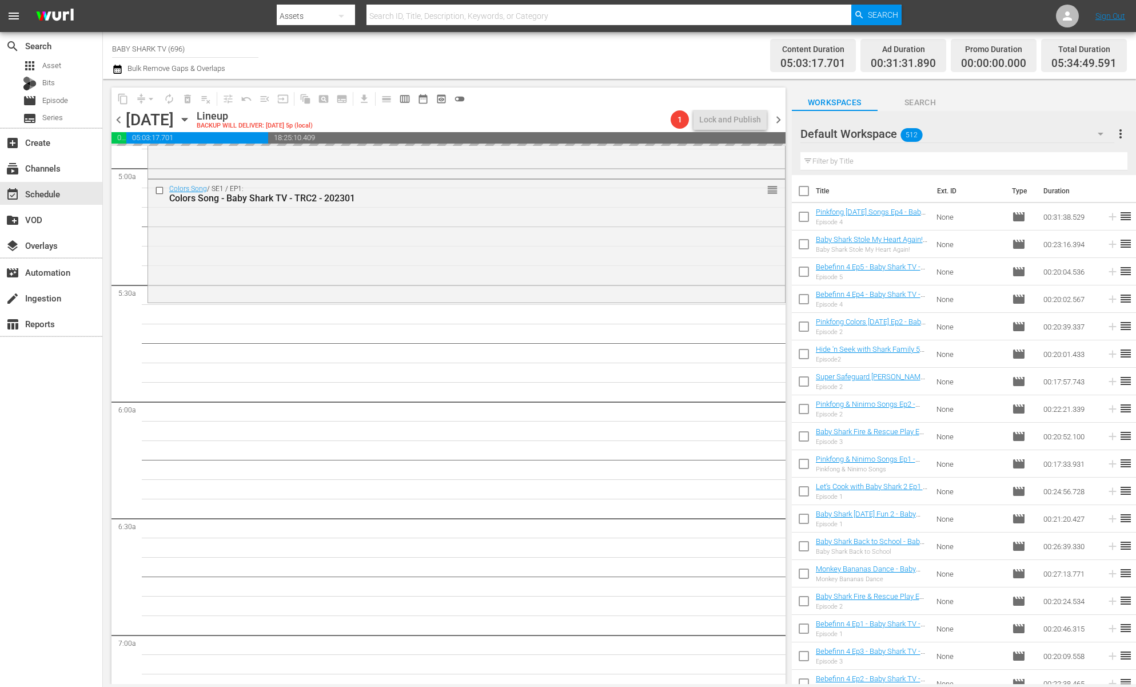
click at [1098, 160] on input "text" at bounding box center [964, 161] width 327 height 18
paste input "Bebefinn Dino finger"
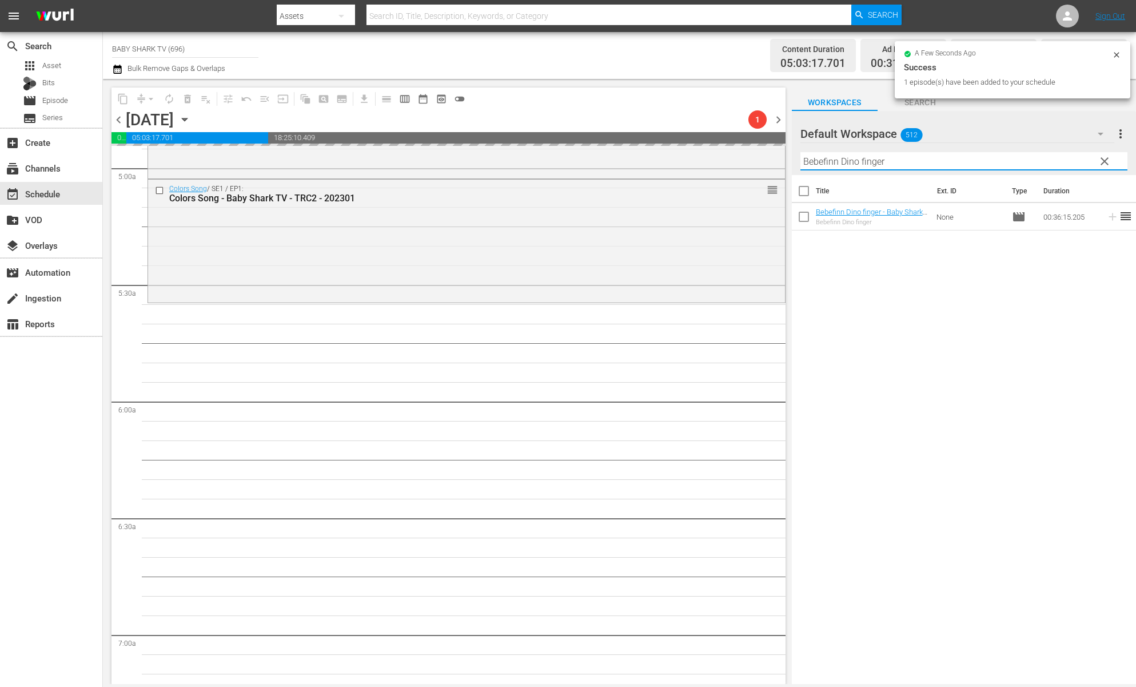
type input "Bebefinn Dino finger"
click at [1095, 162] on button "clear" at bounding box center [1104, 161] width 18 height 18
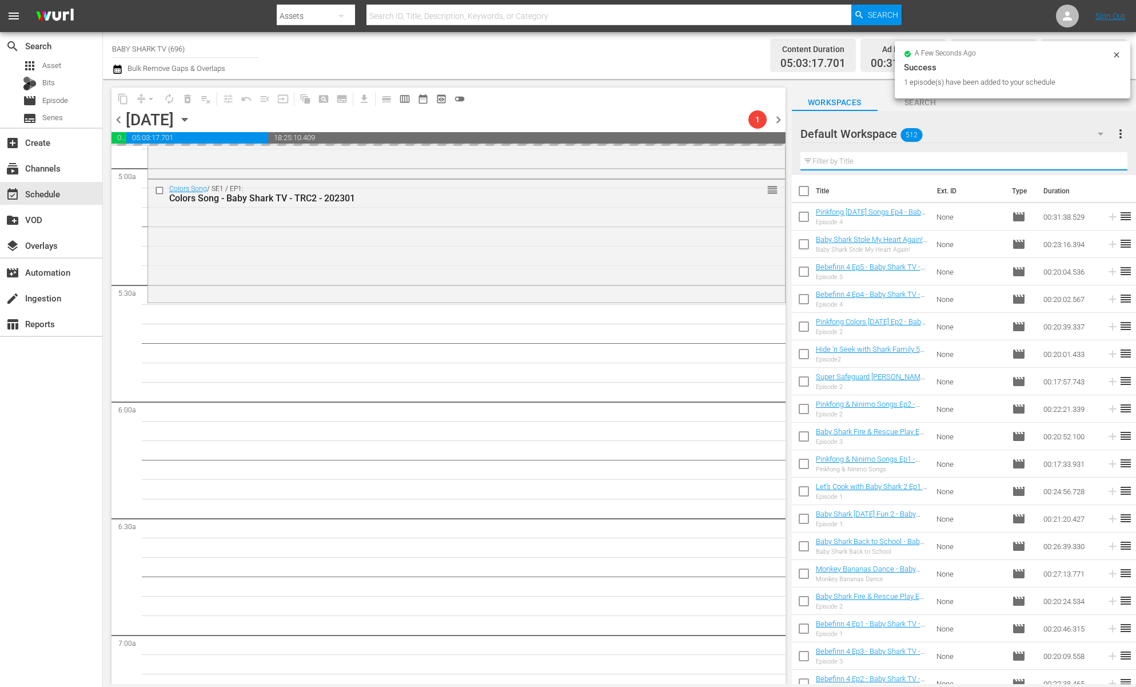
click at [1072, 165] on input "text" at bounding box center [964, 161] width 327 height 18
paste input "Bebefinn Dino finger"
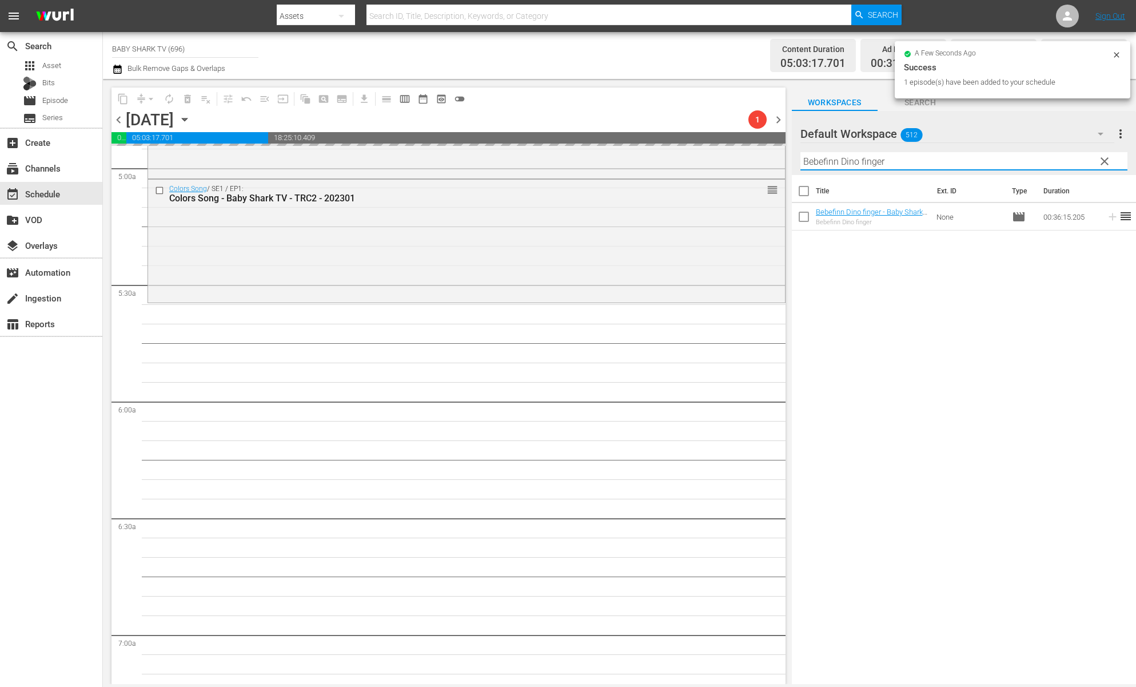
type input "Bebefinn Dino finger"
click at [989, 316] on div "Title Ext. ID Type Duration Bebefinn Dino finger - Baby Shark TV - TRC2 - 20240…" at bounding box center [964, 430] width 344 height 511
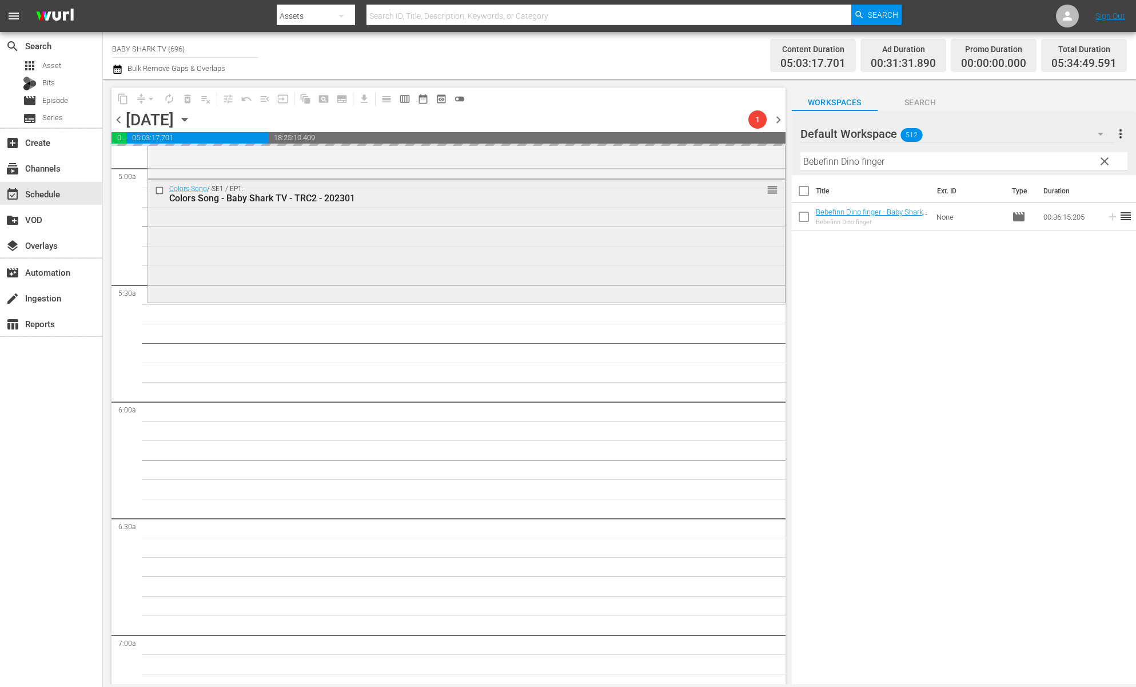
scroll to position [1167, 0]
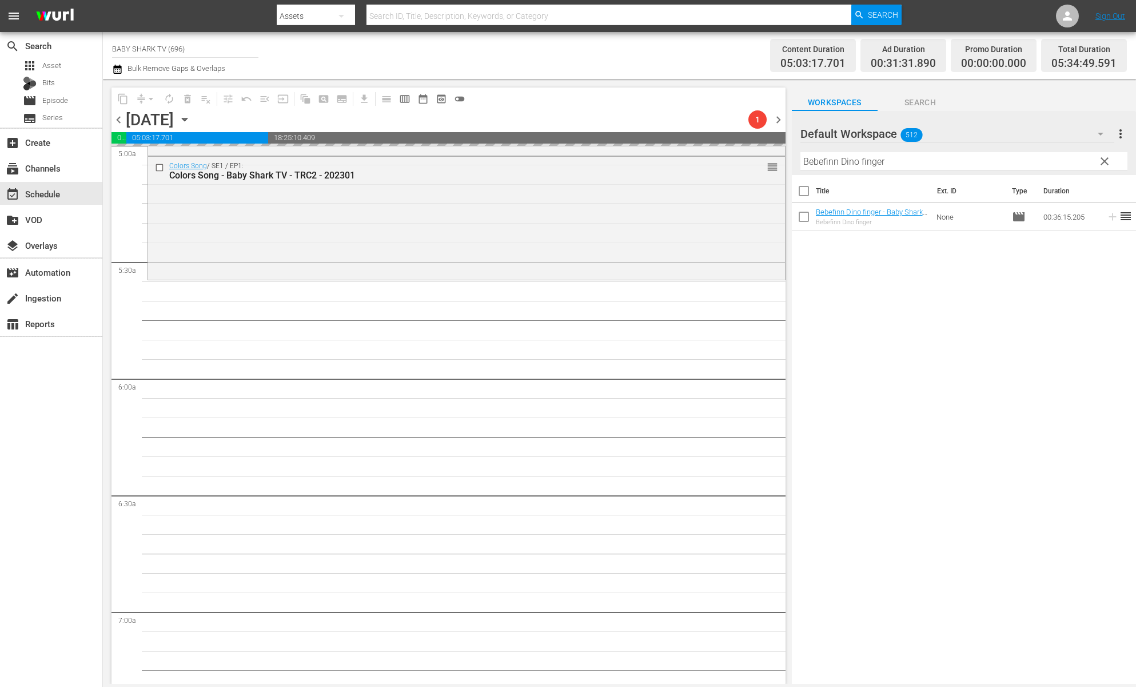
click at [915, 286] on div "Title Ext. ID Type Duration Bebefinn Dino finger - Baby Shark TV - TRC2 - 20240…" at bounding box center [964, 430] width 344 height 511
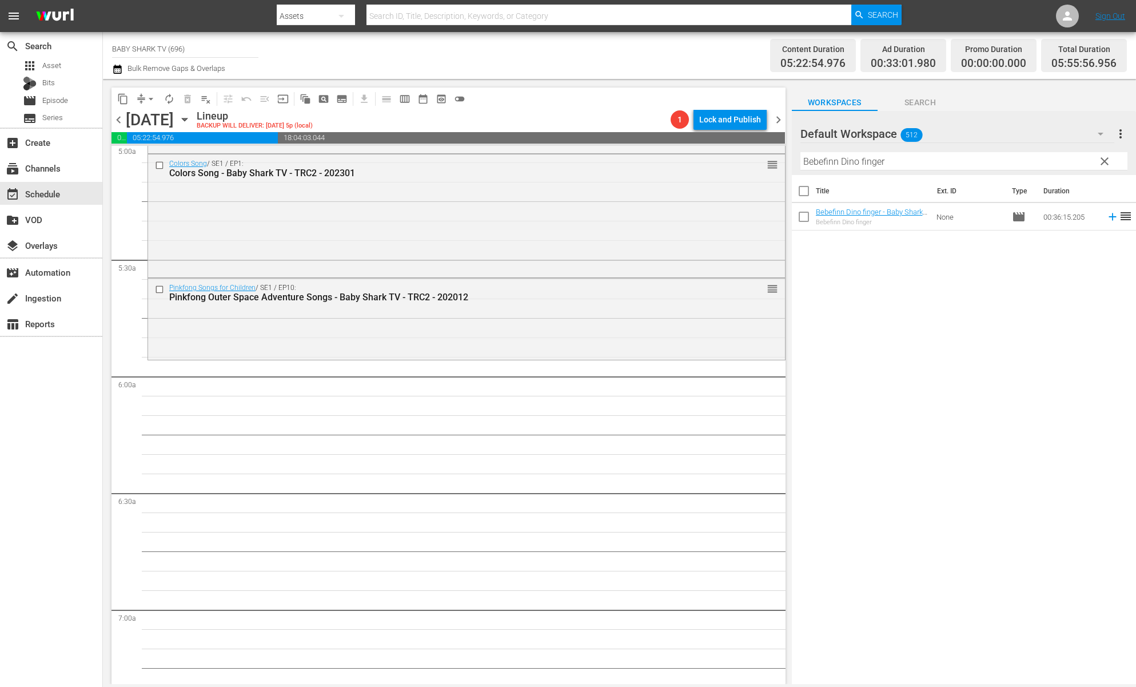
scroll to position [1169, 0]
click at [865, 324] on div "Title Ext. ID Type Duration Bebefinn Dino finger - Baby Shark TV - TRC2 - 20240…" at bounding box center [964, 430] width 344 height 511
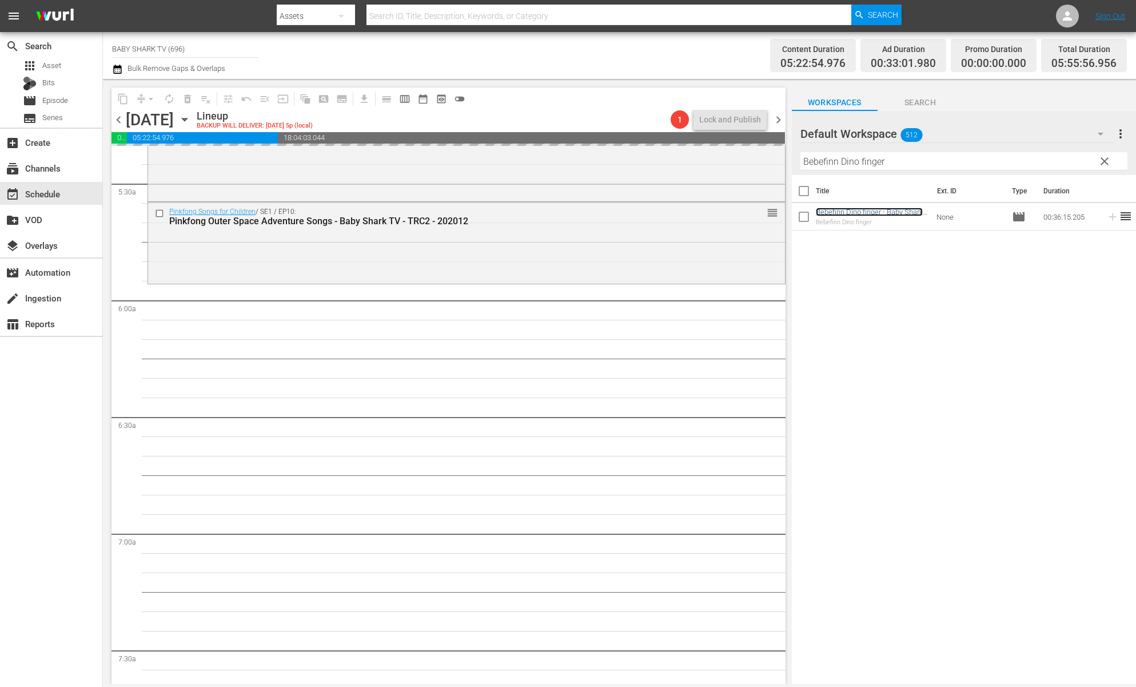
scroll to position [1272, 0]
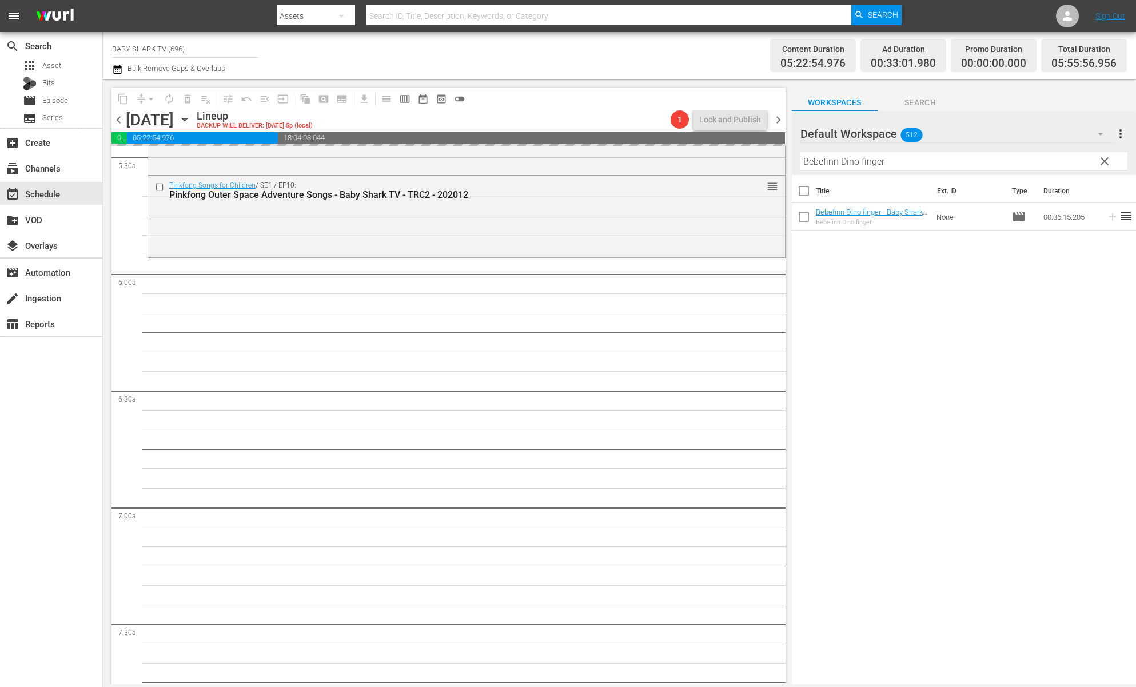
click at [1106, 158] on span "clear" at bounding box center [1105, 161] width 14 height 14
click at [1105, 158] on input "Bebefinn Dino finger" at bounding box center [964, 161] width 327 height 18
click at [1098, 161] on input "Bebefinn Dino finger" at bounding box center [964, 161] width 327 height 18
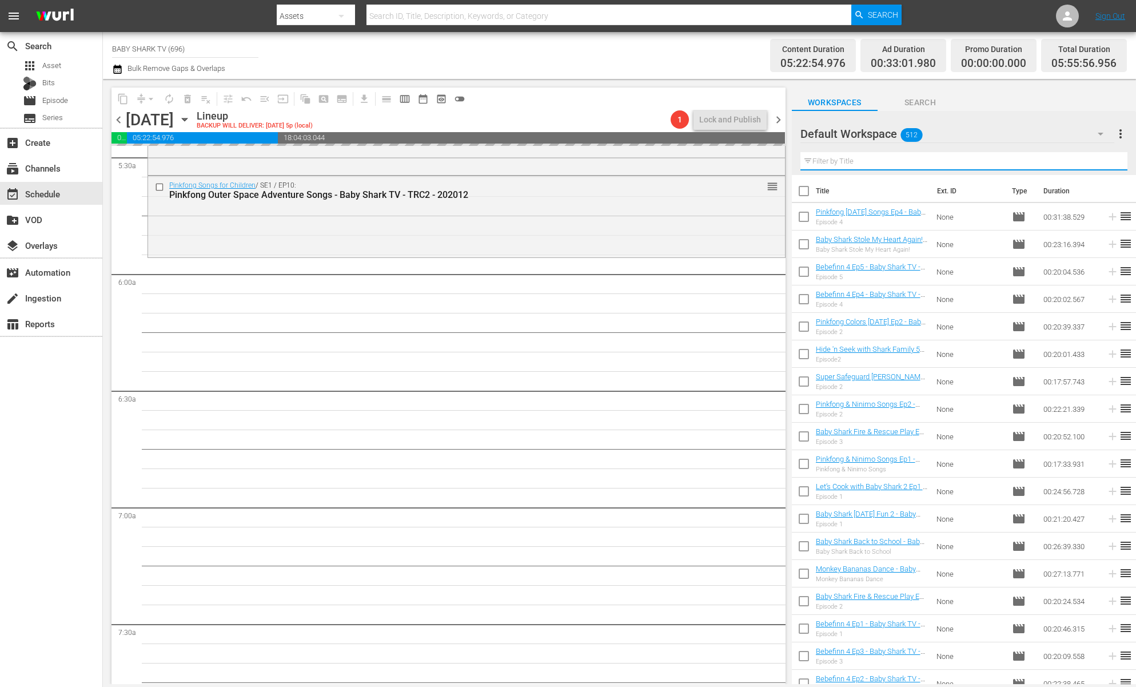
click at [1098, 161] on input "text" at bounding box center [964, 161] width 327 height 18
paste input "Pinkfong Super Rescue Team 1"
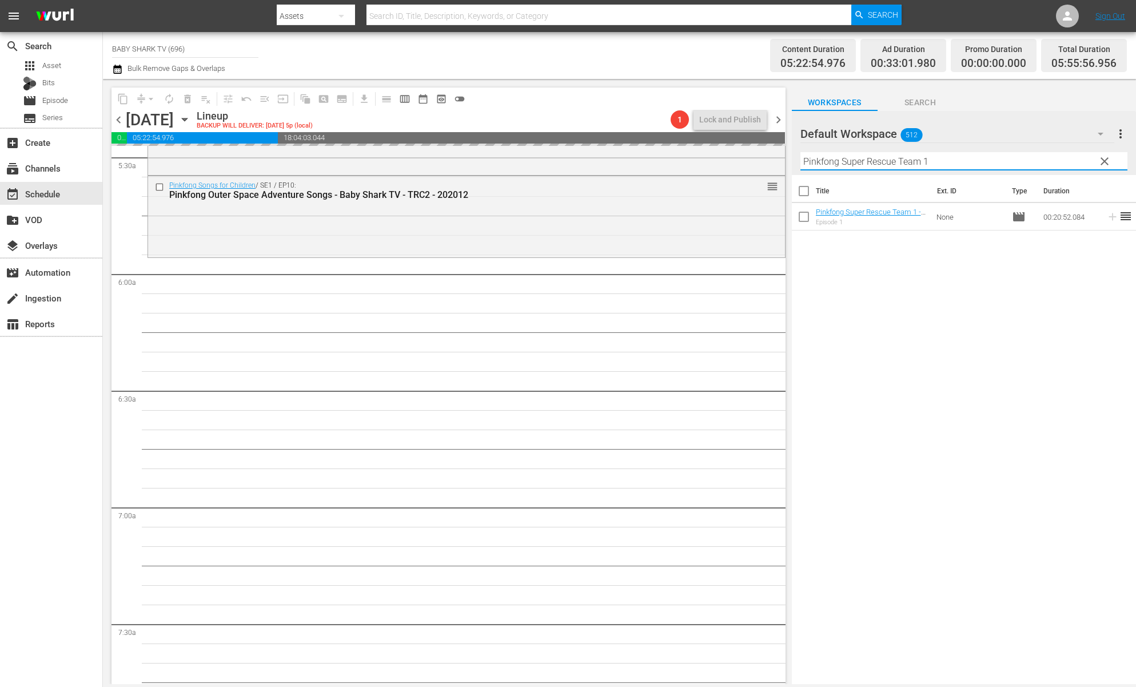
type input "Pinkfong Super Rescue Team 1"
click at [974, 334] on div "Title Ext. ID Type Duration Pinkfong Super Rescue Team 1 - Baby Shark TV - TRC2…" at bounding box center [964, 430] width 344 height 511
click at [958, 296] on div "Title Ext. ID Type Duration Pinkfong Super Rescue Team 1 - Baby Shark TV - TRC2…" at bounding box center [964, 430] width 344 height 511
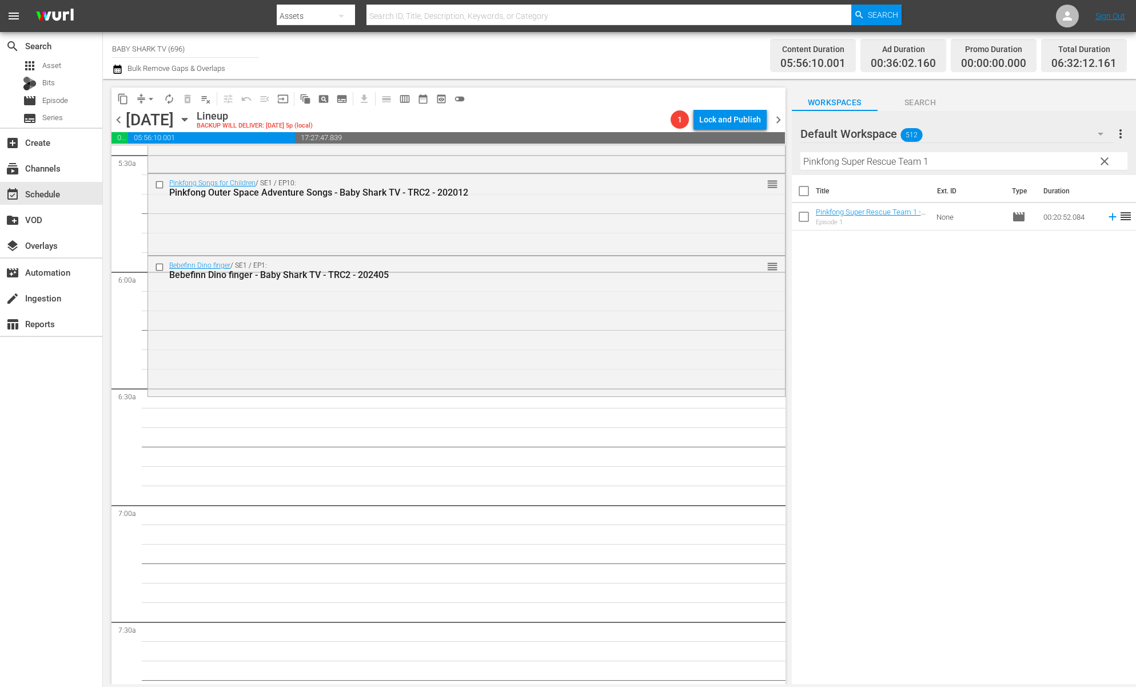
click at [874, 281] on div "Title Ext. ID Type Duration Pinkfong Super Rescue Team 1 - Baby Shark TV - TRC2…" at bounding box center [964, 430] width 344 height 511
click at [933, 293] on div "Title Ext. ID Type Duration Pinkfong Super Rescue Team 1 - Baby Shark TV - TRC2…" at bounding box center [964, 430] width 344 height 511
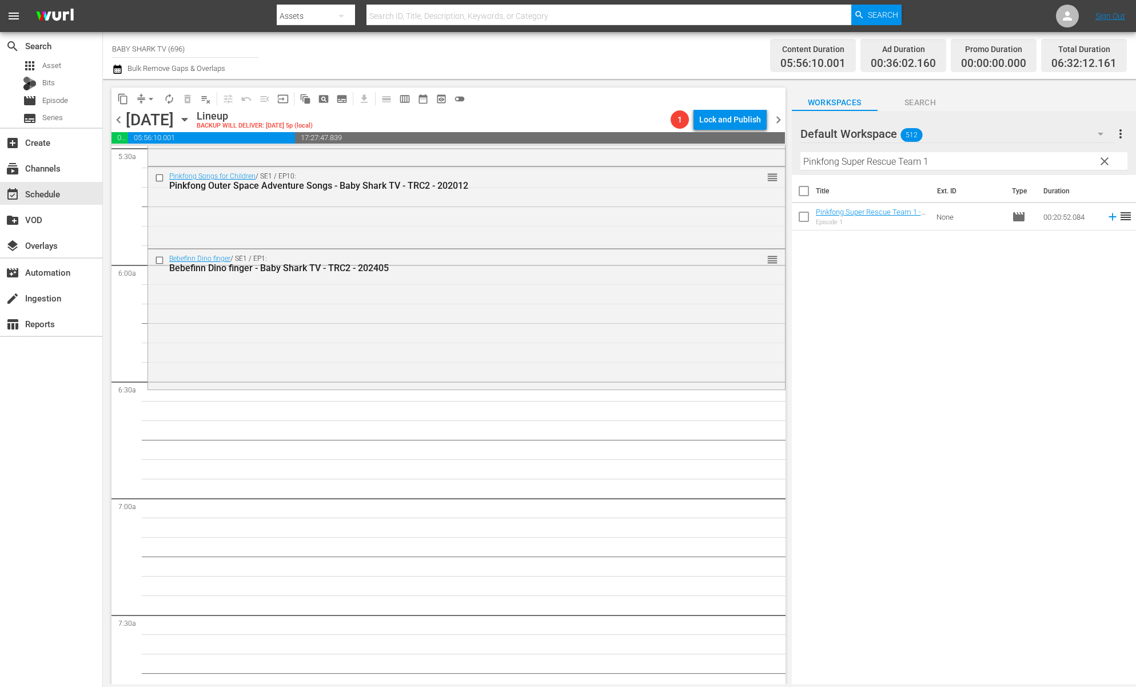
scroll to position [1292, 0]
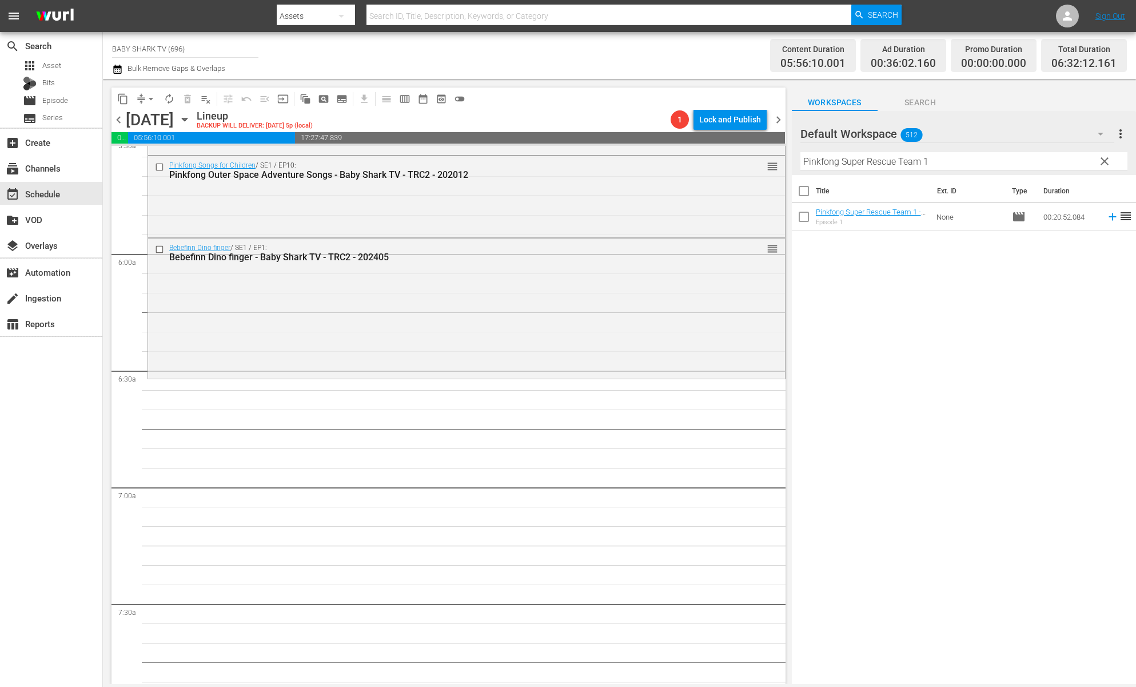
click at [900, 303] on div "Title Ext. ID Type Duration Pinkfong Super Rescue Team 1 - Baby Shark TV - TRC2…" at bounding box center [964, 430] width 344 height 511
click at [1105, 163] on span "clear" at bounding box center [1105, 161] width 14 height 14
click at [1065, 164] on input "Pinkfong Super Rescue Team 1" at bounding box center [964, 161] width 327 height 18
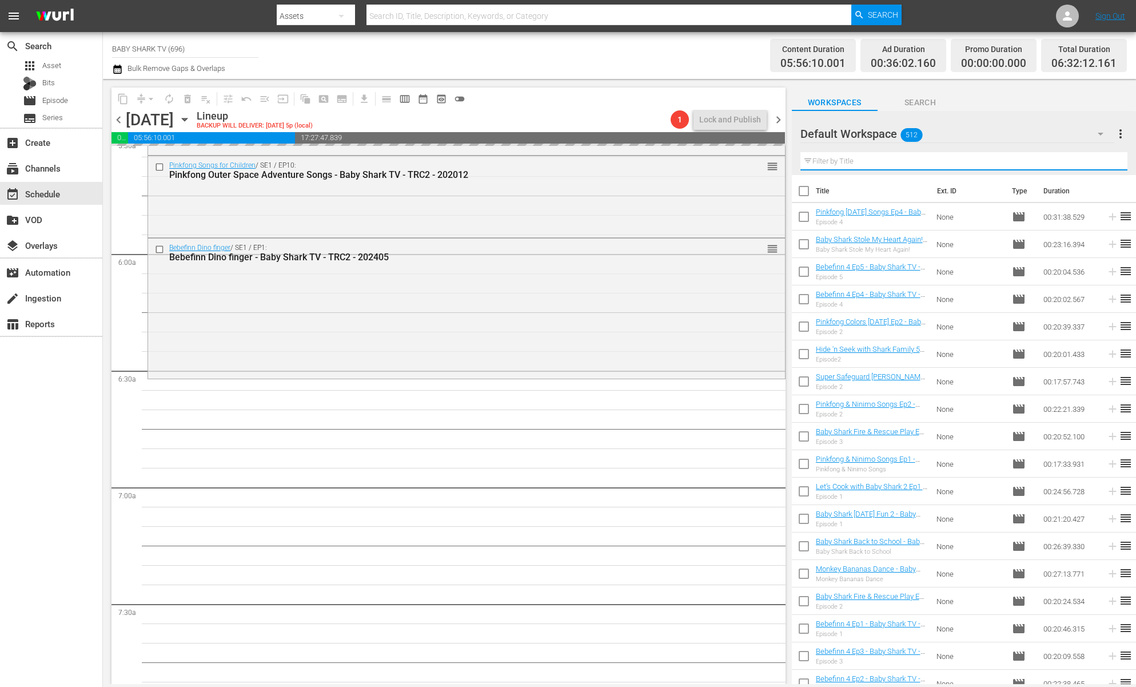
click at [1065, 164] on input "text" at bounding box center [964, 161] width 327 height 18
paste input "Baby Shark Monthly 2"
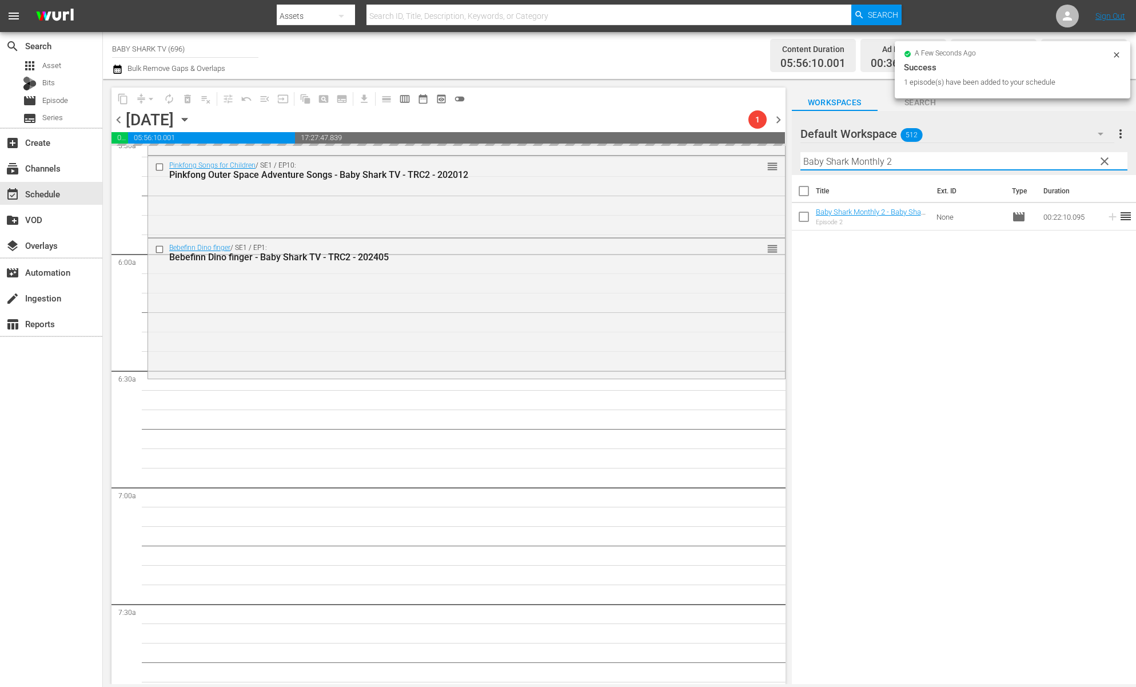
type input "Baby Shark Monthly 2"
click at [1040, 296] on div "Title Ext. ID Type Duration Baby Shark Monthly 2 - Baby Shark TV - TRC2 - 20220…" at bounding box center [964, 430] width 344 height 511
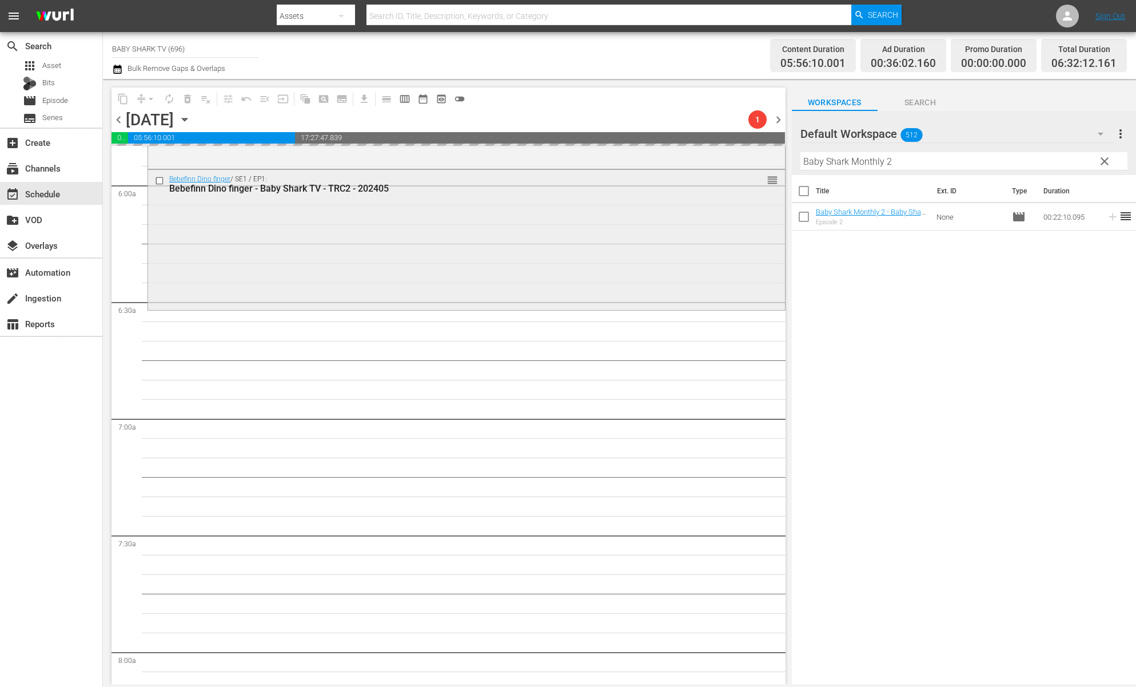
scroll to position [1370, 0]
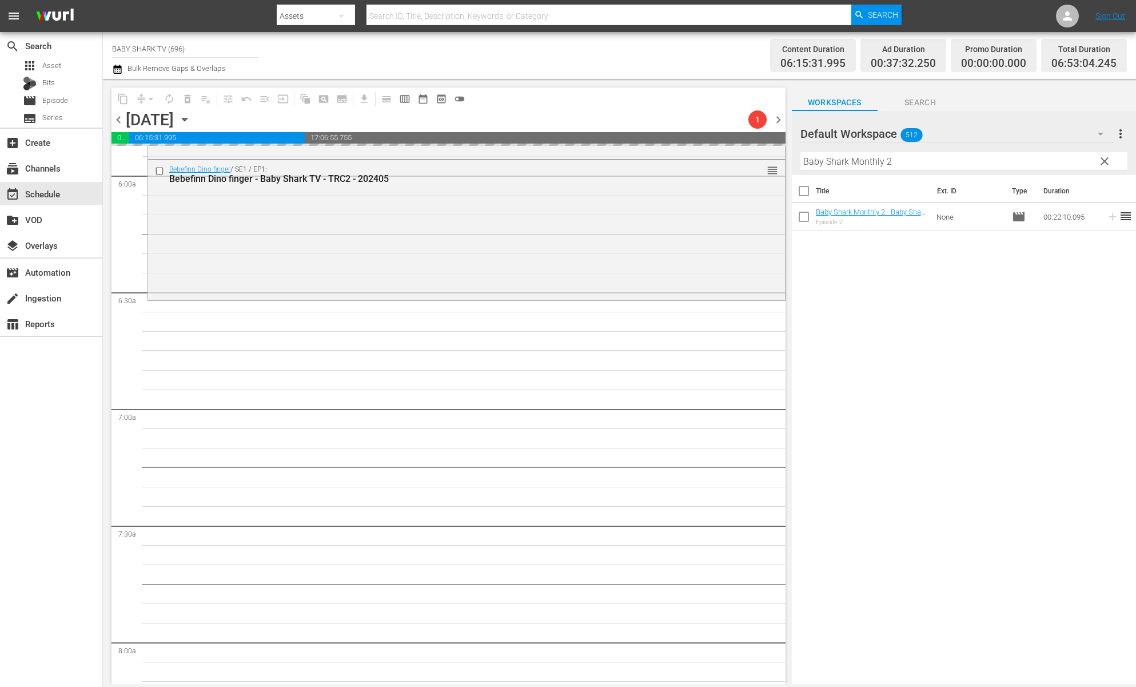
click at [926, 336] on div "Title Ext. ID Type Duration Baby Shark Monthly 2 - Baby Shark TV - TRC2 - 20220…" at bounding box center [964, 430] width 344 height 511
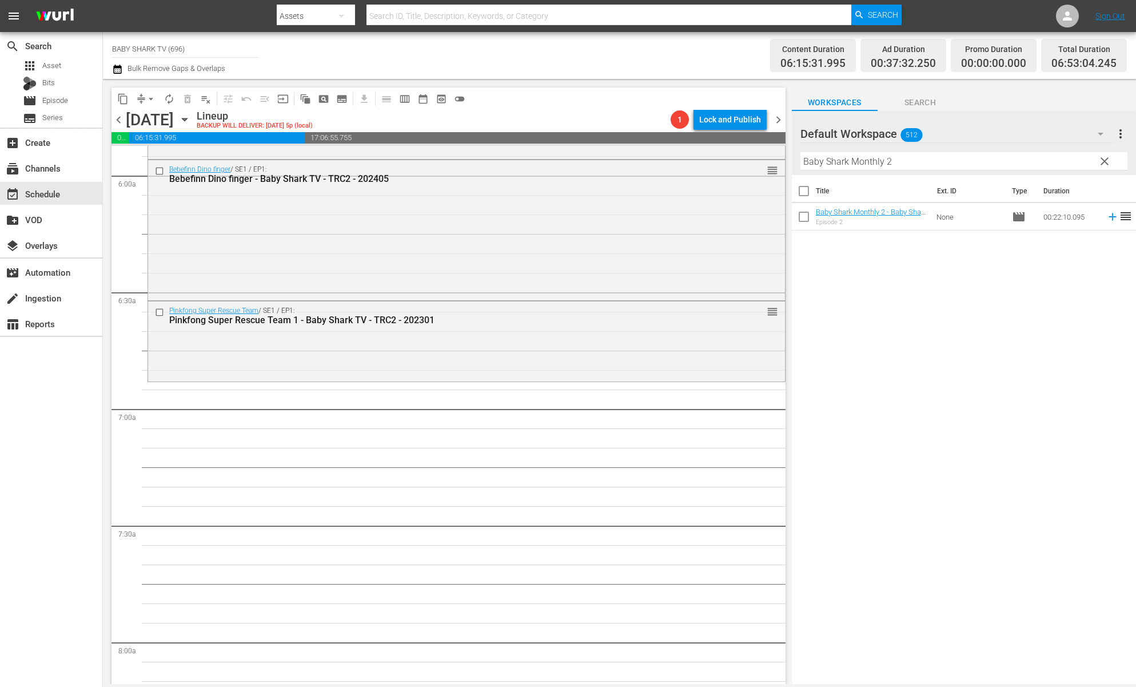
click at [891, 289] on div "Title Ext. ID Type Duration Baby Shark Monthly 2 - Baby Shark TV - TRC2 - 20220…" at bounding box center [964, 430] width 344 height 511
click at [851, 265] on div "Title Ext. ID Type Duration Baby Shark Monthly 2 - Baby Shark TV - TRC2 - 20220…" at bounding box center [964, 430] width 344 height 511
click at [870, 333] on div "Title Ext. ID Type Duration Baby Shark Monthly 2 - Baby Shark TV - TRC2 - 20220…" at bounding box center [964, 430] width 344 height 511
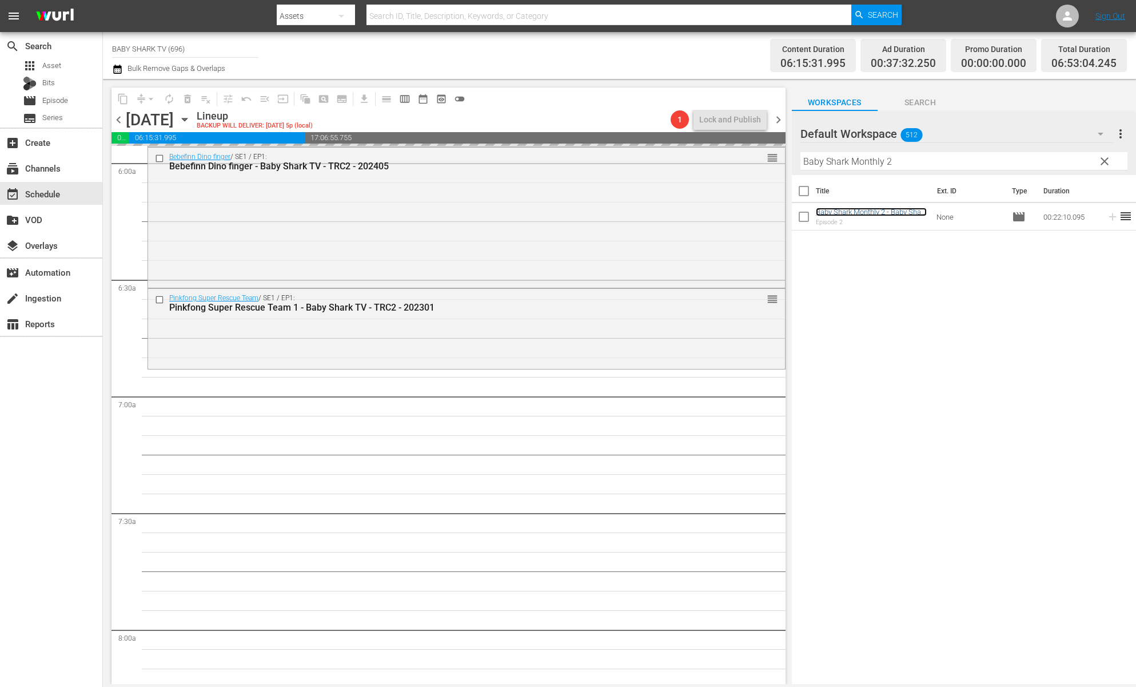
scroll to position [1395, 0]
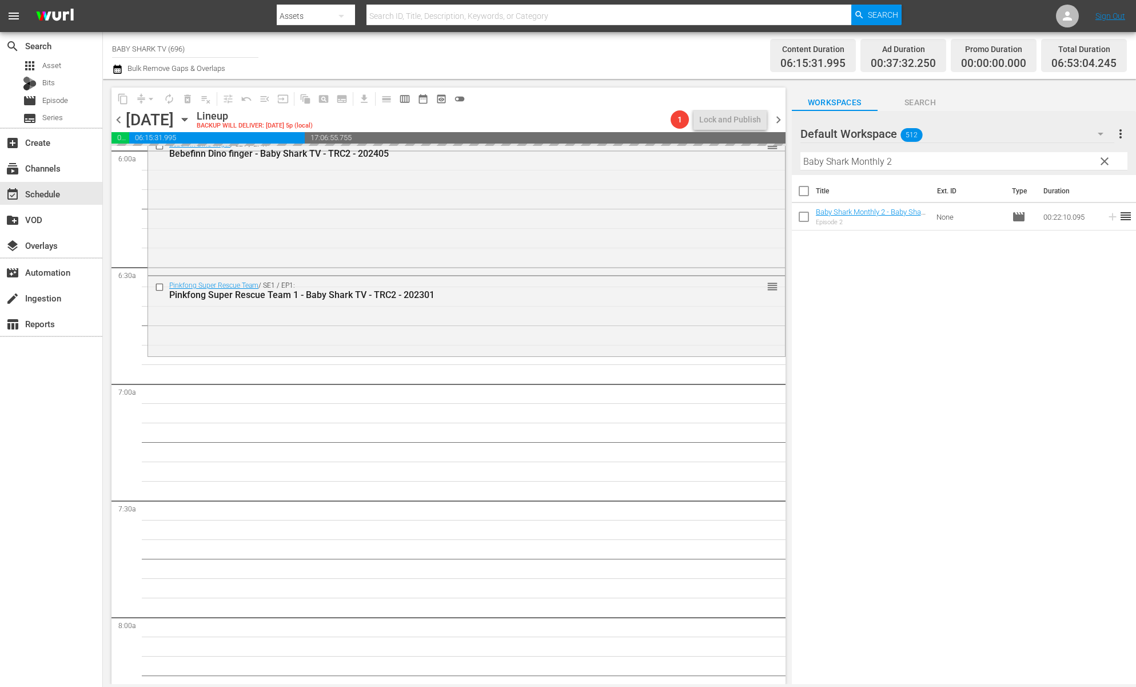
click at [1108, 160] on span "clear" at bounding box center [1105, 161] width 14 height 14
click at [1108, 160] on input "Baby Shark Monthly 2" at bounding box center [964, 161] width 327 height 18
click at [1094, 160] on input "Baby Shark Monthly 2" at bounding box center [964, 161] width 327 height 18
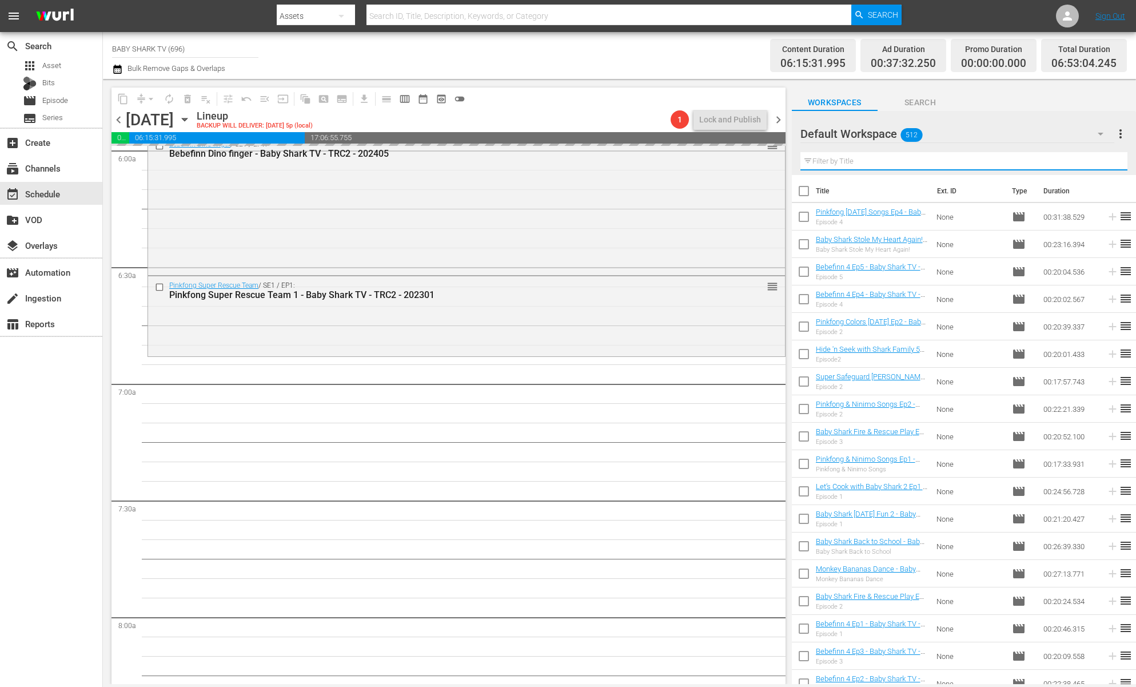
click at [1094, 160] on input "text" at bounding box center [964, 161] width 327 height 18
paste input "Happy 1st Birthday Bebefinn"
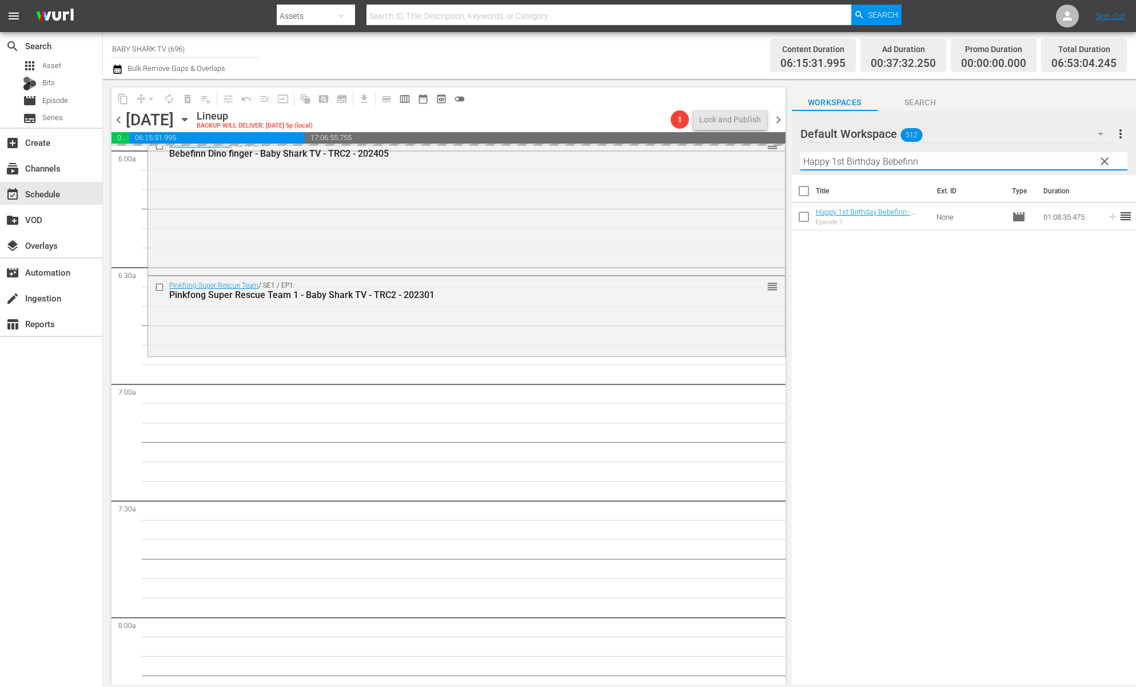
type input "Happy 1st Birthday Bebefinn"
click at [962, 388] on div "Title Ext. ID Type Duration Happy 1st Birthday Bebefinn - Baby Shark TV - TRC2 …" at bounding box center [964, 430] width 344 height 511
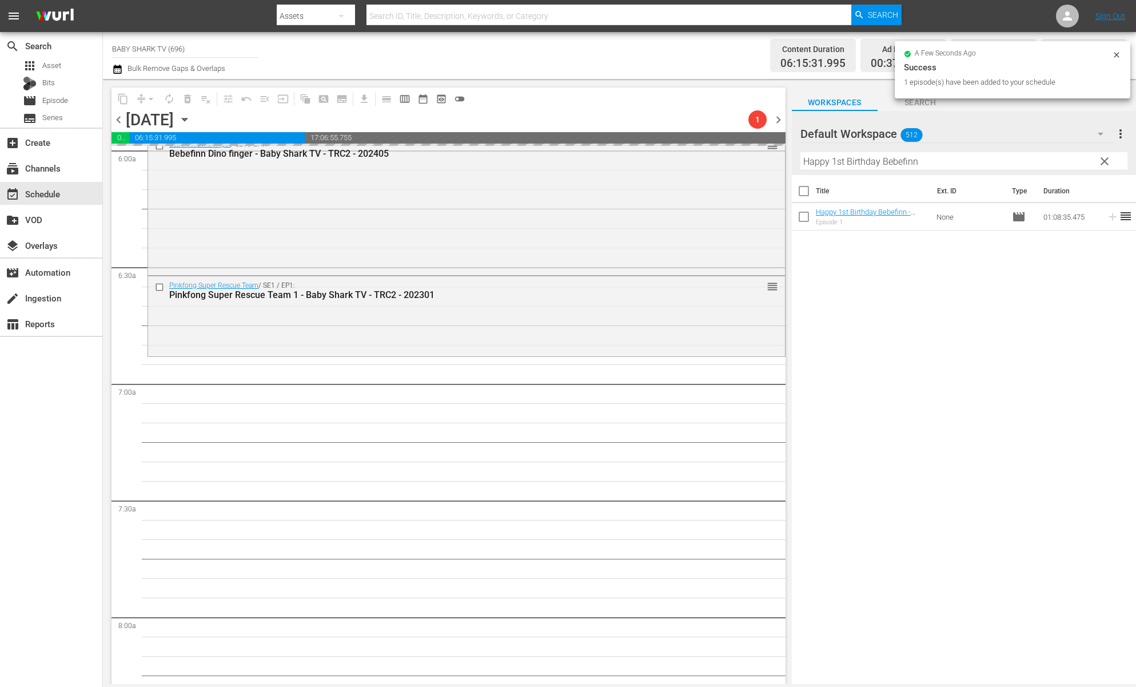
click at [924, 295] on div "Title Ext. ID Type Duration Happy 1st Birthday Bebefinn - Baby Shark TV - TRC2 …" at bounding box center [964, 430] width 344 height 511
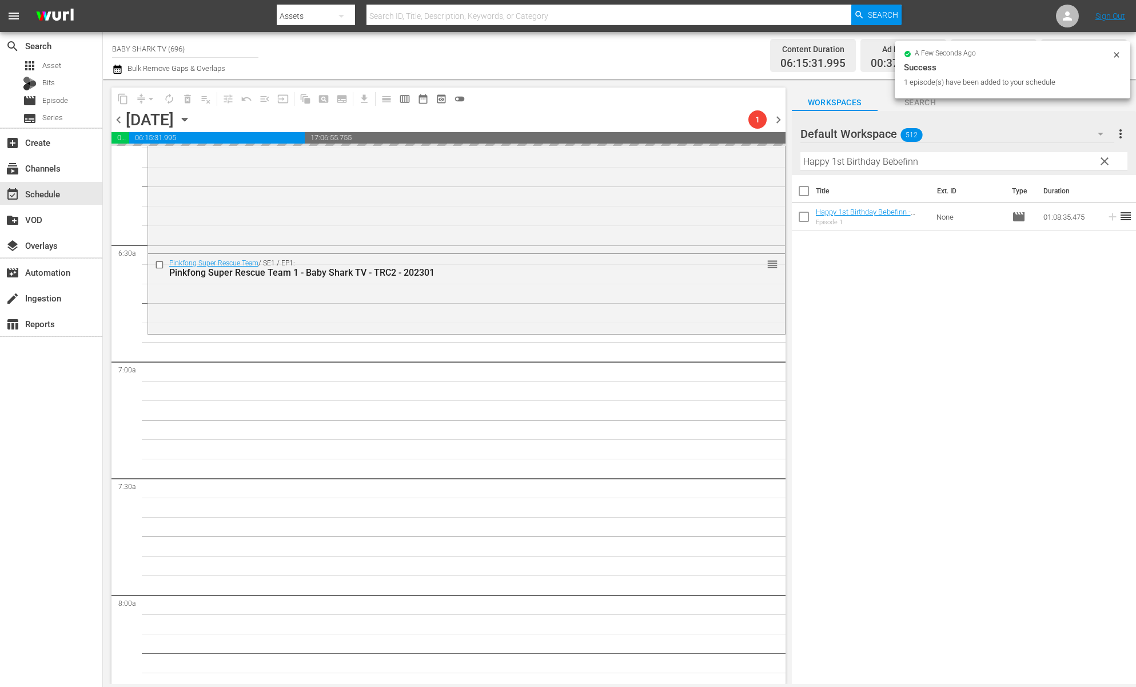
click at [931, 317] on div "Title Ext. ID Type Duration Happy 1st Birthday Bebefinn - Baby Shark TV - TRC2 …" at bounding box center [964, 430] width 344 height 511
click at [866, 284] on div "Title Ext. ID Type Duration Happy 1st Birthday Bebefinn - Baby Shark TV - TRC2 …" at bounding box center [964, 430] width 344 height 511
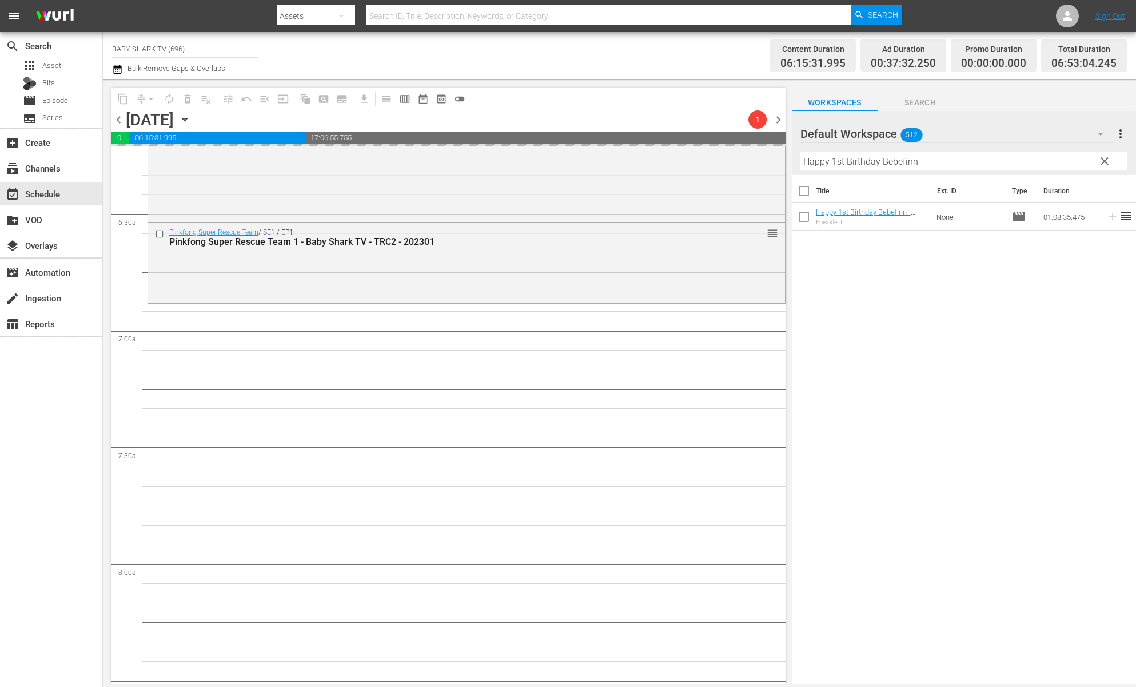
scroll to position [1514, 0]
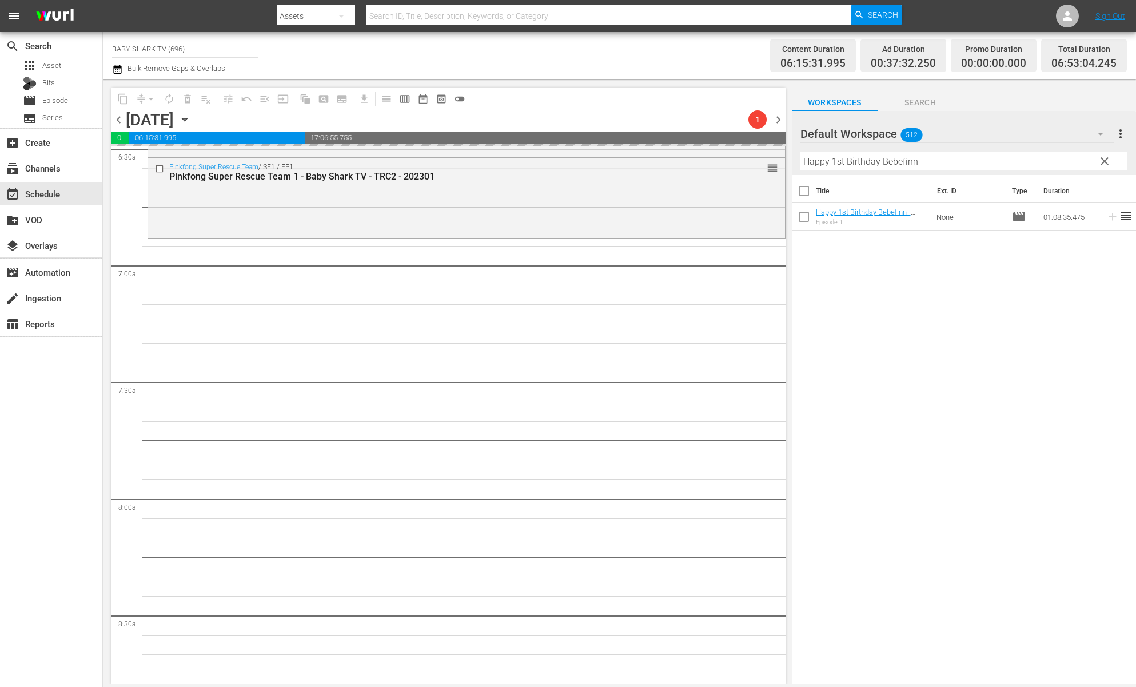
click at [882, 305] on div "Title Ext. ID Type Duration Happy 1st Birthday Bebefinn - Baby Shark TV - TRC2 …" at bounding box center [964, 430] width 344 height 511
click at [874, 263] on div "Title Ext. ID Type Duration Happy 1st Birthday Bebefinn - Baby Shark TV - TRC2 …" at bounding box center [964, 430] width 344 height 511
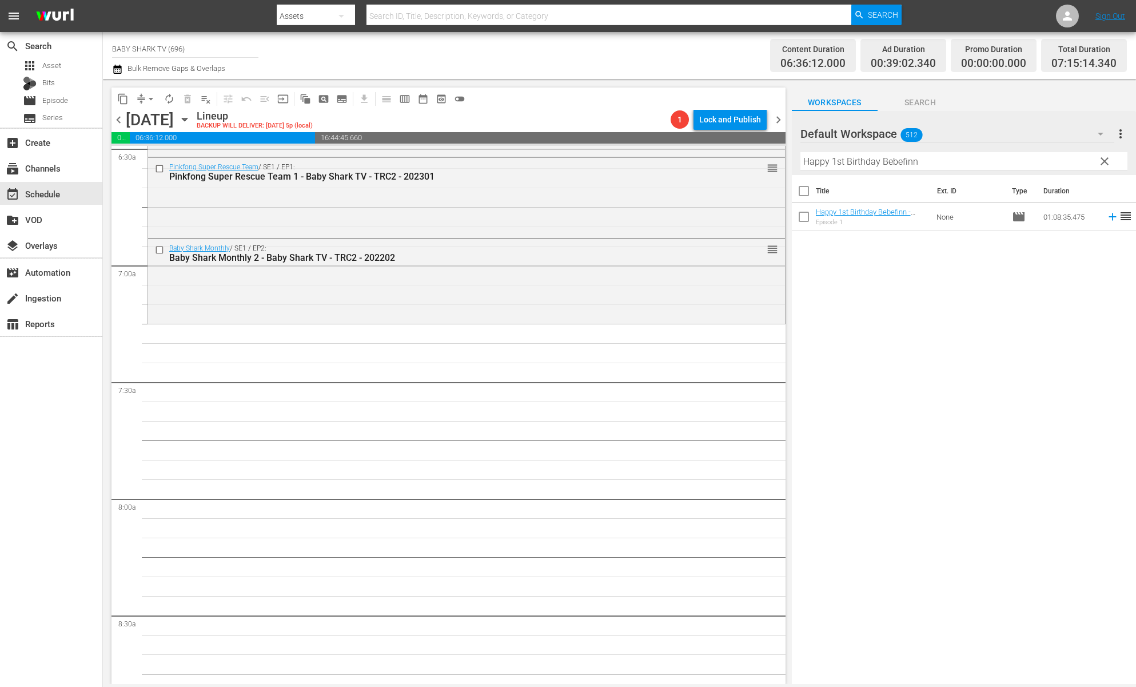
click at [882, 265] on div "Title Ext. ID Type Duration Happy 1st Birthday Bebefinn - Baby Shark TV - TRC2 …" at bounding box center [964, 430] width 344 height 511
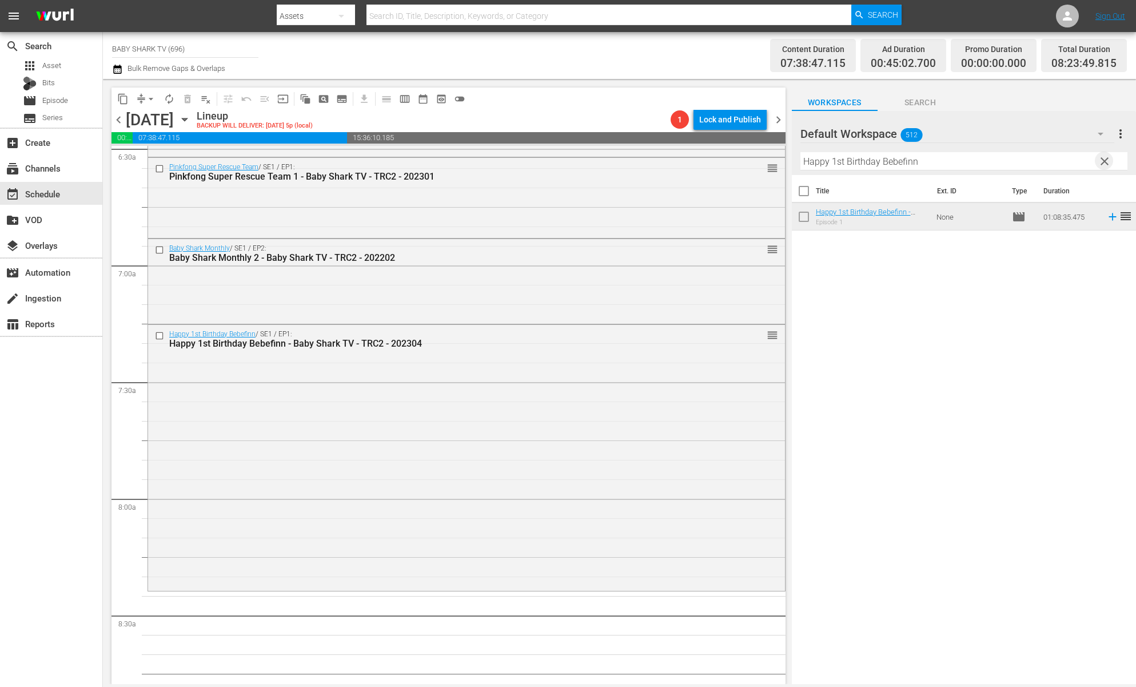
click at [1102, 161] on span "clear" at bounding box center [1105, 161] width 14 height 14
click at [1102, 161] on input "Happy 1st Birthday Bebefinn" at bounding box center [964, 161] width 327 height 18
click at [1098, 163] on input "Happy 1st Birthday Bebefinn" at bounding box center [964, 161] width 327 height 18
click at [1097, 163] on input "Happy 1st Birthday Bebefinn" at bounding box center [964, 161] width 327 height 18
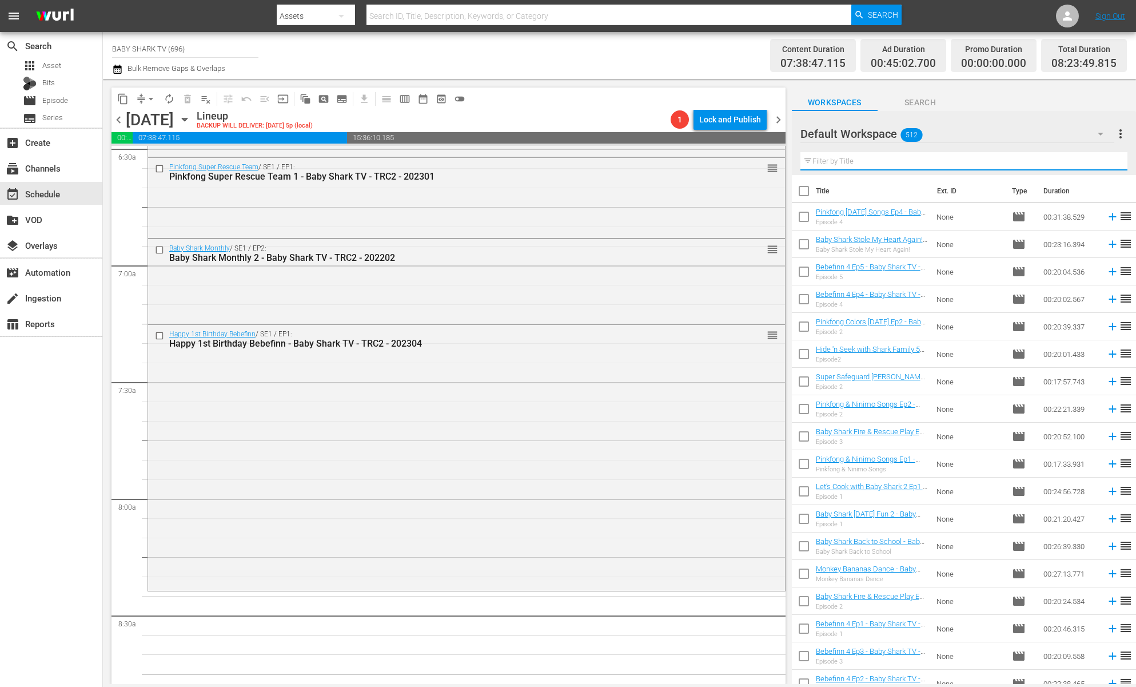
click at [1097, 163] on input "text" at bounding box center [964, 161] width 327 height 18
paste input "Outdoors Songs"
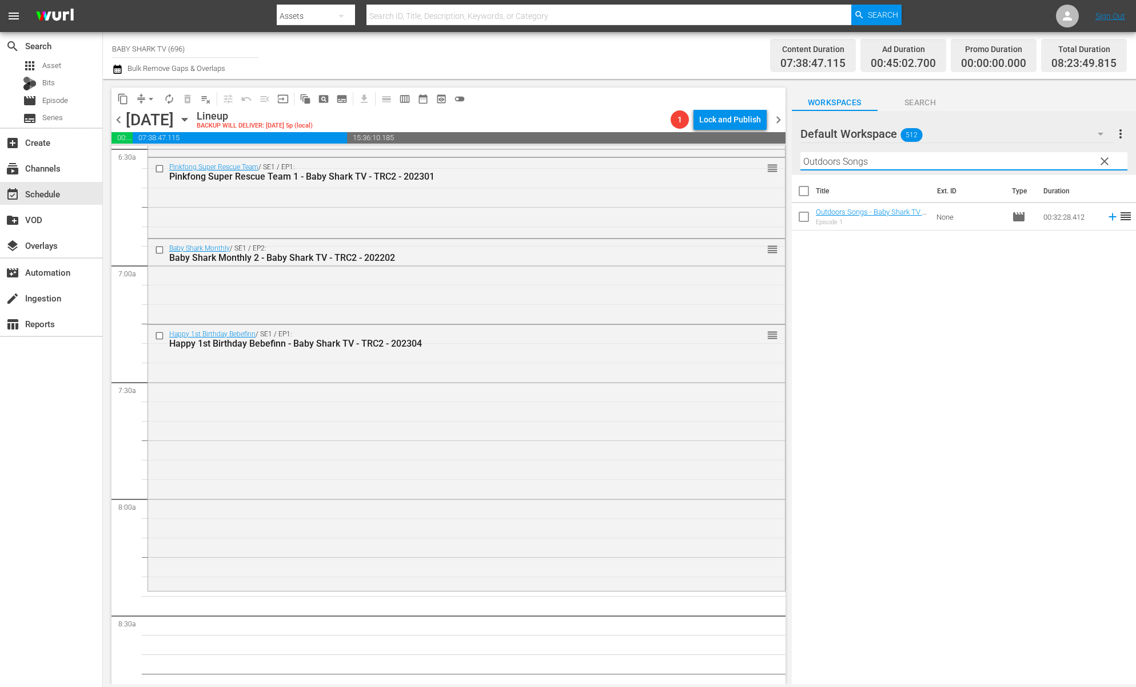
type input "Outdoors Songs"
click at [990, 336] on div "Title Ext. ID Type Duration Outdoors Songs - Baby Shark TV - TRC2 - 202308 Epis…" at bounding box center [964, 430] width 344 height 511
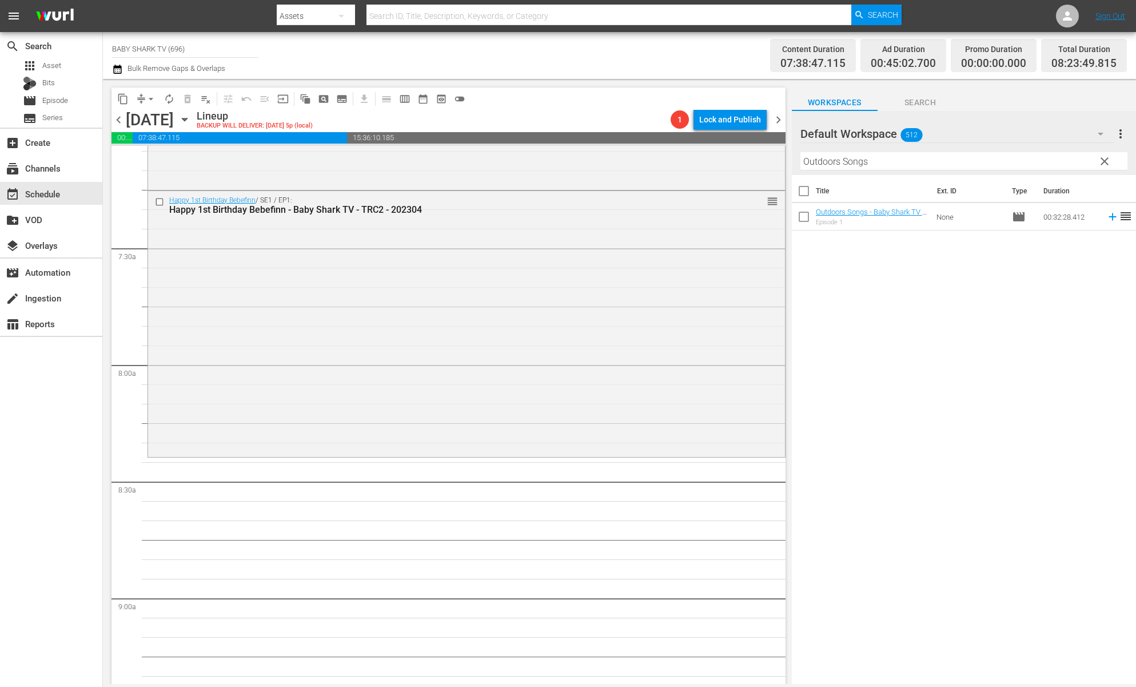
scroll to position [1697, 0]
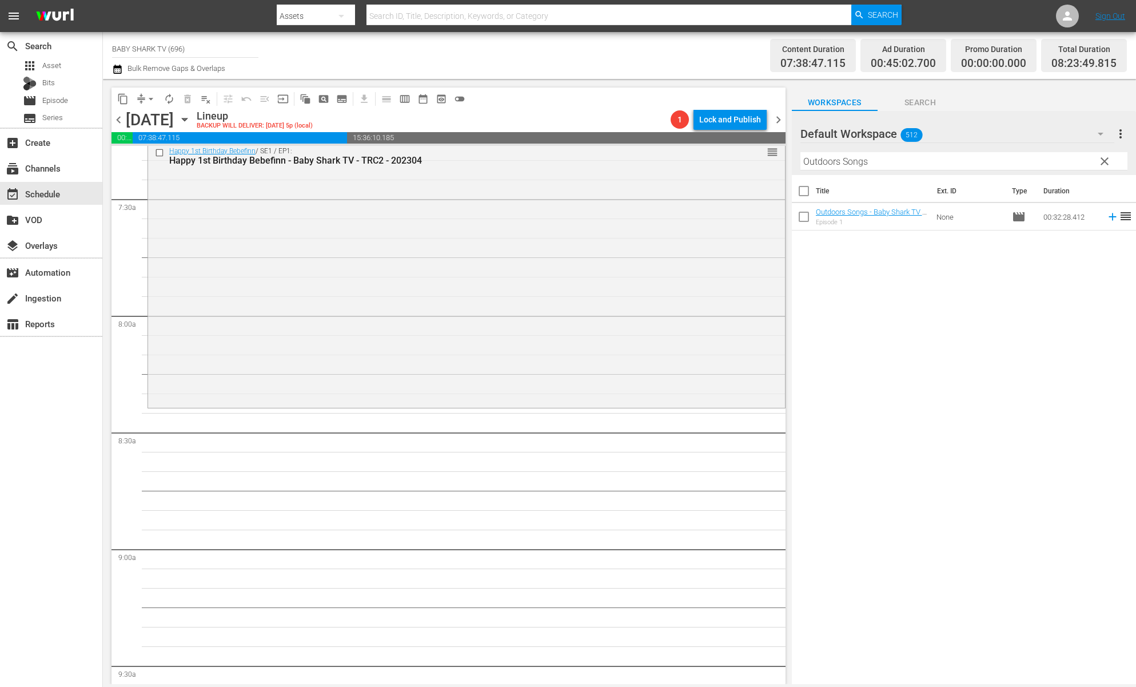
click at [875, 280] on div "Title Ext. ID Type Duration Outdoors Songs - Baby Shark TV - TRC2 - 202308 Epis…" at bounding box center [964, 430] width 344 height 511
click at [1110, 165] on span "clear" at bounding box center [1105, 161] width 14 height 14
click at [1102, 164] on input "Outdoors Songs" at bounding box center [964, 161] width 327 height 18
click at [1101, 164] on input "Outdoors Songs" at bounding box center [964, 161] width 327 height 18
click at [1094, 164] on input "Outdoors Songs" at bounding box center [964, 161] width 327 height 18
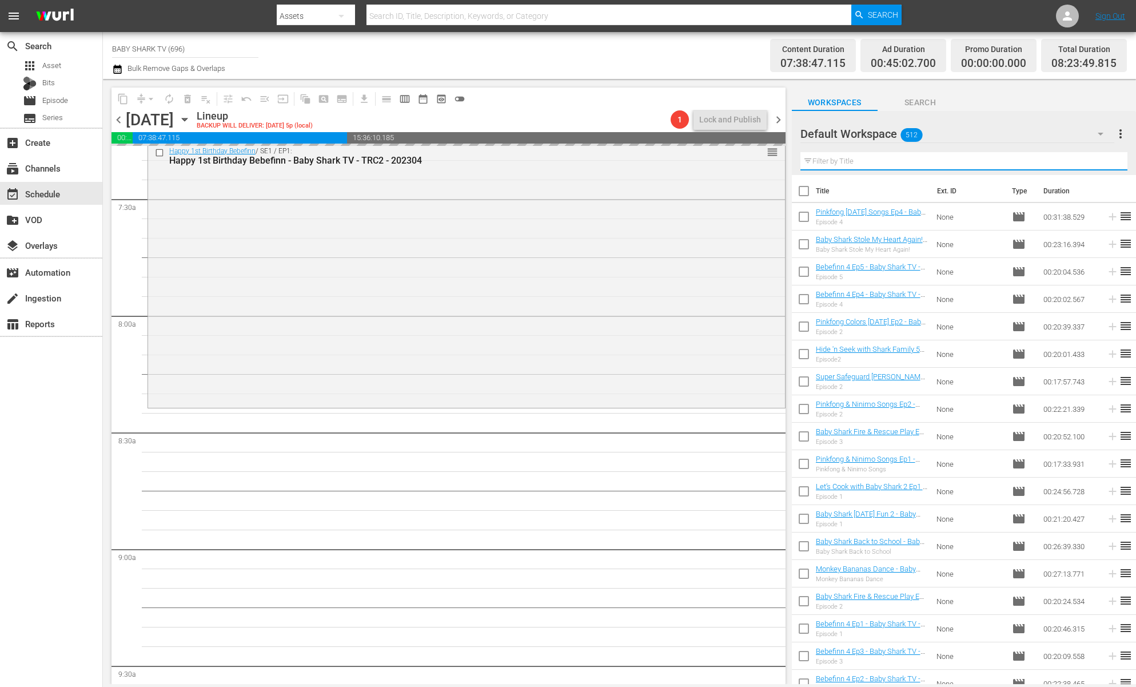
click at [1092, 164] on input "text" at bounding box center [964, 161] width 327 height 18
paste input "Baby Shark Doo Doo Song 1"
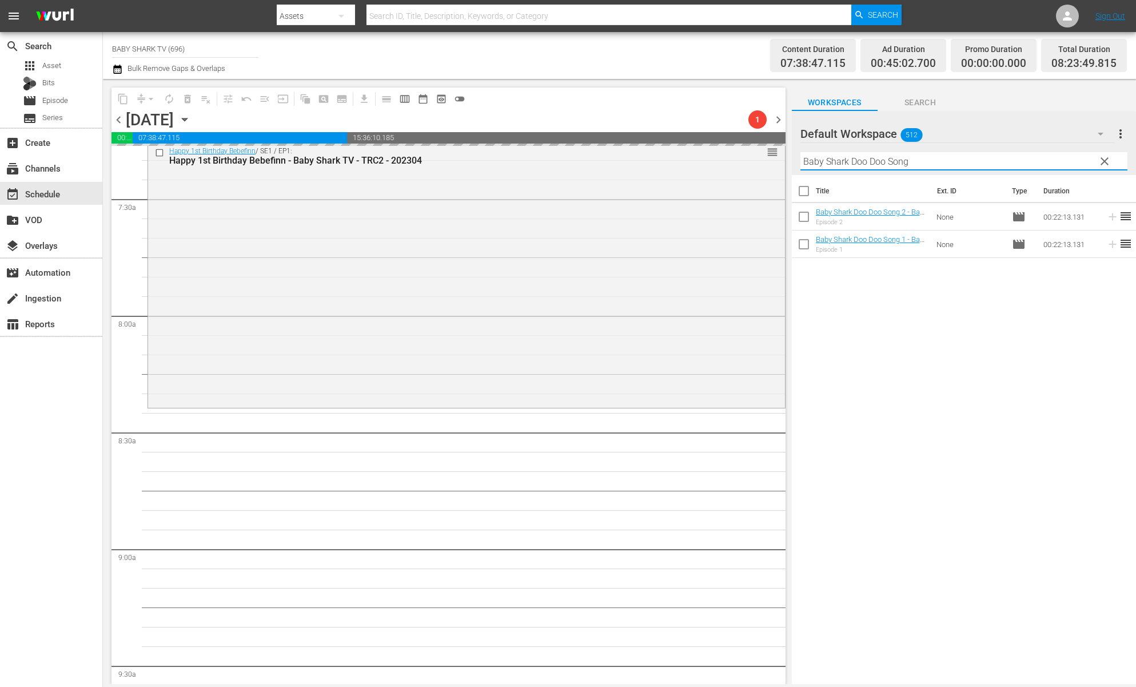
type input "Baby Shark Doo Doo Song"
click at [906, 280] on div "Title Ext. ID Type Duration Baby Shark Doo Doo Song 2 - Baby Shark TV - TRC2 - …" at bounding box center [964, 430] width 344 height 511
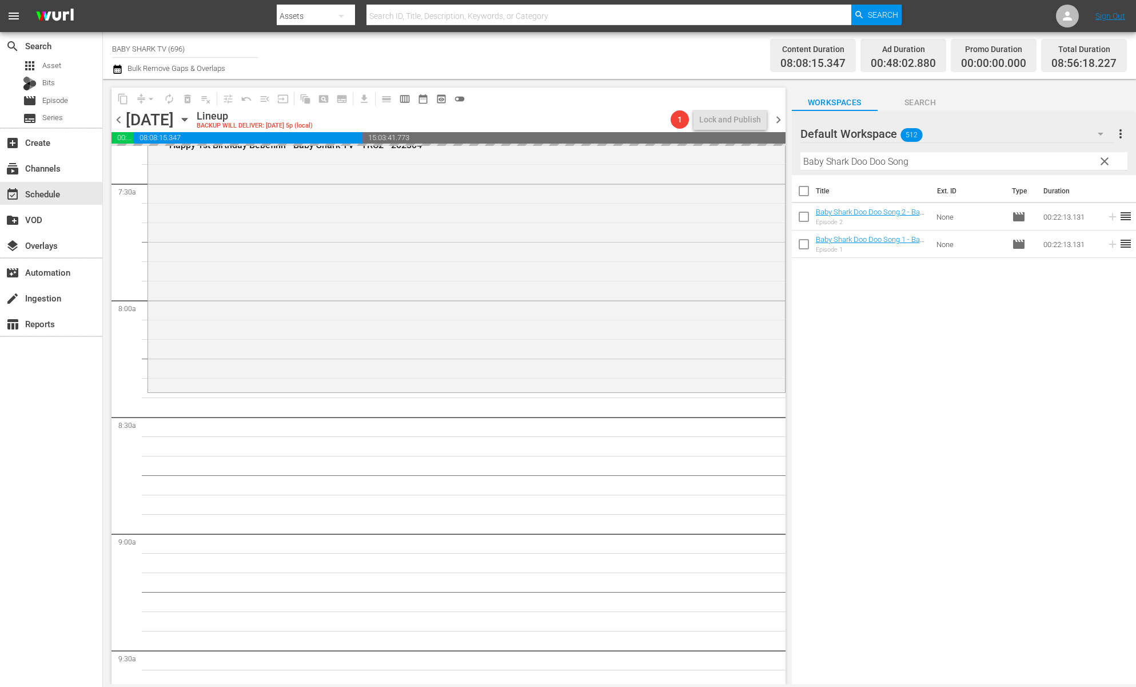
click at [871, 293] on div "Title Ext. ID Type Duration Baby Shark Doo Doo Song 2 - Baby Shark TV - TRC2 - …" at bounding box center [964, 430] width 344 height 511
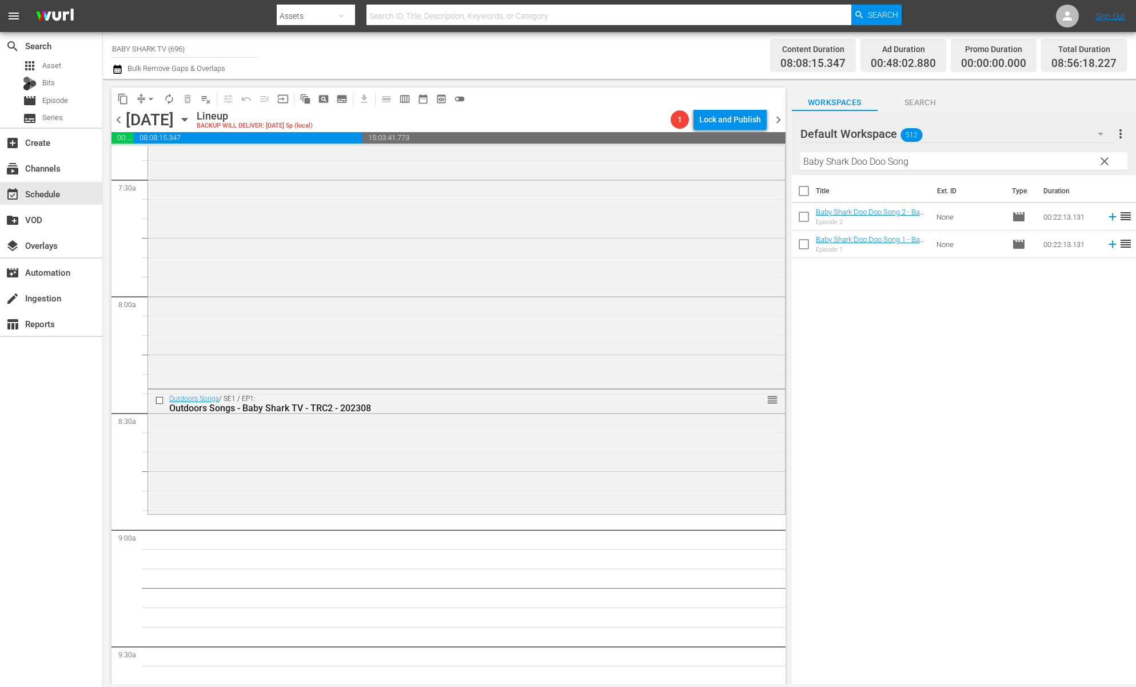
scroll to position [1717, 0]
click at [829, 362] on div "Title Ext. ID Type Duration Baby Shark Doo Doo Song 2 - Baby Shark TV - TRC2 - …" at bounding box center [964, 430] width 344 height 511
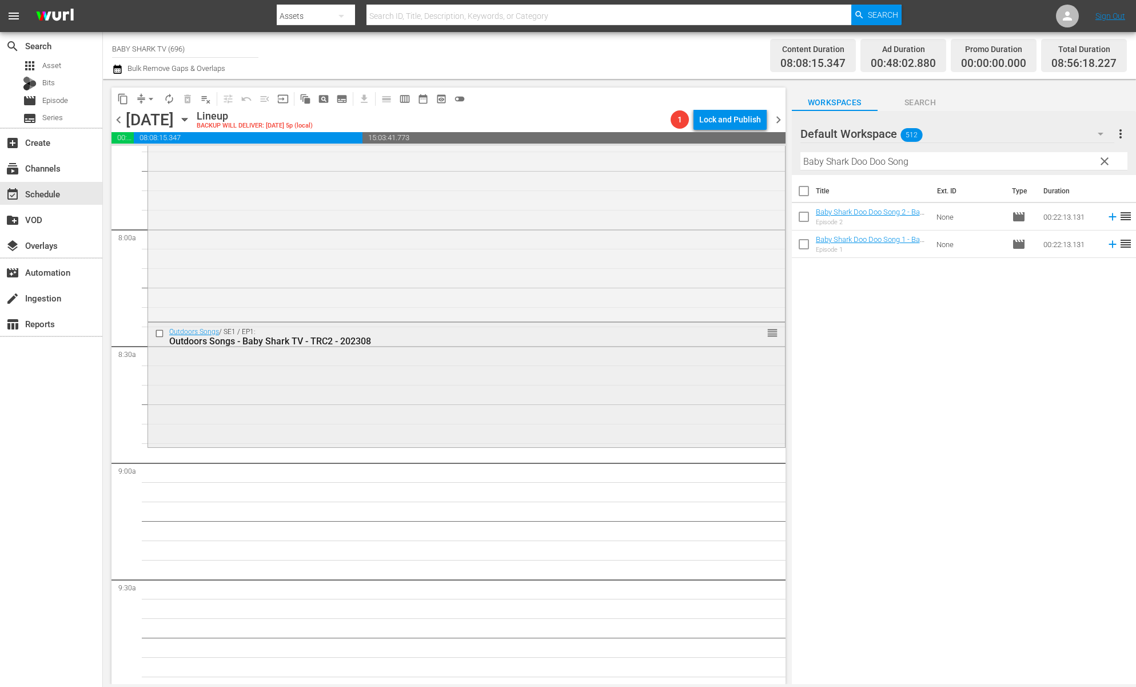
scroll to position [1822, 0]
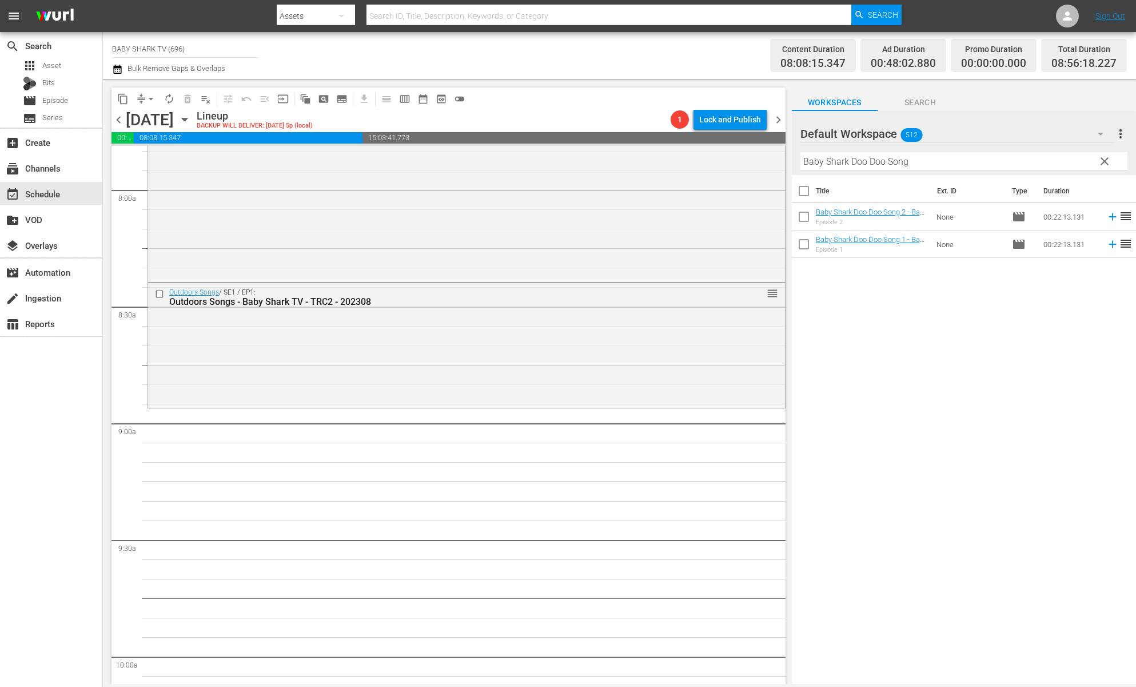
click at [887, 329] on div "Title Ext. ID Type Duration Baby Shark Doo Doo Song 2 - Baby Shark TV - TRC2 - …" at bounding box center [964, 430] width 344 height 511
click at [873, 315] on div "Title Ext. ID Type Duration Baby Shark Doo Doo Song 2 - Baby Shark TV - TRC2 - …" at bounding box center [964, 430] width 344 height 511
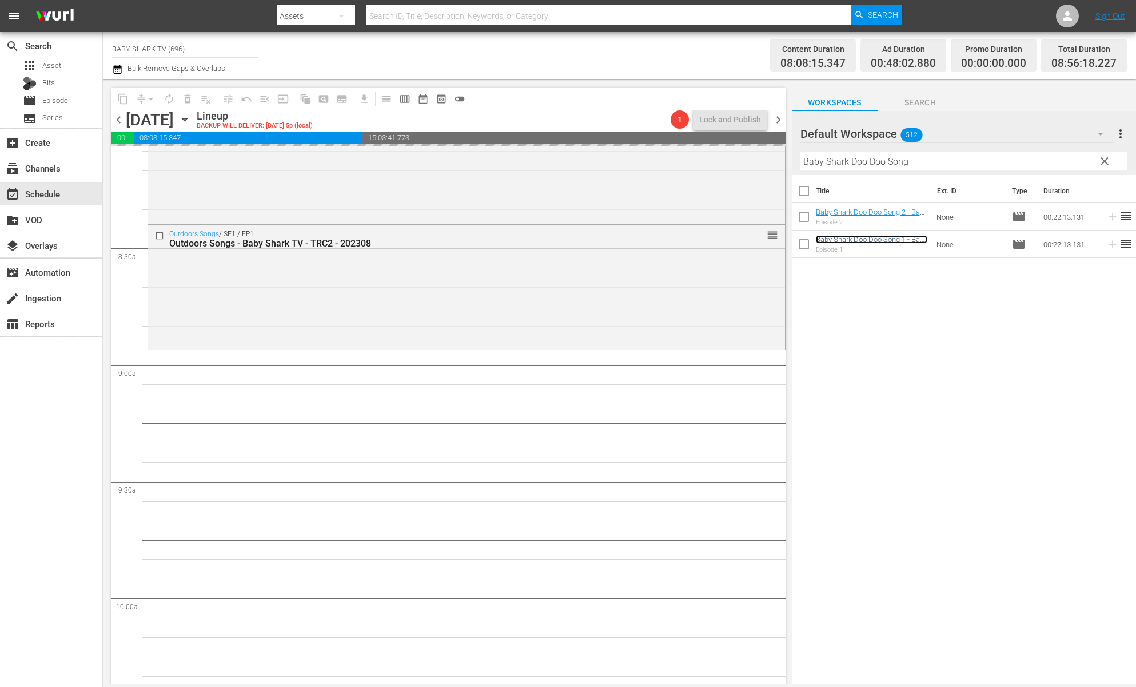
scroll to position [2051, 0]
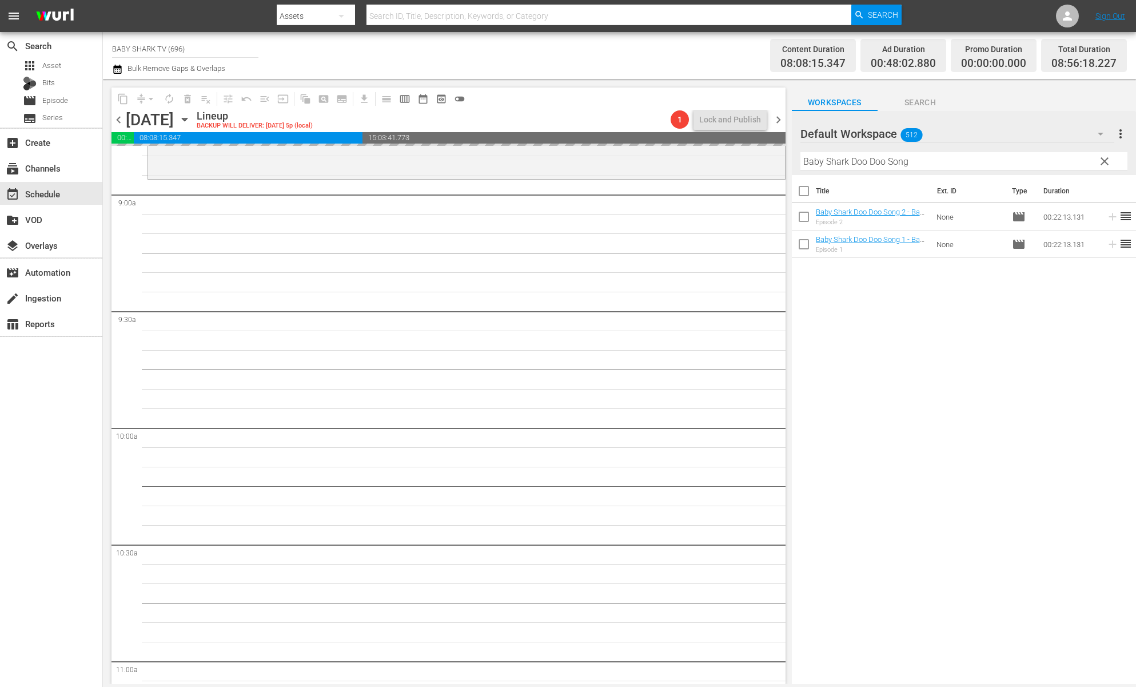
click at [1108, 165] on span "clear" at bounding box center [1105, 161] width 14 height 14
click at [1105, 165] on input "Baby Shark Doo Doo Song" at bounding box center [964, 161] width 327 height 18
click at [1102, 165] on input "Baby Shark Doo Doo Song" at bounding box center [964, 161] width 327 height 18
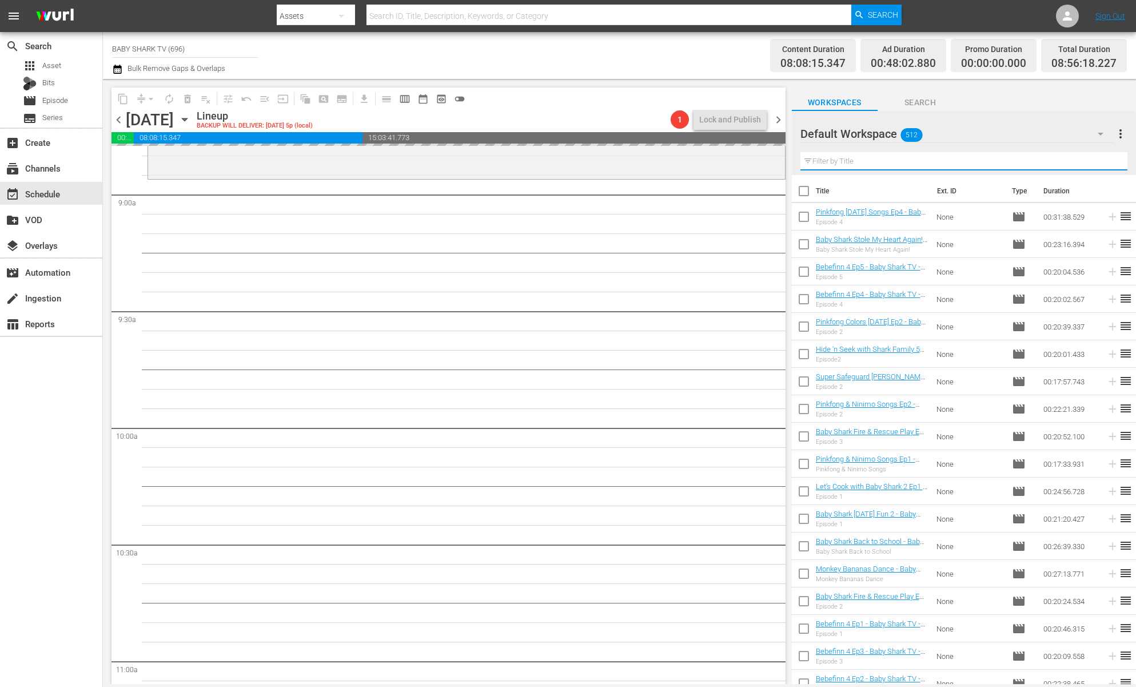
click at [1100, 165] on input "text" at bounding box center [964, 161] width 327 height 18
paste input "Baby Shark Surprise Box 2"
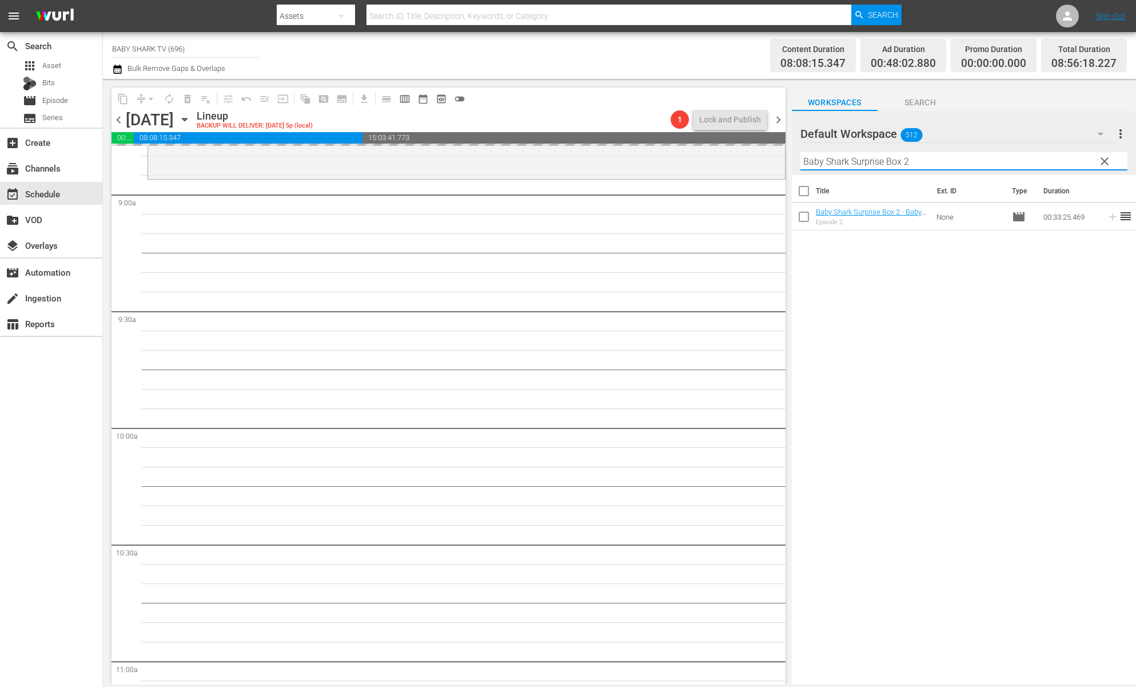
type input "Baby Shark Surprise Box 2"
click at [975, 320] on div "Title Ext. ID Type Duration Baby Shark Surprise Box 2 - Baby Shark TV - TRC2 - …" at bounding box center [964, 430] width 344 height 511
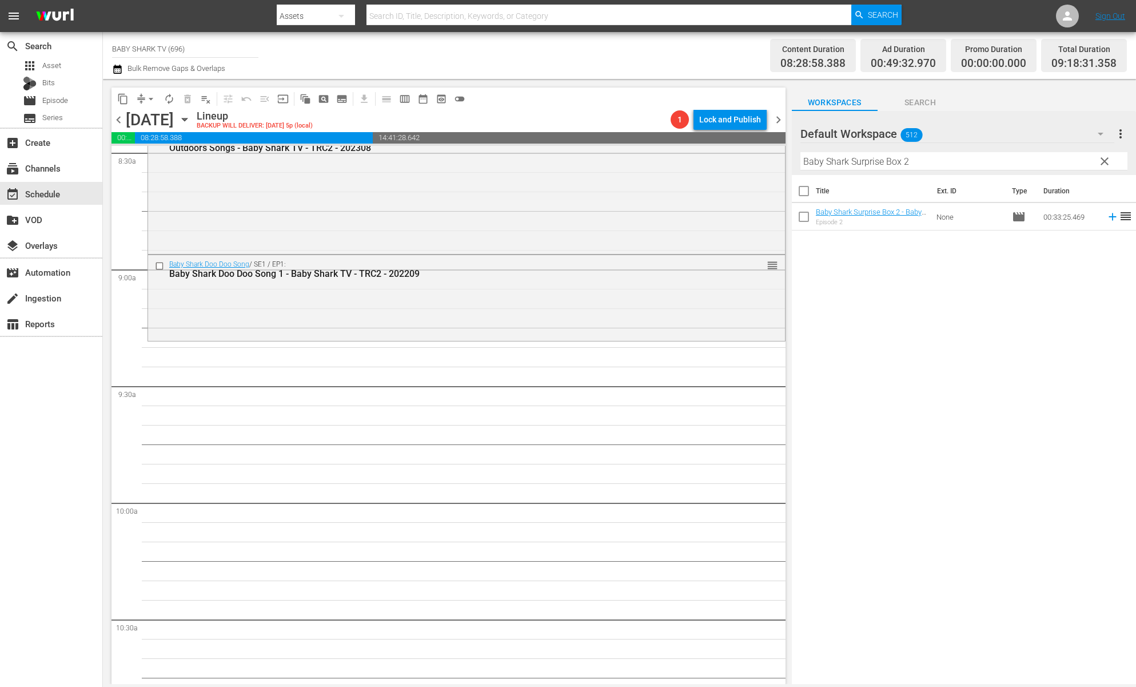
click at [917, 327] on div "Title Ext. ID Type Duration Baby Shark Surprise Box 2 - Baby Shark TV - TRC2 - …" at bounding box center [964, 430] width 344 height 511
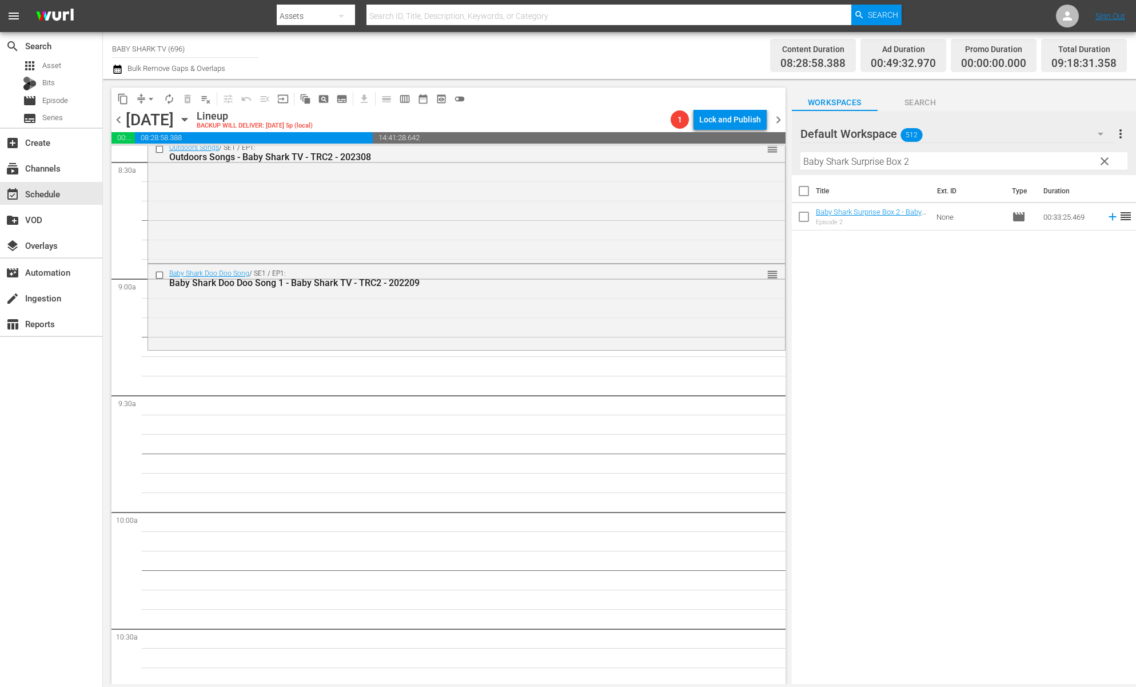
scroll to position [1957, 0]
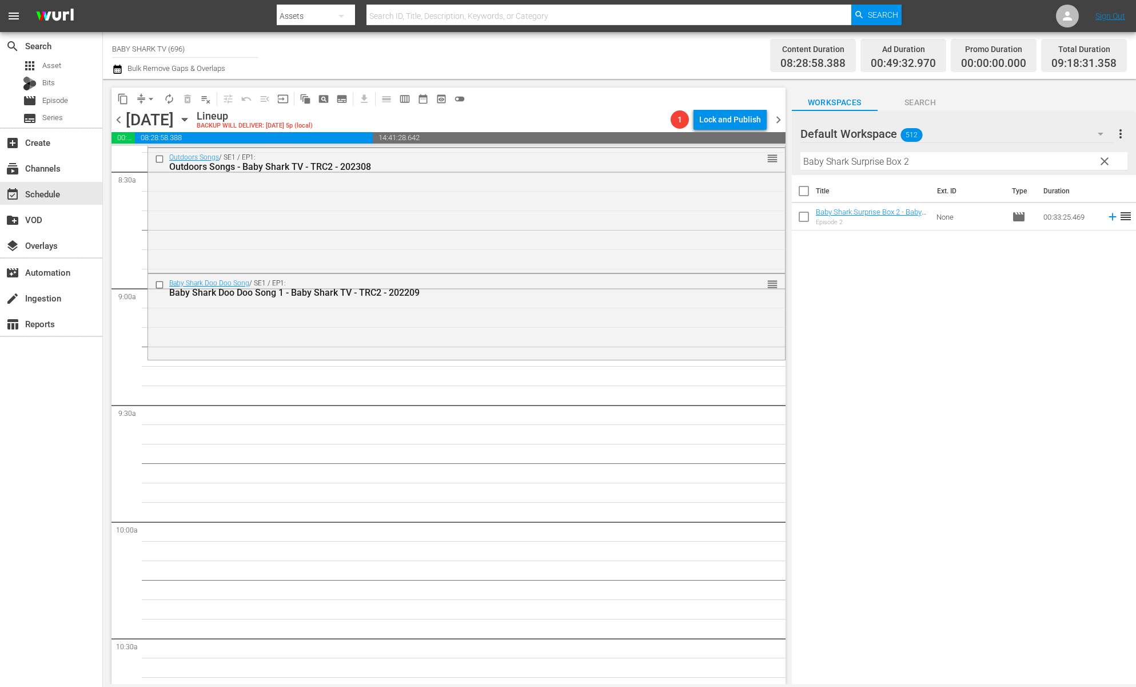
drag, startPoint x: 907, startPoint y: 290, endPoint x: 866, endPoint y: 256, distance: 53.6
click at [908, 290] on div "Title Ext. ID Type Duration Baby Shark Surprise Box 2 - Baby Shark TV - TRC2 - …" at bounding box center [964, 430] width 344 height 511
